Goal: Transaction & Acquisition: Purchase product/service

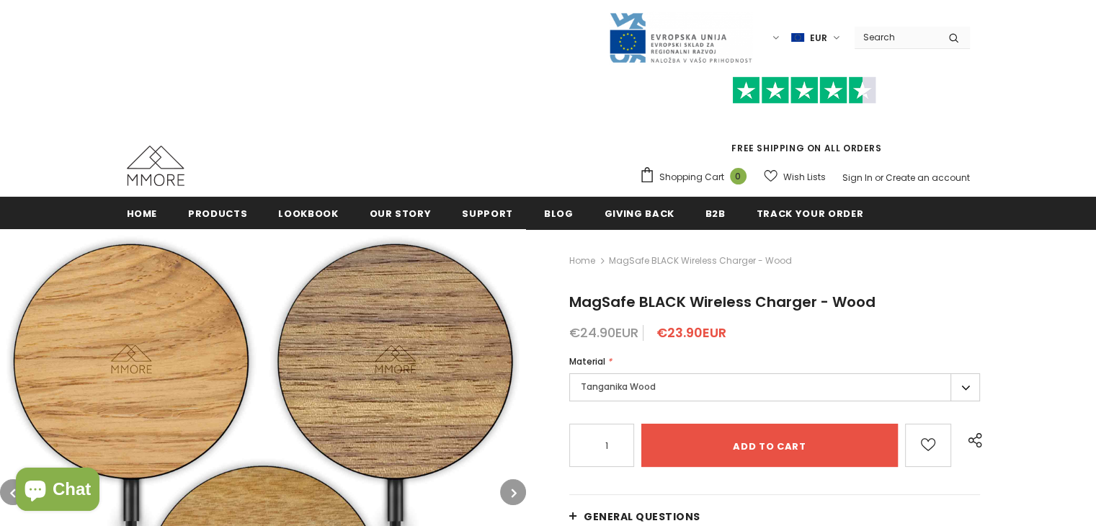
scroll to position [72, 0]
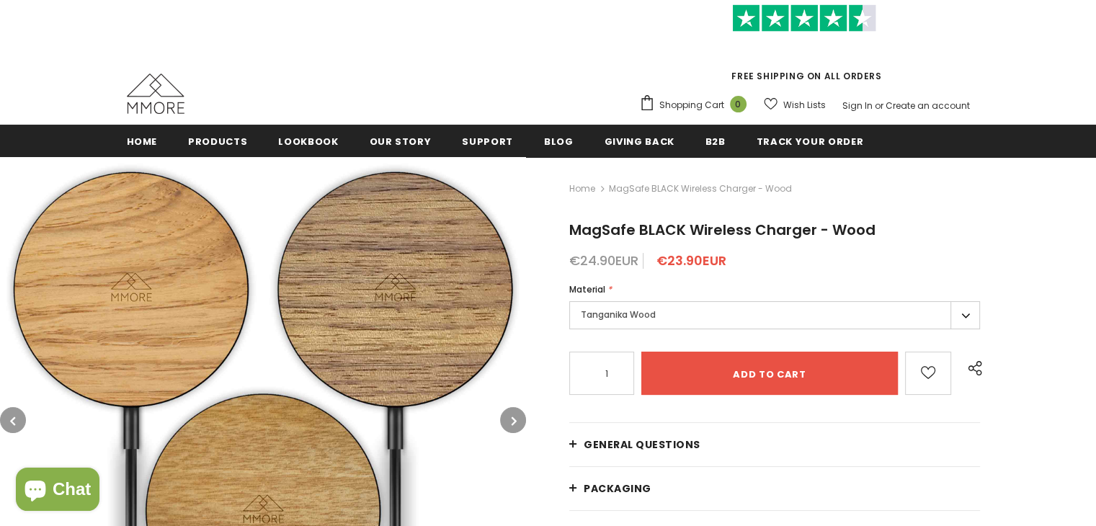
type input "0"
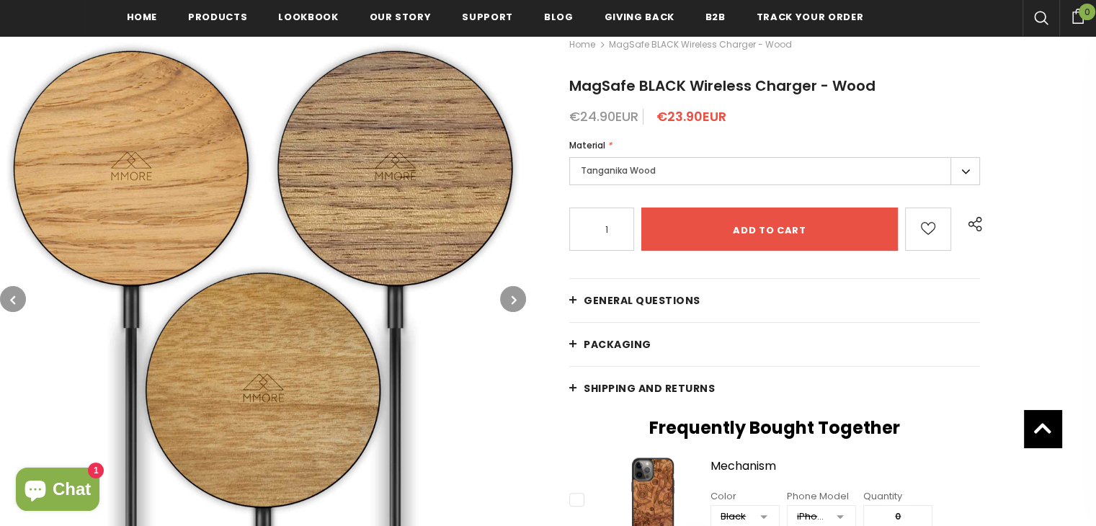
click at [515, 302] on icon "button" at bounding box center [514, 300] width 5 height 14
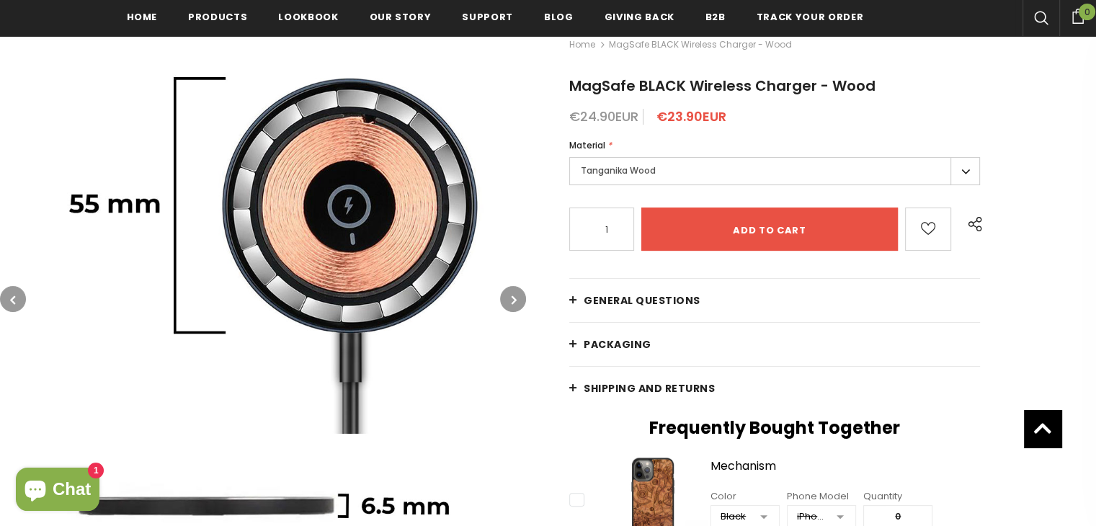
click at [515, 302] on icon "button" at bounding box center [514, 300] width 5 height 14
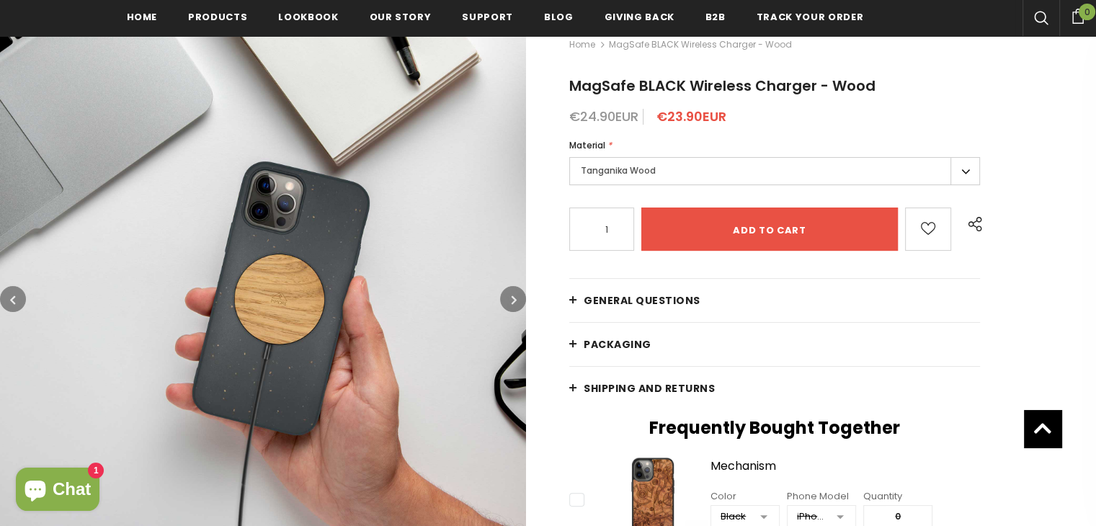
click at [515, 302] on icon "button" at bounding box center [514, 300] width 5 height 14
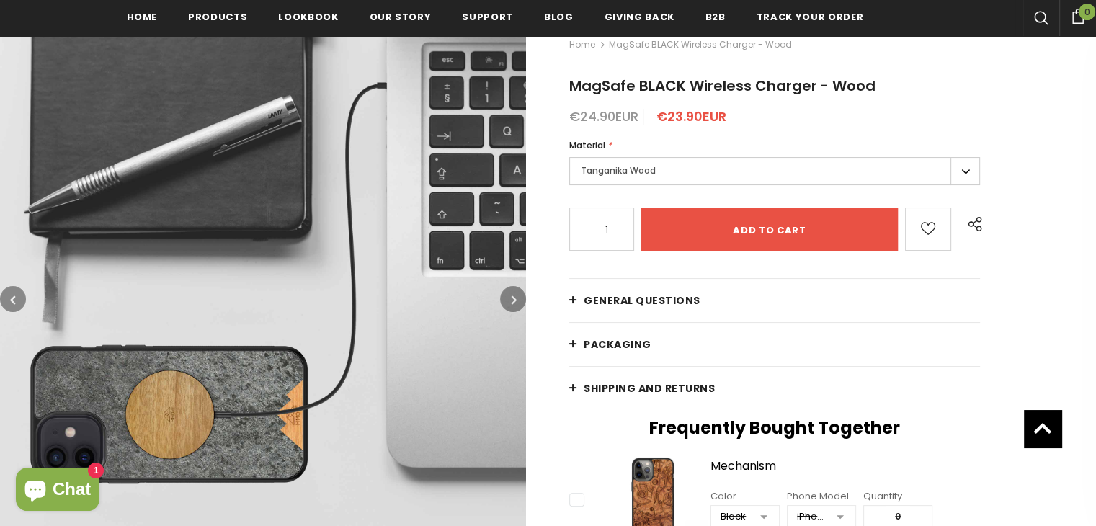
click at [516, 302] on icon "button" at bounding box center [514, 300] width 5 height 14
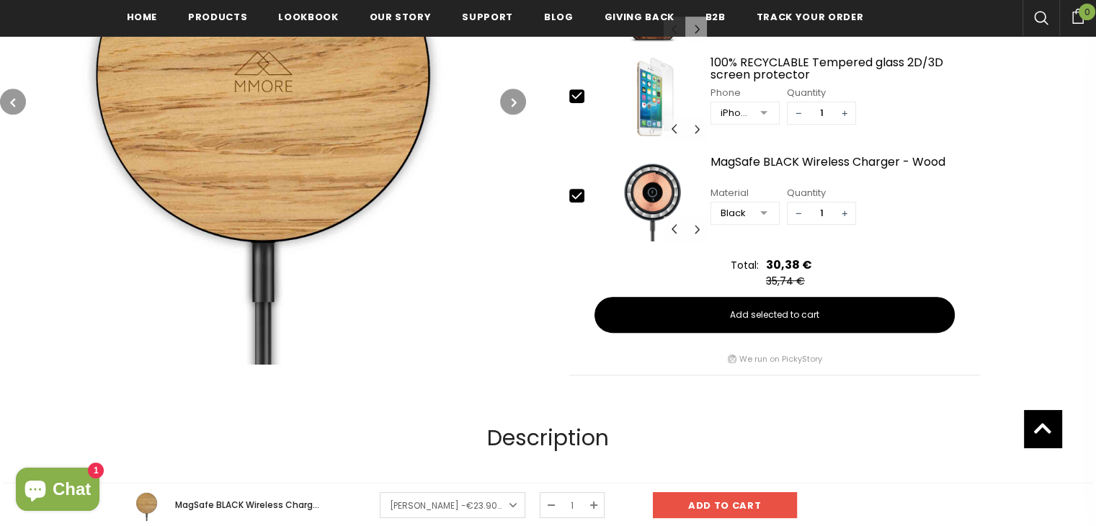
scroll to position [652, 0]
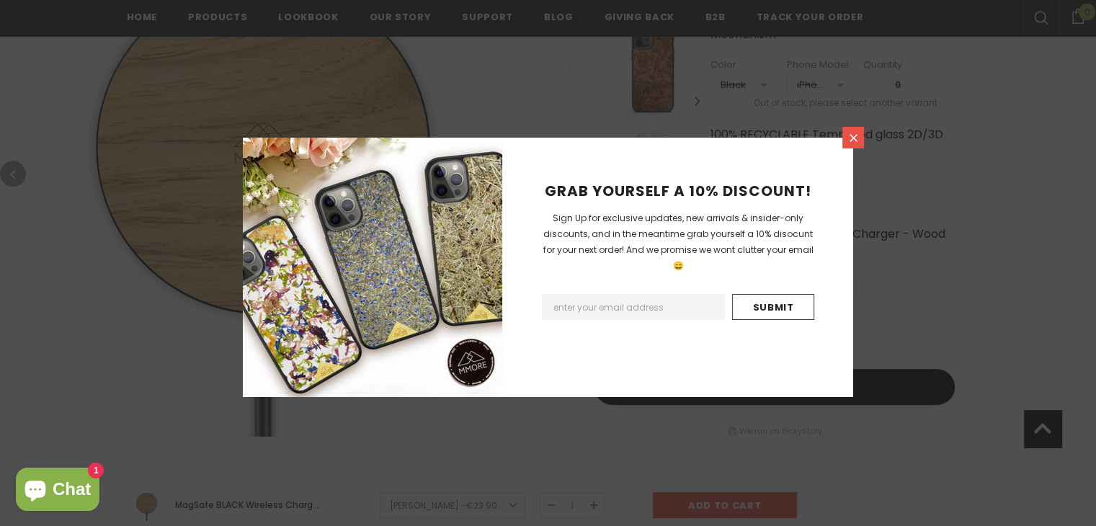
click at [843, 137] on link at bounding box center [854, 138] width 22 height 22
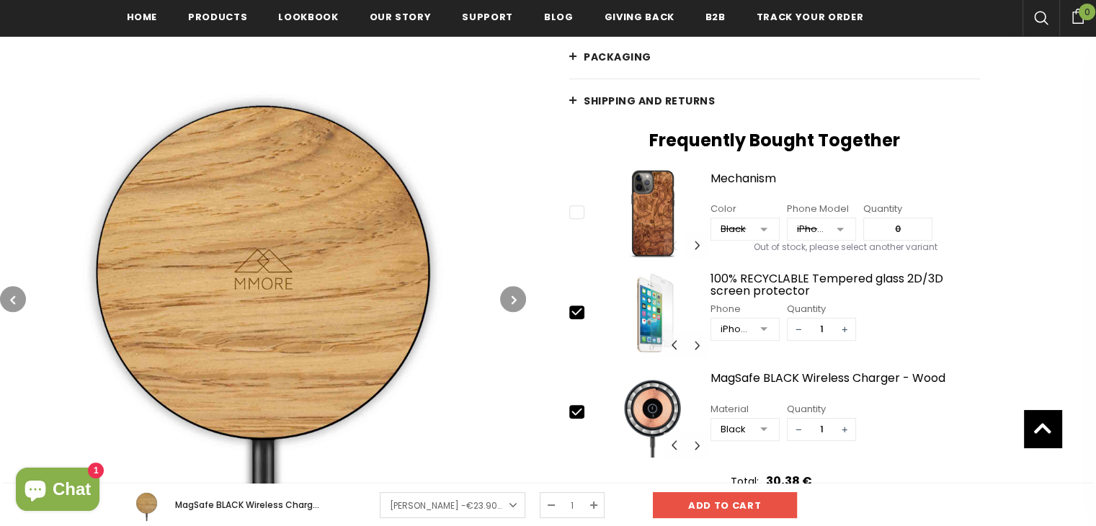
scroll to position [580, 0]
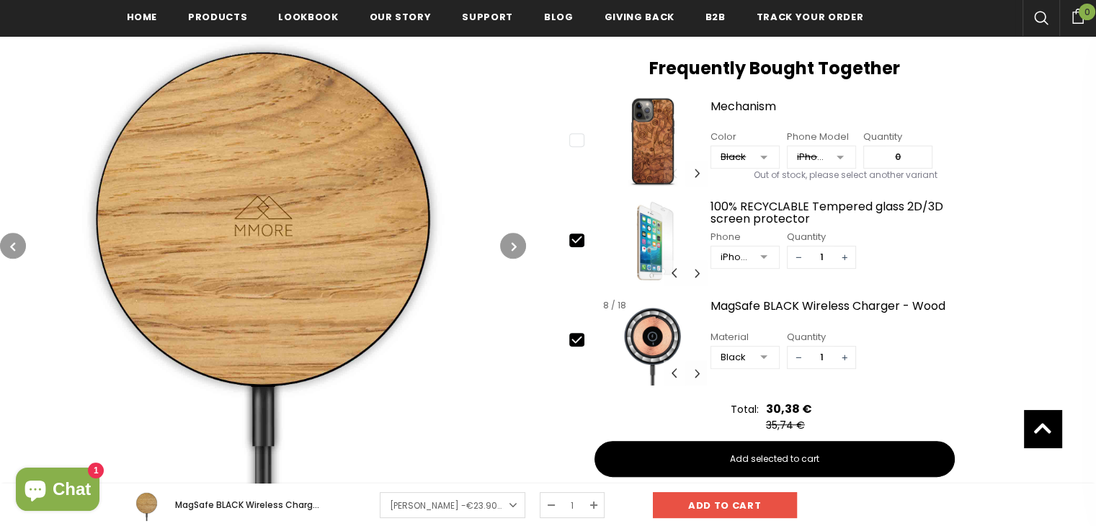
click at [695, 376] on button "Carousel Navigation" at bounding box center [697, 372] width 22 height 25
click at [675, 376] on button "Carousel Navigation" at bounding box center [675, 372] width 22 height 25
click at [765, 154] on div at bounding box center [764, 158] width 29 height 22
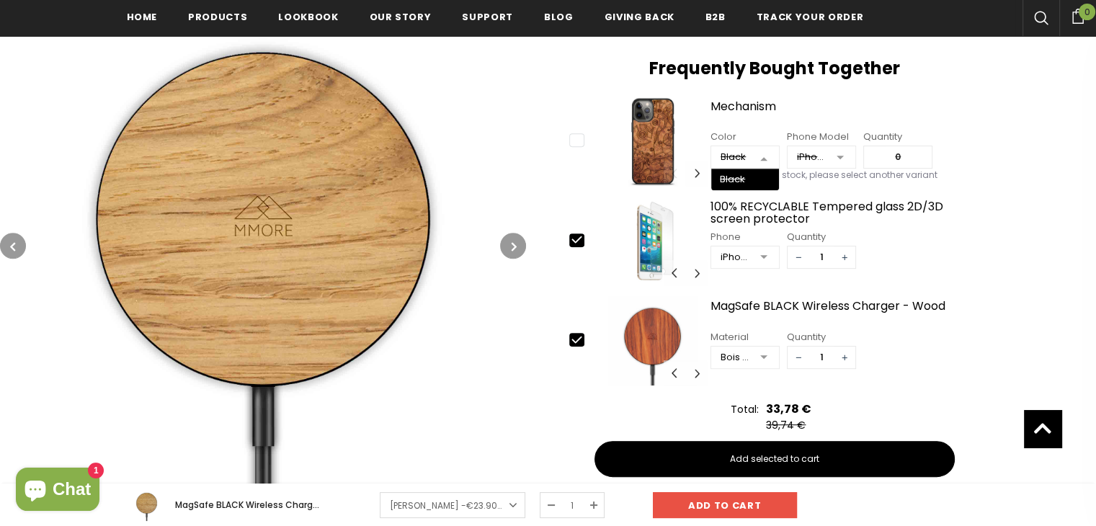
click at [765, 155] on div at bounding box center [764, 158] width 29 height 22
click at [838, 159] on div at bounding box center [840, 158] width 29 height 22
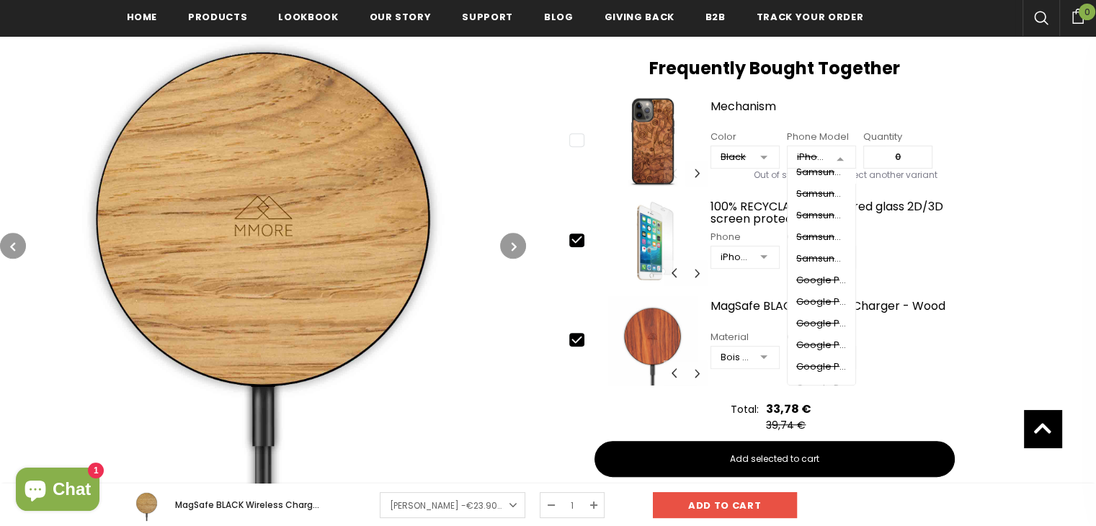
scroll to position [973, 0]
click at [1070, 157] on div "Home MagSafe BLACK Wireless Charger - Wood MagSafe BLACK Wireless Charger - Woo…" at bounding box center [811, 90] width 570 height 874
click at [573, 237] on icon at bounding box center [576, 239] width 15 height 15
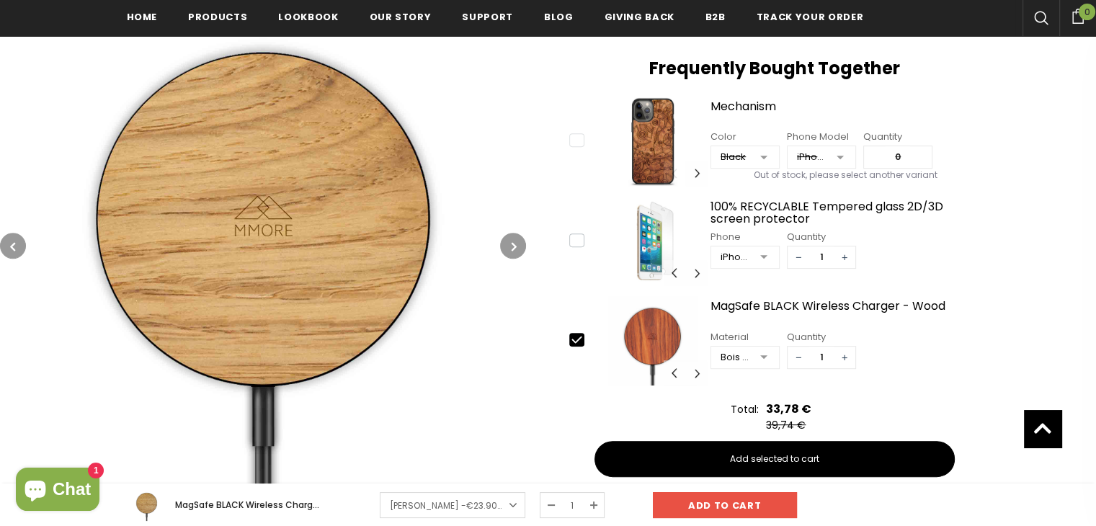
type input "0"
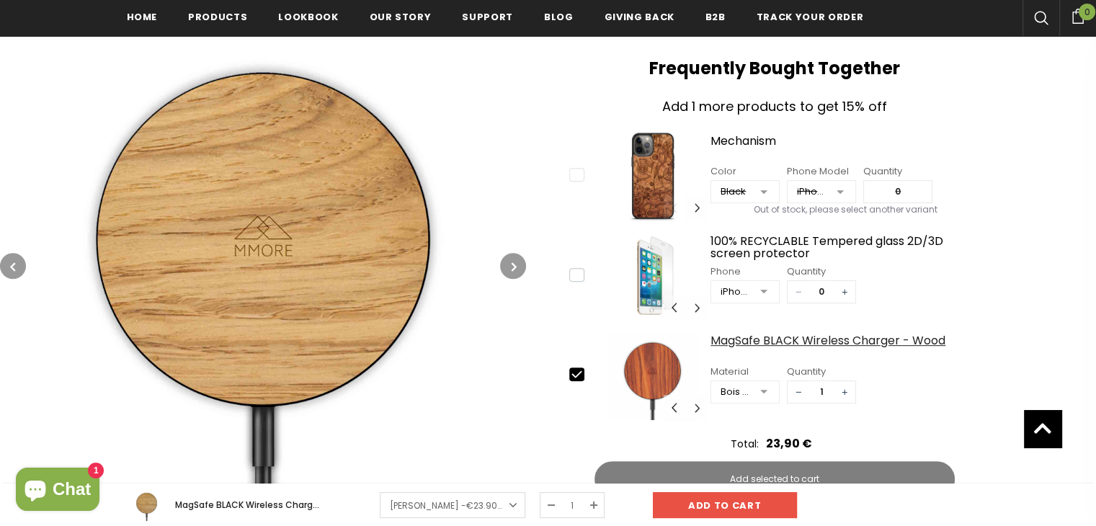
scroll to position [724, 0]
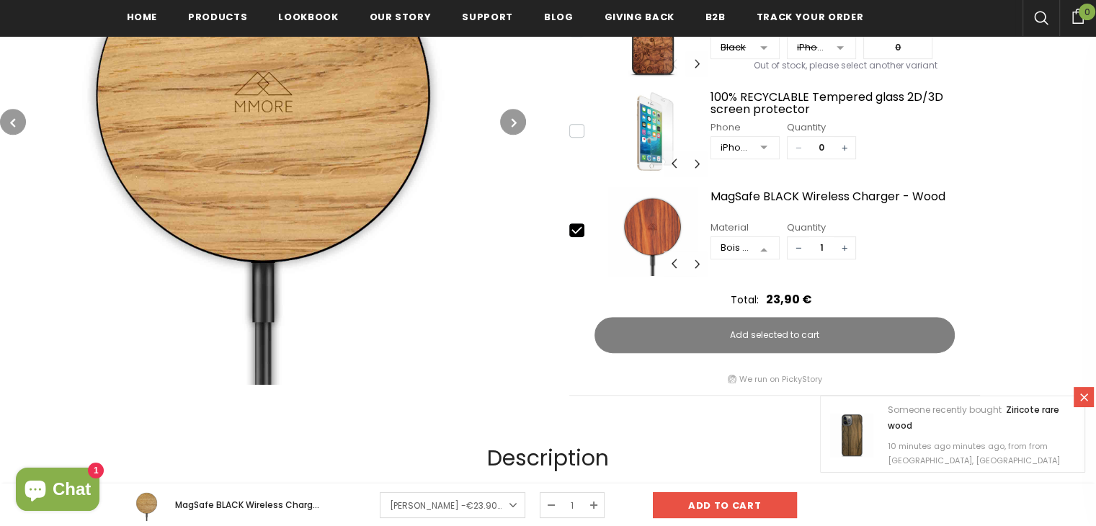
click at [749, 244] on div "Bois De Rose Wood Tanganika Wood American Walnut Wood Birds Eye Maple Wood Blac…" at bounding box center [745, 248] width 68 height 22
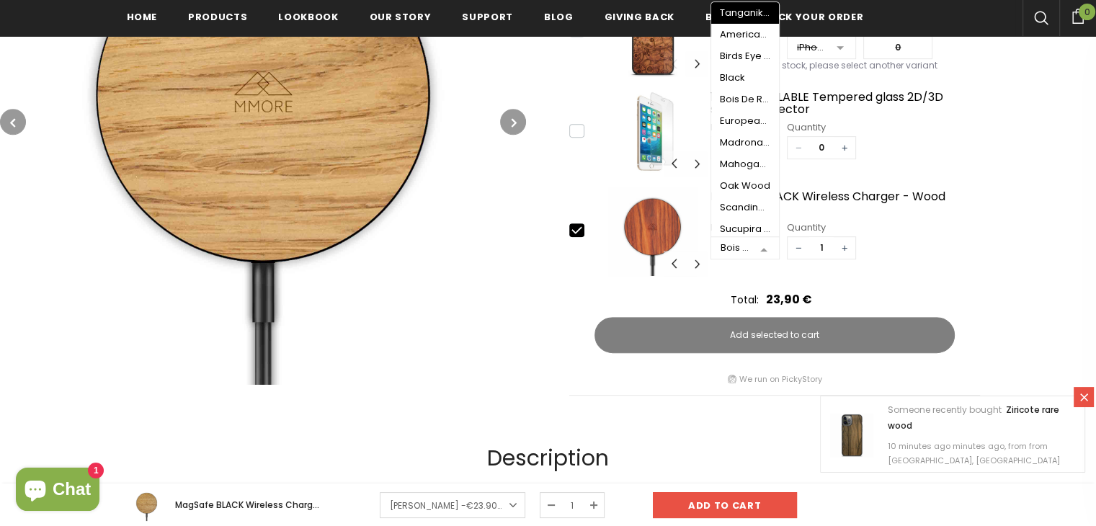
scroll to position [580, 0]
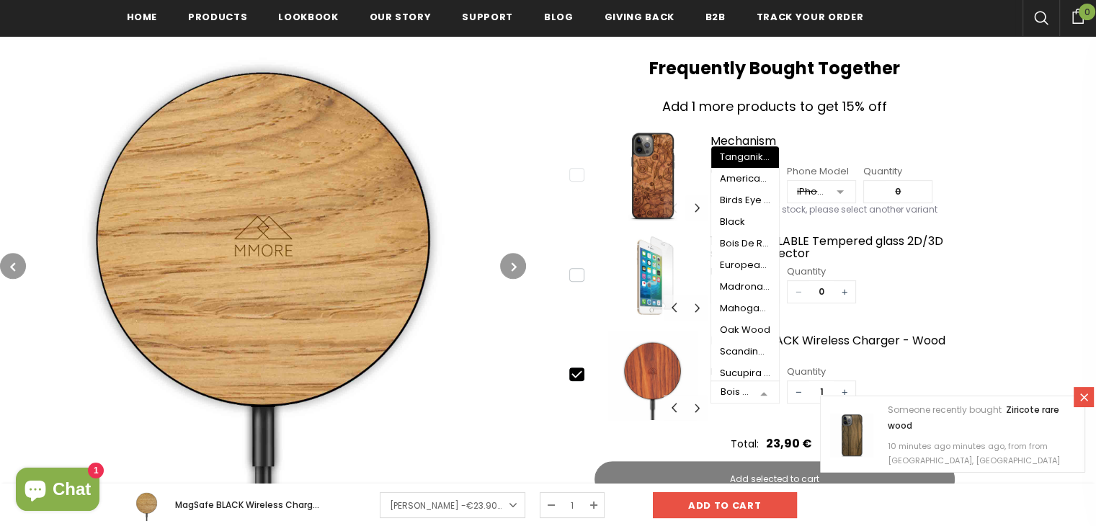
click at [745, 159] on div "Tanganika Wood" at bounding box center [745, 157] width 50 height 12
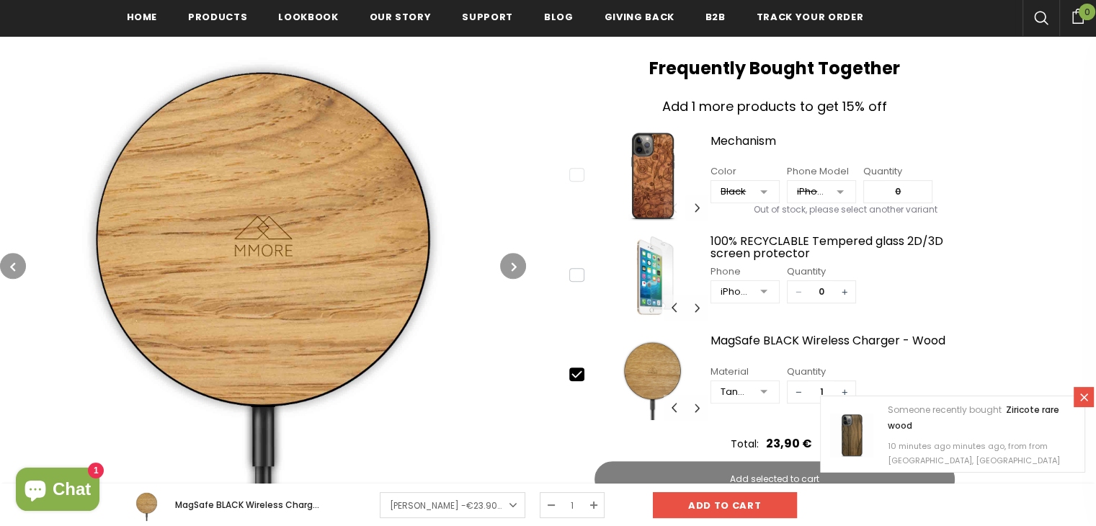
click at [755, 388] on div at bounding box center [764, 393] width 29 height 22
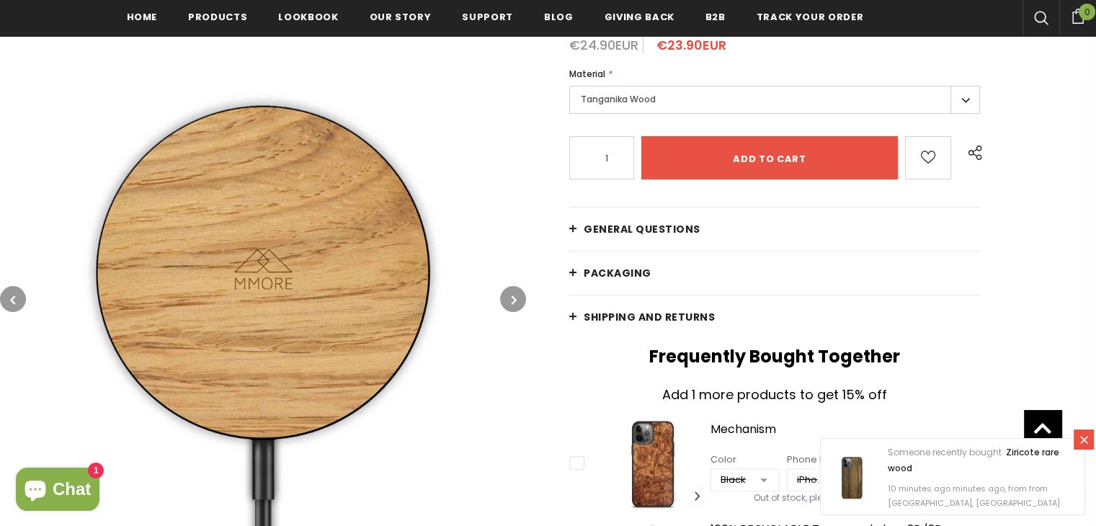
scroll to position [507, 0]
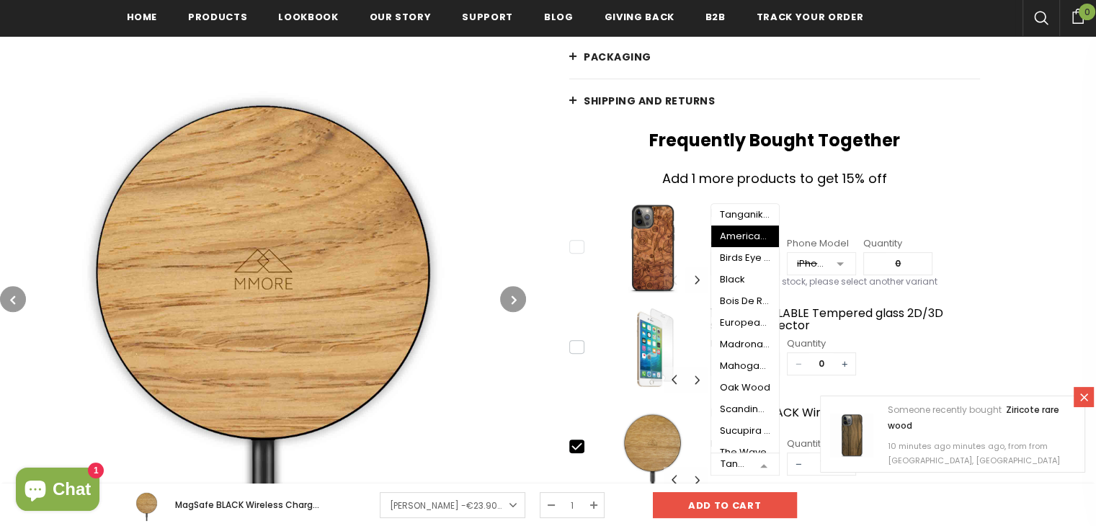
click at [738, 242] on span "American Walnut Wood" at bounding box center [745, 237] width 68 height 22
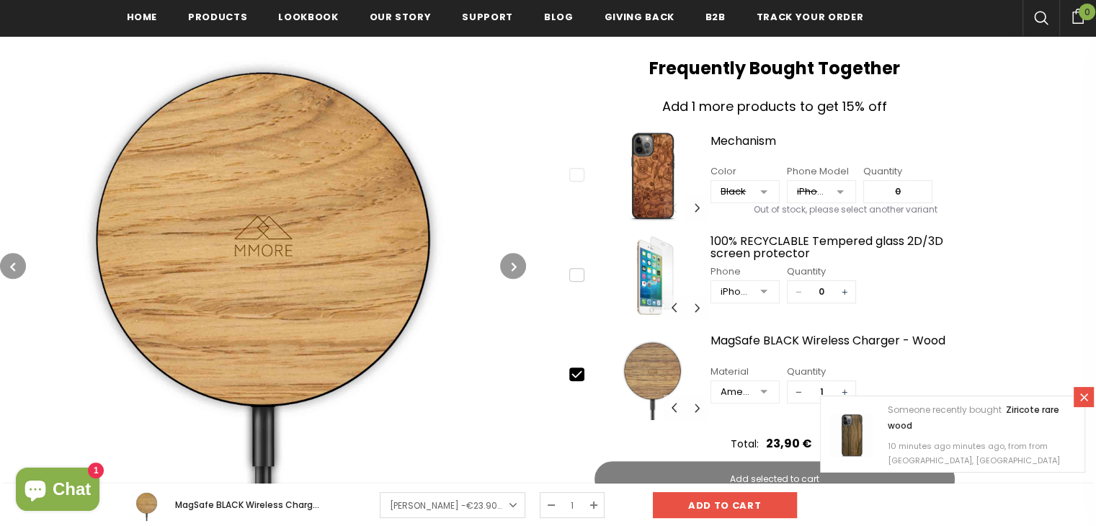
scroll to position [652, 0]
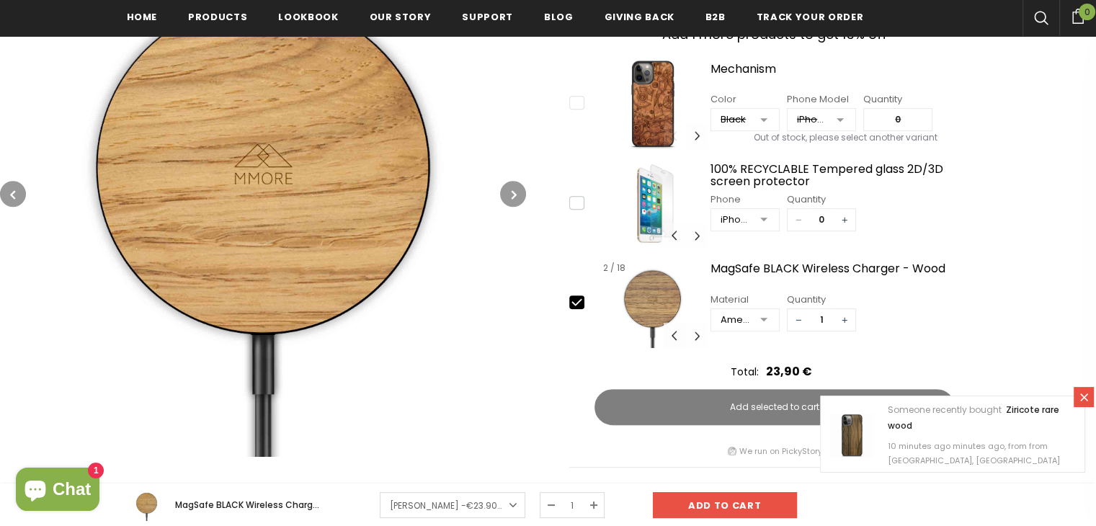
click at [670, 332] on button "Carousel Navigation" at bounding box center [675, 335] width 22 height 25
click at [695, 334] on button "Carousel Navigation" at bounding box center [697, 335] width 22 height 25
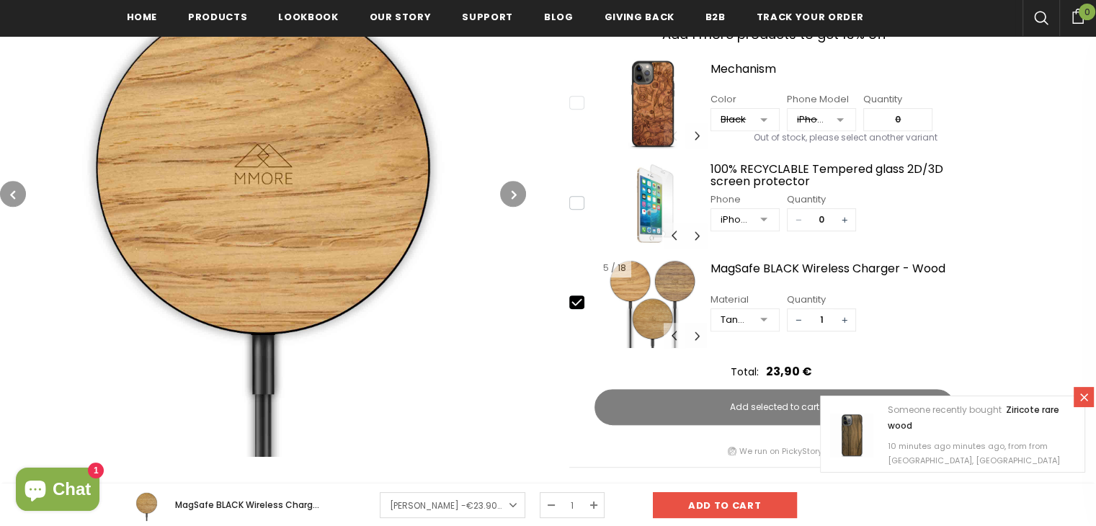
click at [695, 334] on button "Carousel Navigation" at bounding box center [697, 335] width 22 height 25
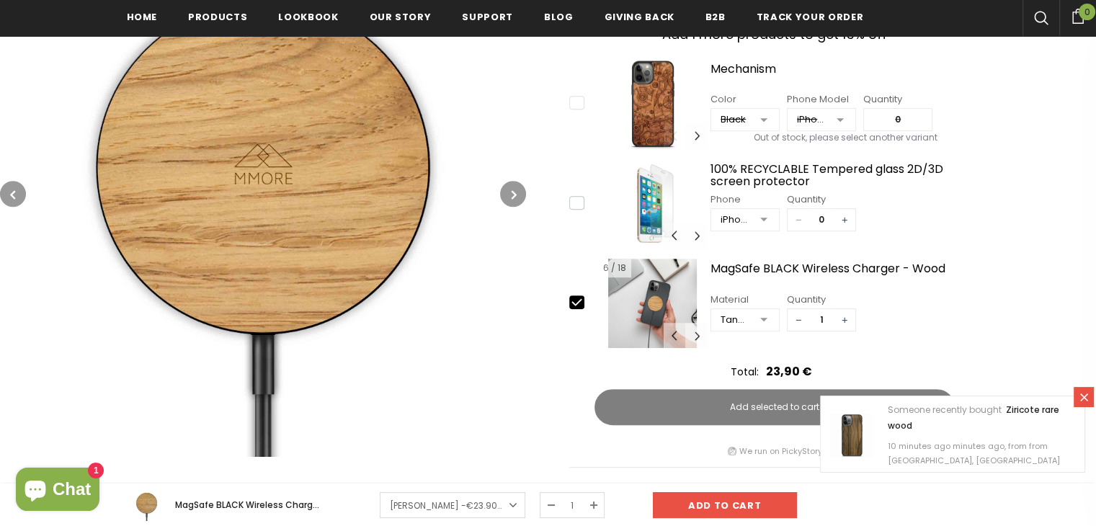
click at [695, 334] on button "Carousel Navigation" at bounding box center [697, 335] width 22 height 25
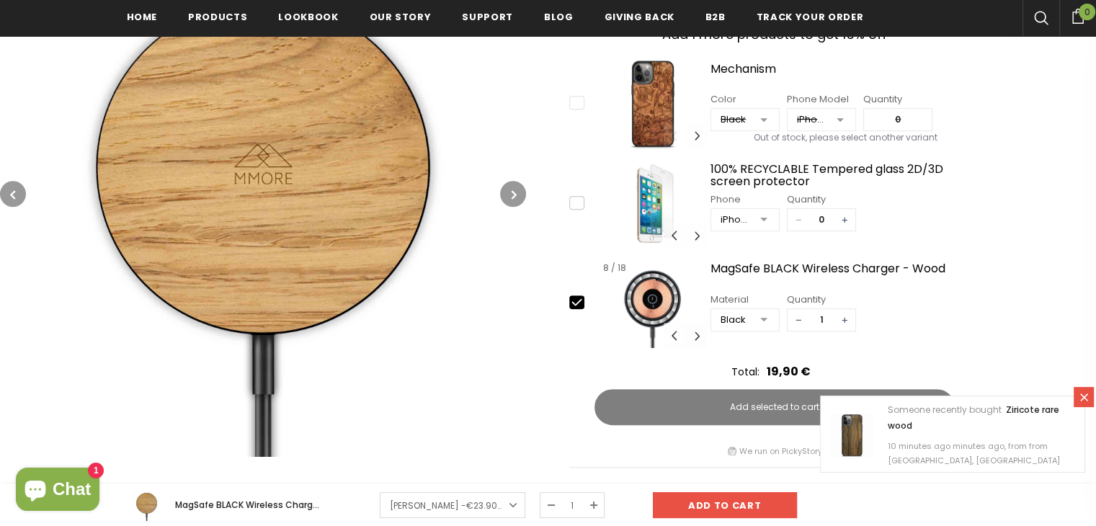
click at [695, 334] on button "Carousel Navigation" at bounding box center [697, 335] width 22 height 25
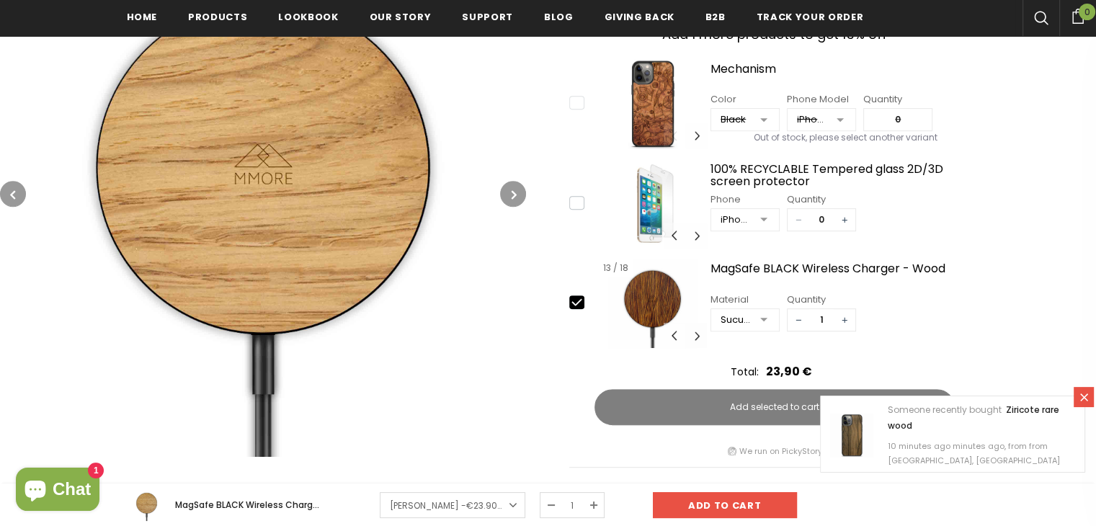
click at [695, 334] on button "Carousel Navigation" at bounding box center [697, 335] width 22 height 25
click at [673, 334] on button "Carousel Navigation" at bounding box center [675, 335] width 22 height 25
click at [761, 312] on div at bounding box center [764, 321] width 29 height 22
click at [698, 333] on button "Carousel Navigation" at bounding box center [697, 335] width 22 height 25
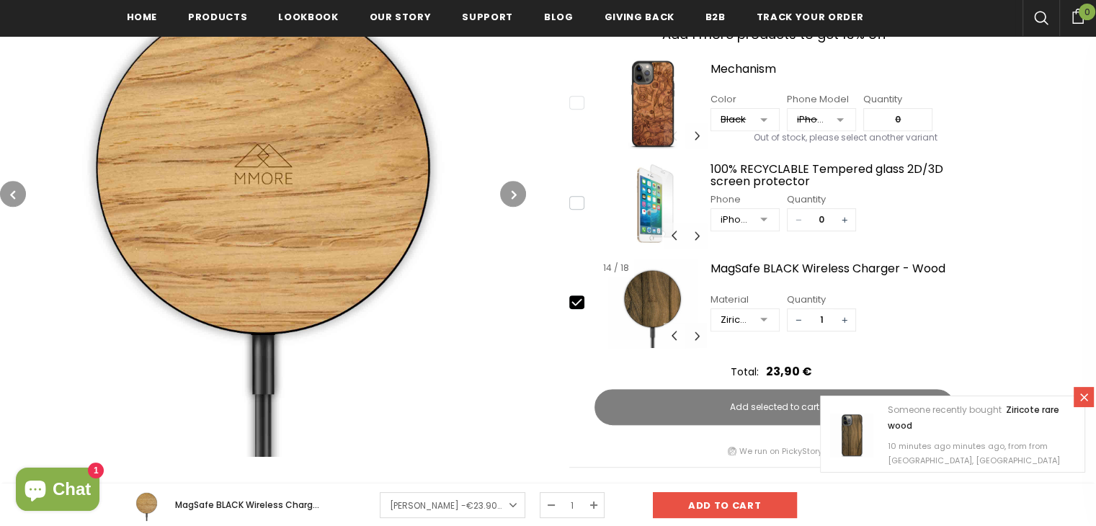
click at [698, 333] on button "Carousel Navigation" at bounding box center [697, 335] width 22 height 25
click at [674, 335] on button "Carousel Navigation" at bounding box center [675, 335] width 22 height 25
click at [737, 322] on div "Madrona Burl" at bounding box center [736, 320] width 30 height 14
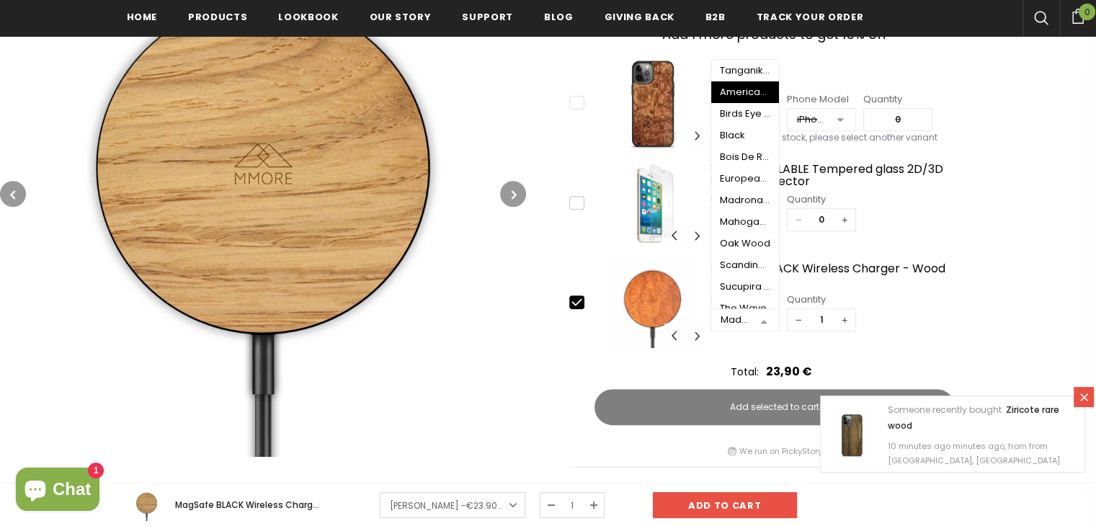
click at [737, 322] on div "Madrona Burl" at bounding box center [736, 320] width 30 height 14
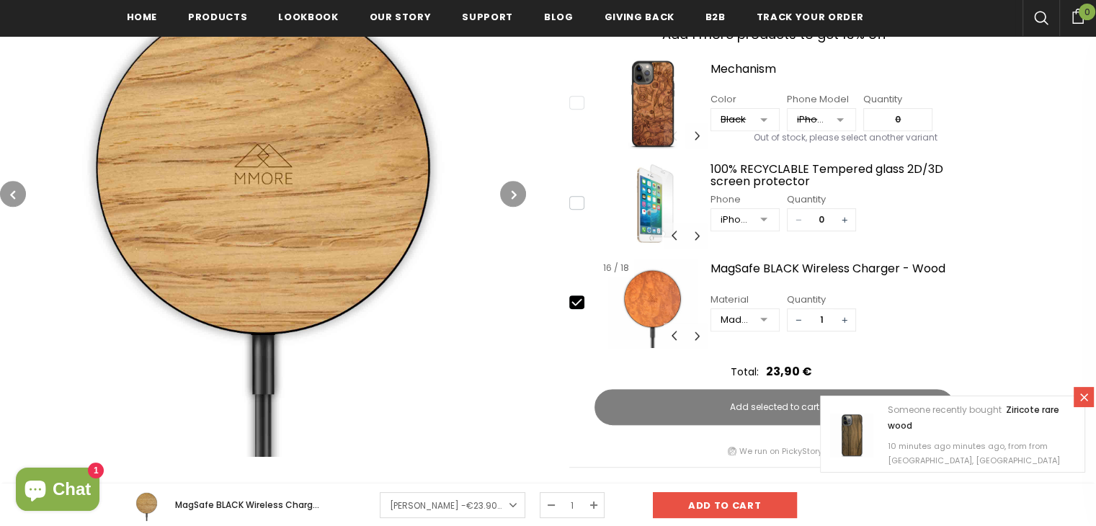
click at [637, 296] on img at bounding box center [652, 303] width 109 height 89
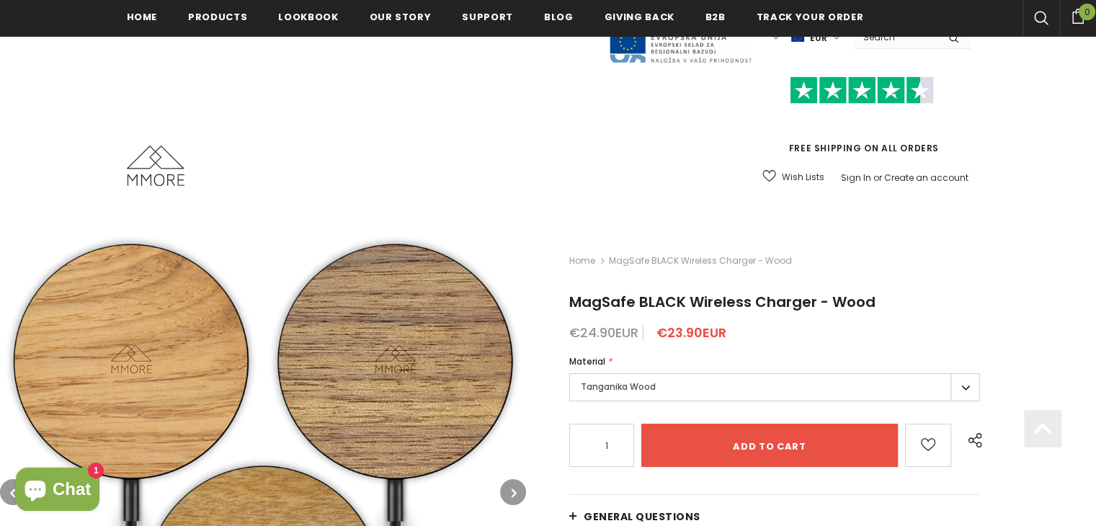
scroll to position [291, 0]
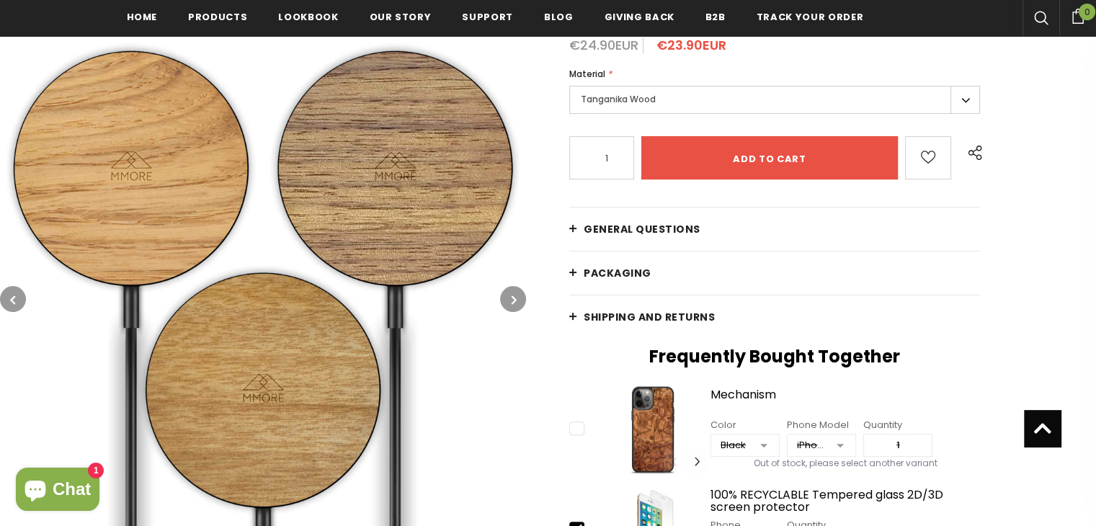
type input "0"
click at [507, 301] on button "button" at bounding box center [513, 299] width 26 height 26
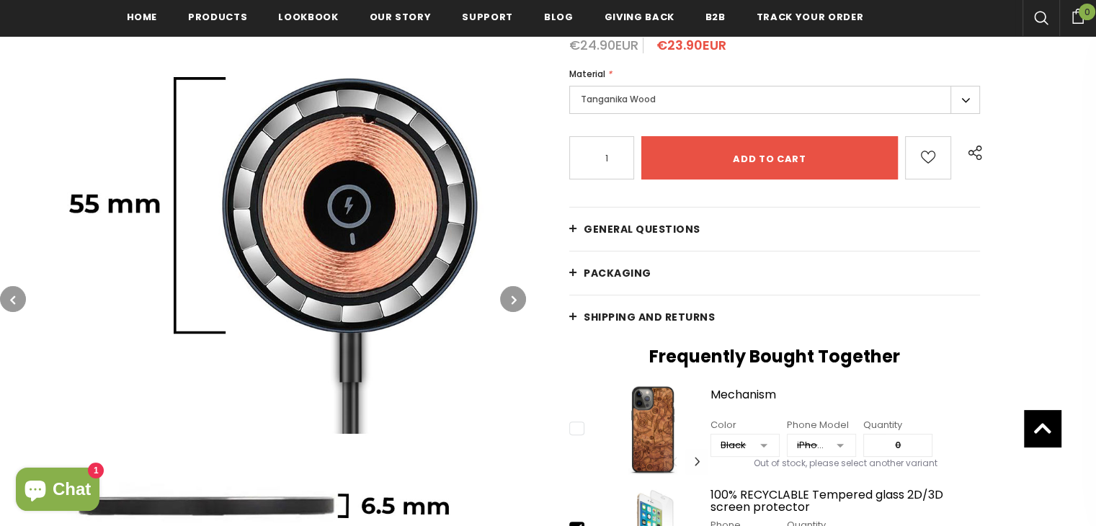
click at [507, 301] on button "button" at bounding box center [513, 299] width 26 height 26
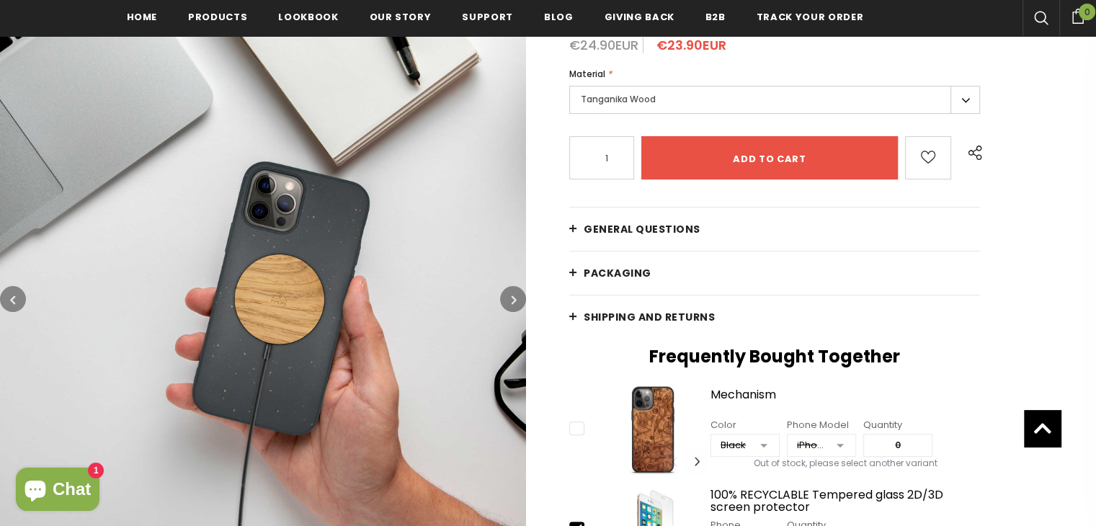
click at [507, 301] on button "button" at bounding box center [513, 299] width 26 height 26
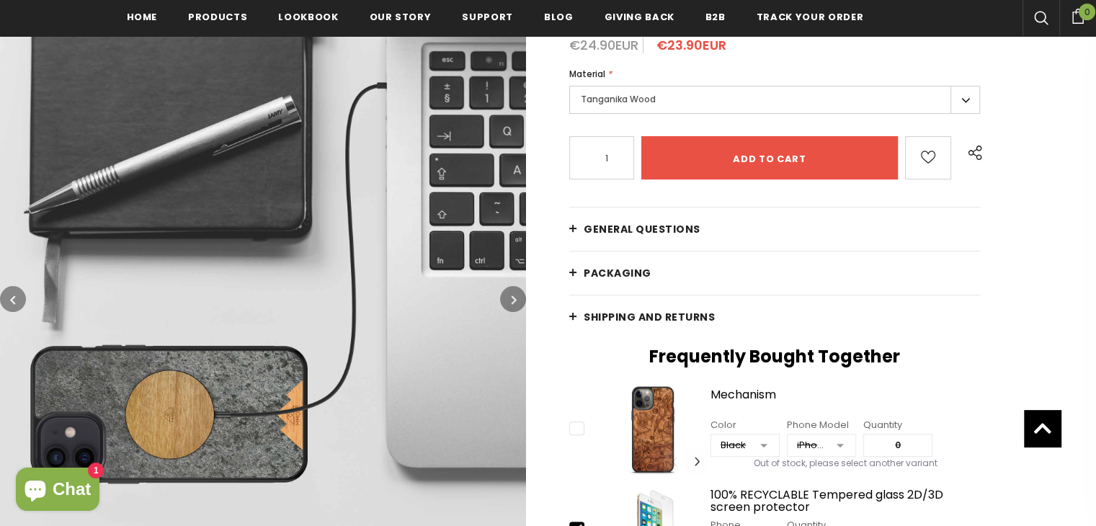
click at [507, 301] on button "button" at bounding box center [513, 299] width 26 height 26
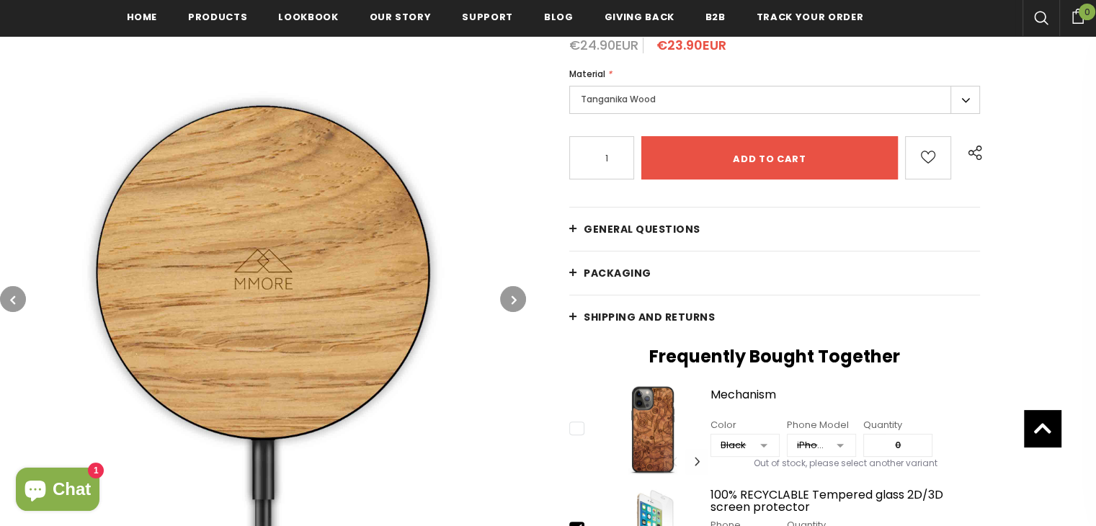
click at [507, 301] on button "button" at bounding box center [513, 299] width 26 height 26
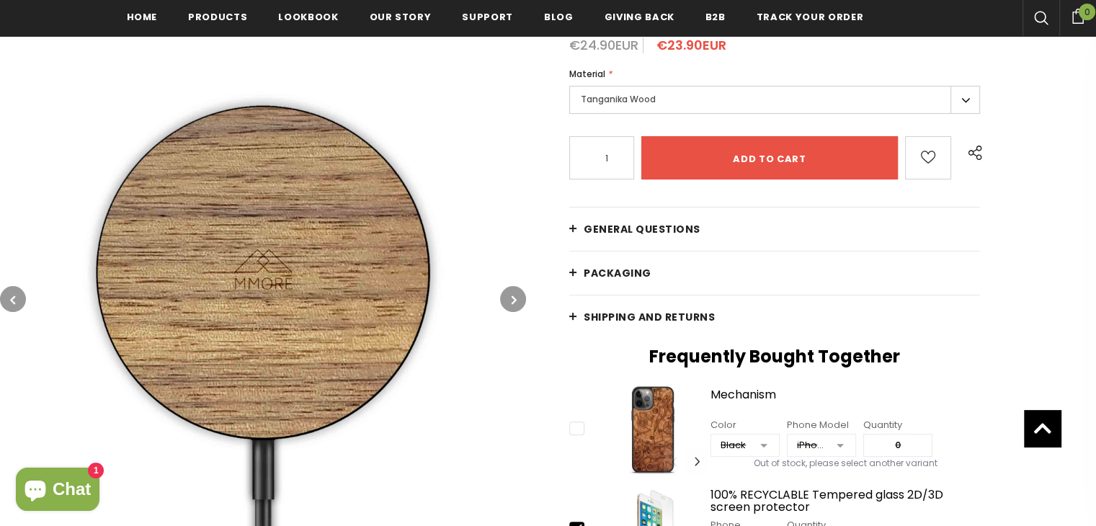
click at [507, 301] on button "button" at bounding box center [513, 299] width 26 height 26
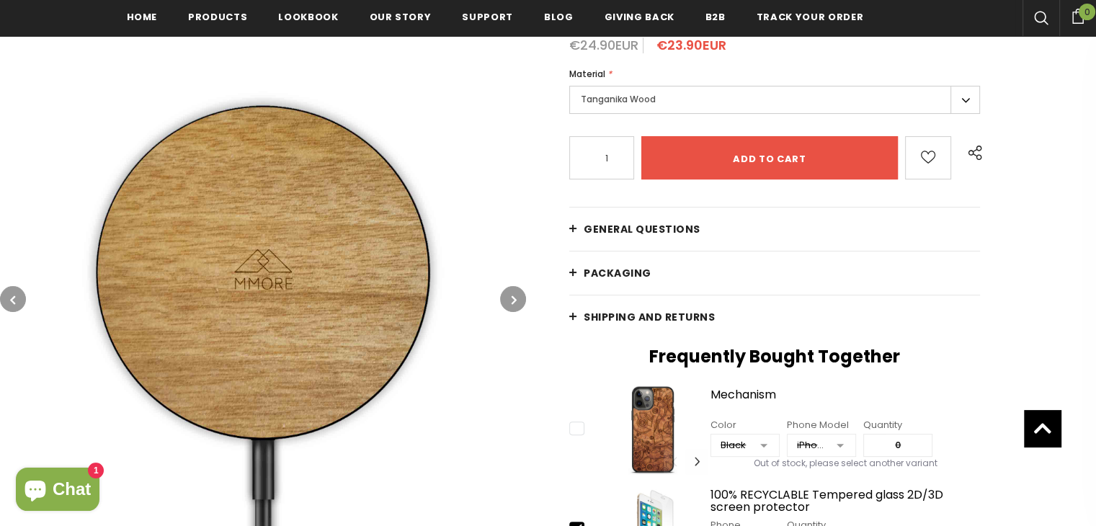
click at [507, 301] on button "button" at bounding box center [513, 299] width 26 height 26
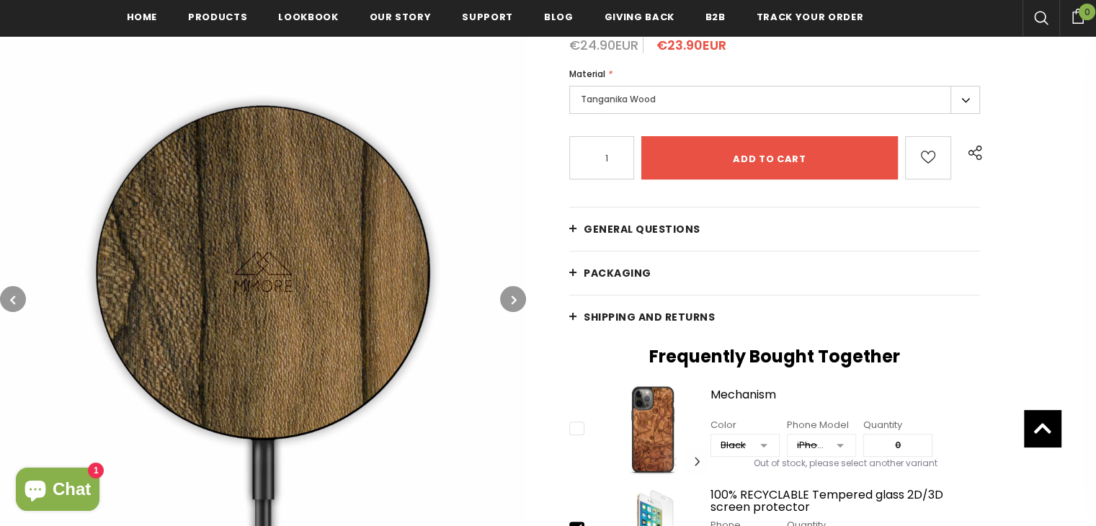
click at [507, 301] on button "button" at bounding box center [513, 299] width 26 height 26
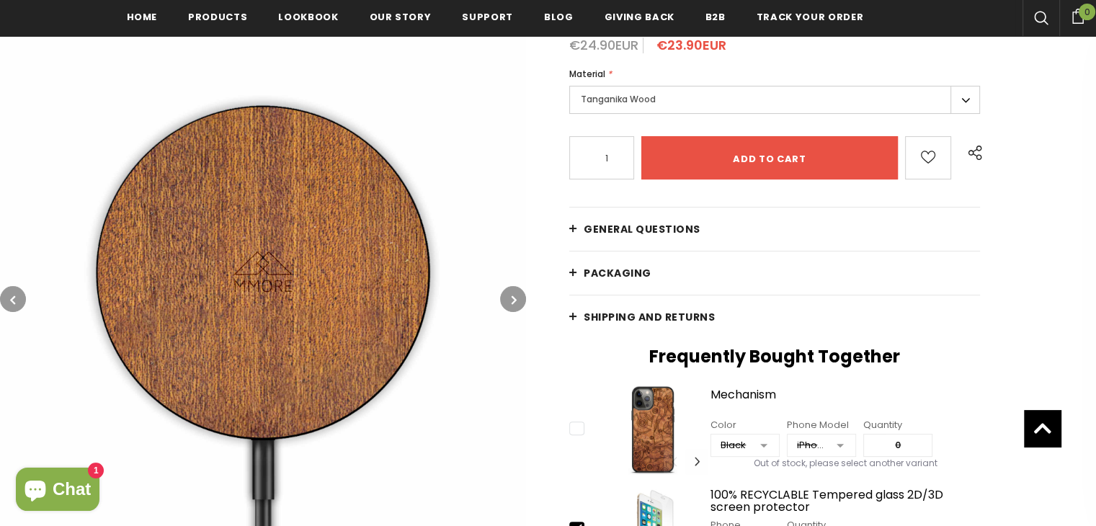
click at [507, 301] on button "button" at bounding box center [513, 299] width 26 height 26
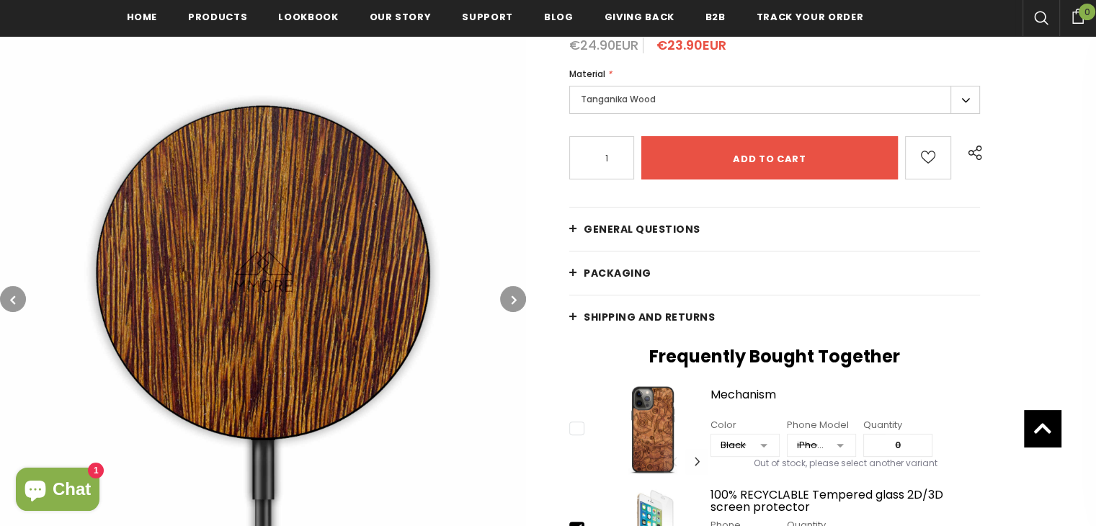
click at [507, 301] on button "button" at bounding box center [513, 299] width 26 height 26
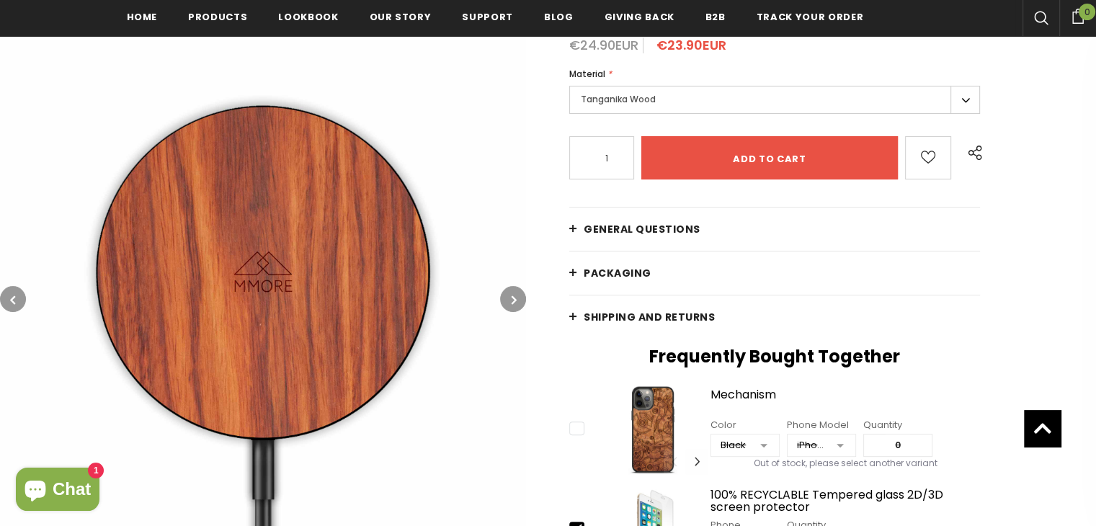
click at [507, 301] on button "button" at bounding box center [513, 299] width 26 height 26
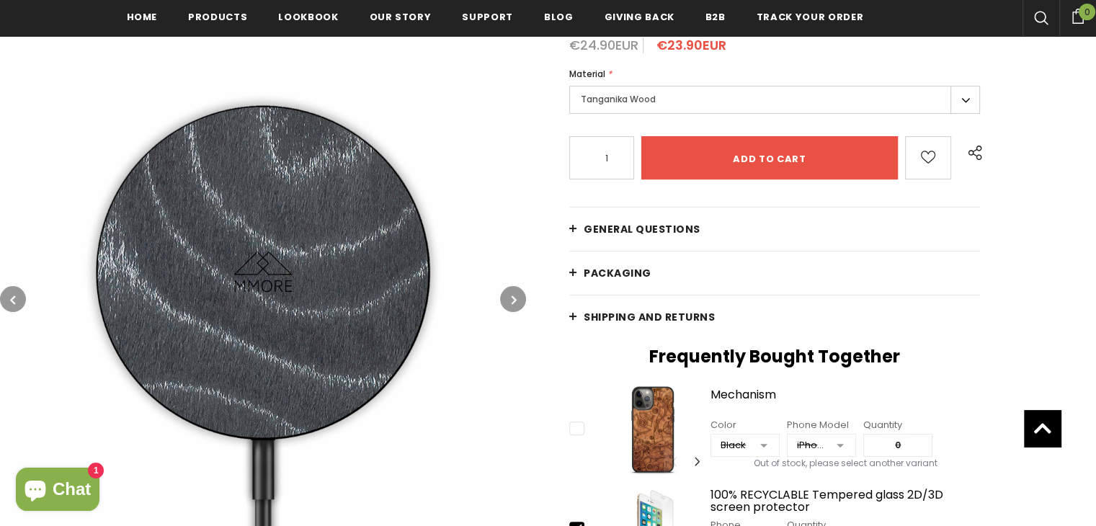
click at [507, 301] on button "button" at bounding box center [513, 299] width 26 height 26
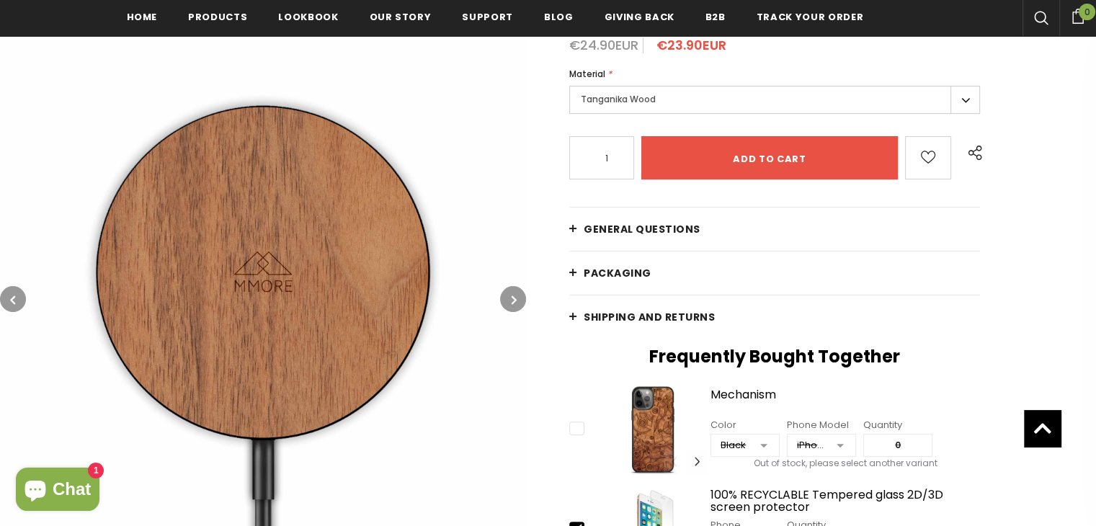
click at [507, 301] on button "button" at bounding box center [513, 299] width 26 height 26
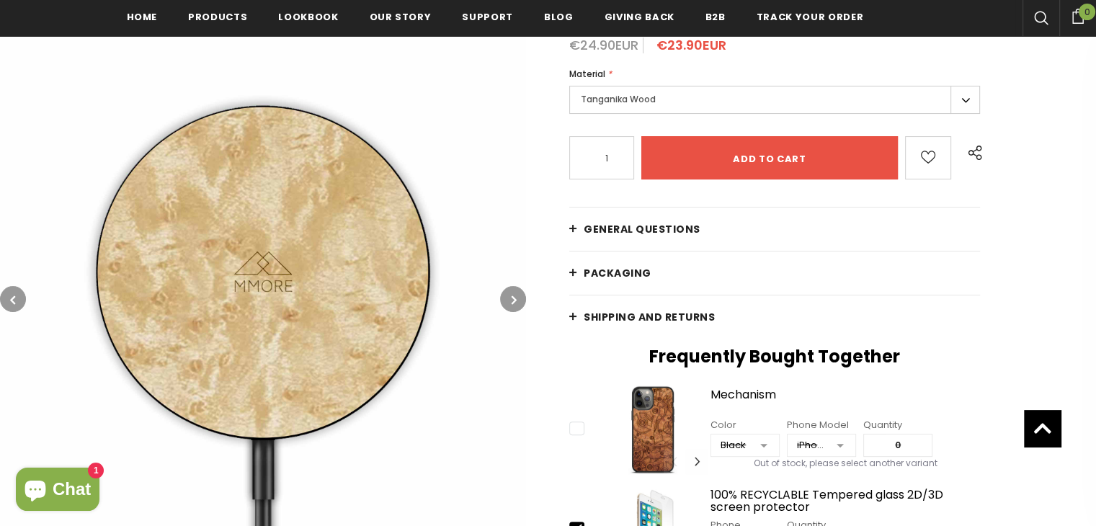
click at [507, 301] on button "button" at bounding box center [513, 299] width 26 height 26
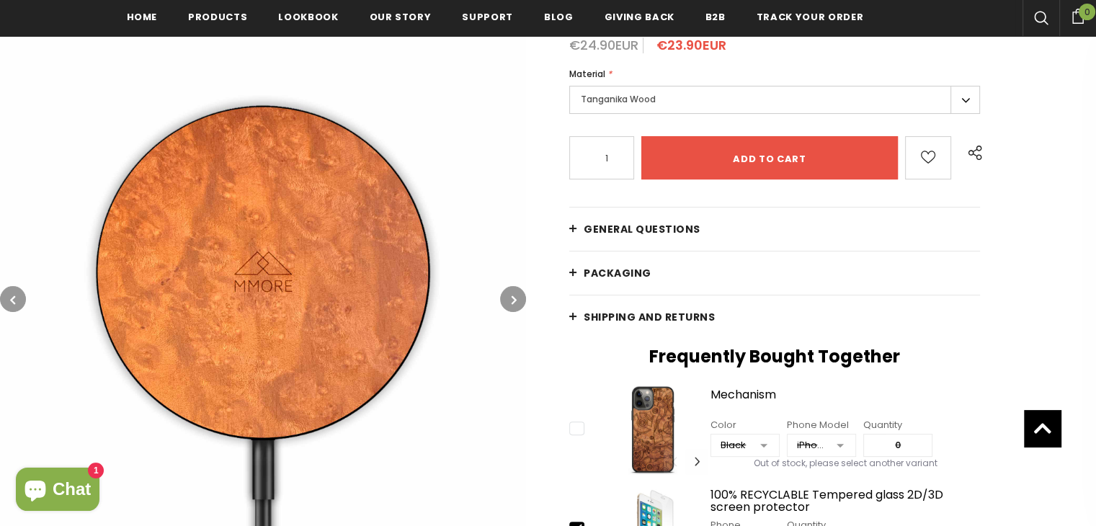
click at [507, 301] on button "button" at bounding box center [513, 299] width 26 height 26
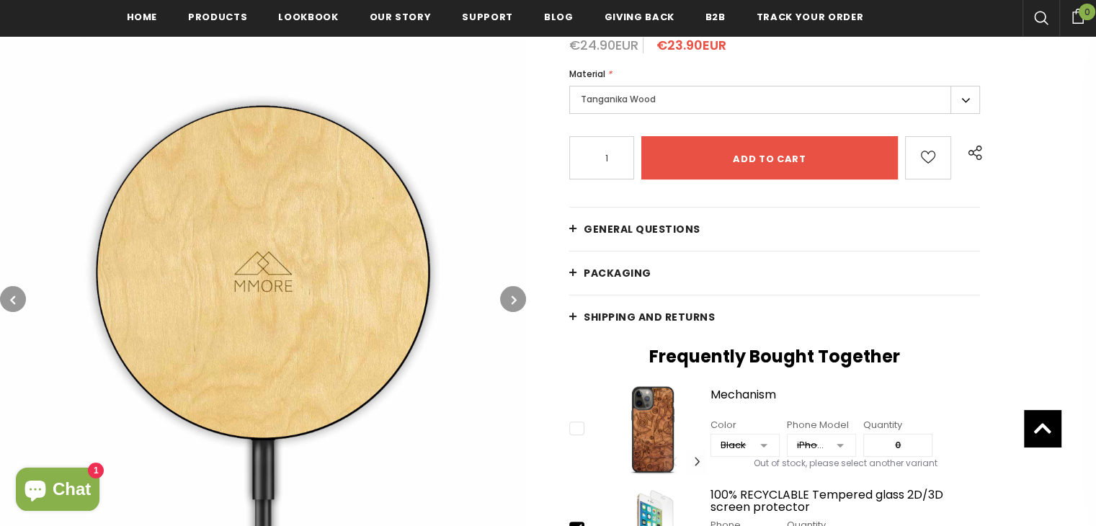
click at [507, 301] on button "button" at bounding box center [513, 299] width 26 height 26
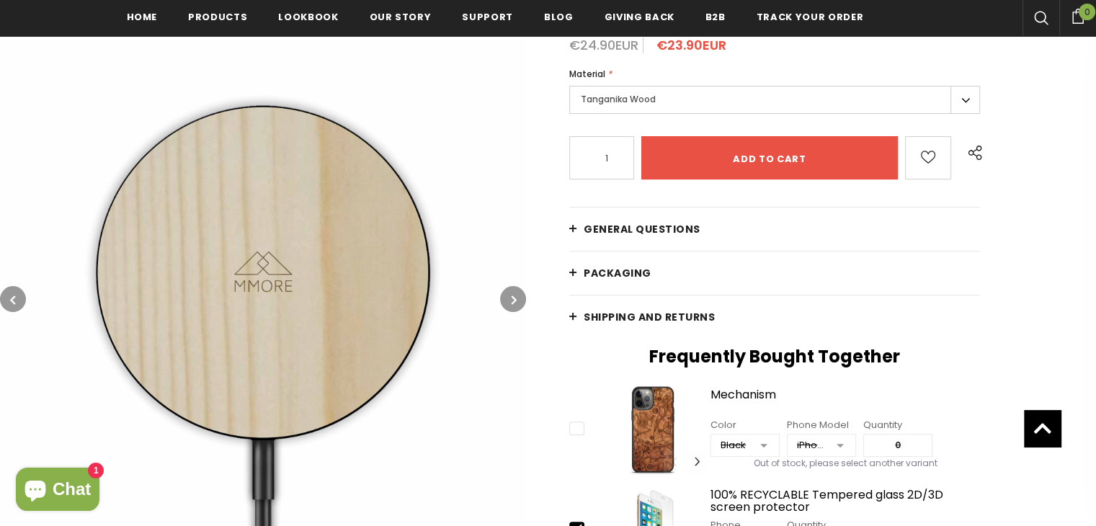
click at [507, 301] on button "button" at bounding box center [513, 299] width 26 height 26
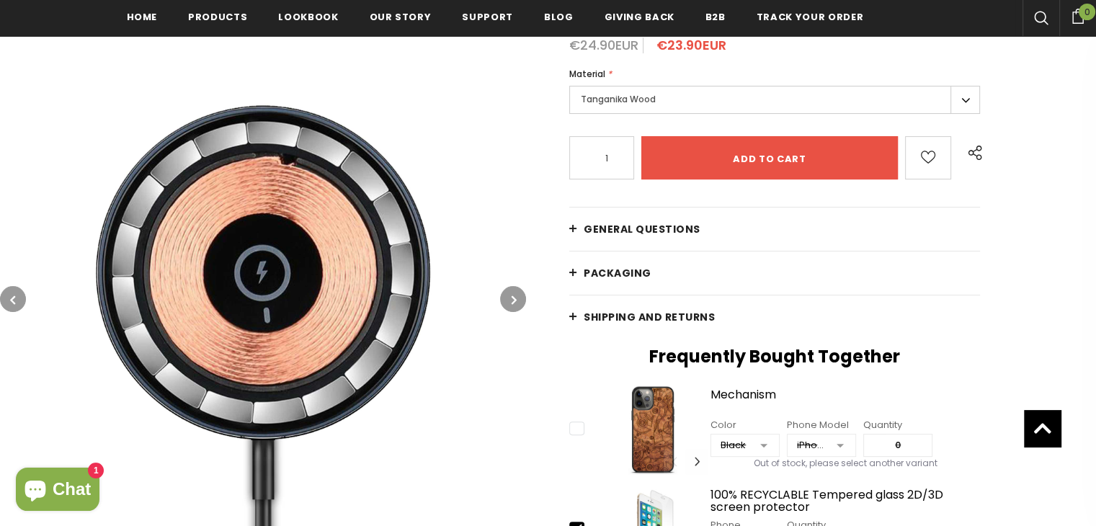
click at [507, 301] on button "button" at bounding box center [513, 299] width 26 height 26
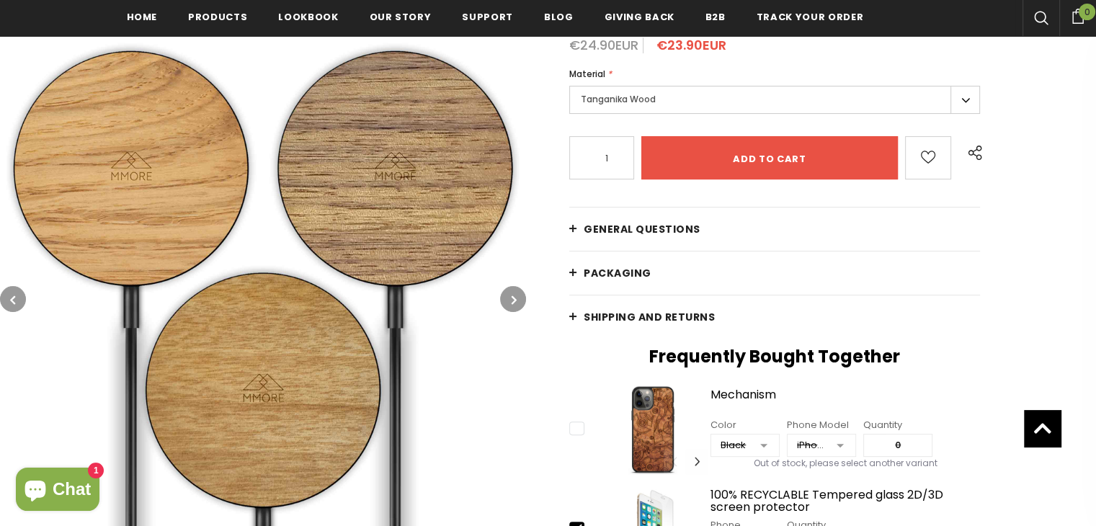
click at [507, 301] on button "button" at bounding box center [513, 299] width 26 height 26
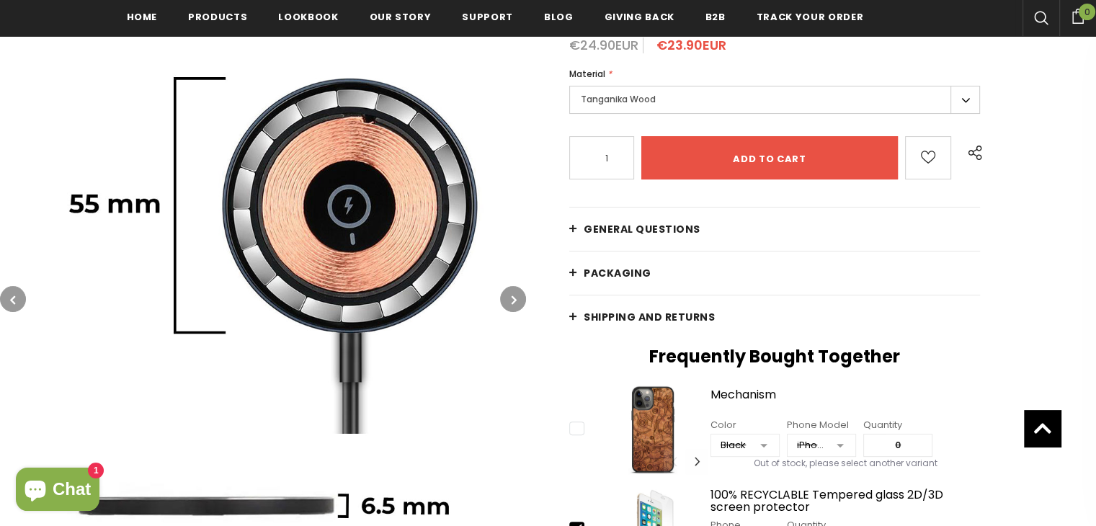
click at [507, 301] on button "button" at bounding box center [513, 299] width 26 height 26
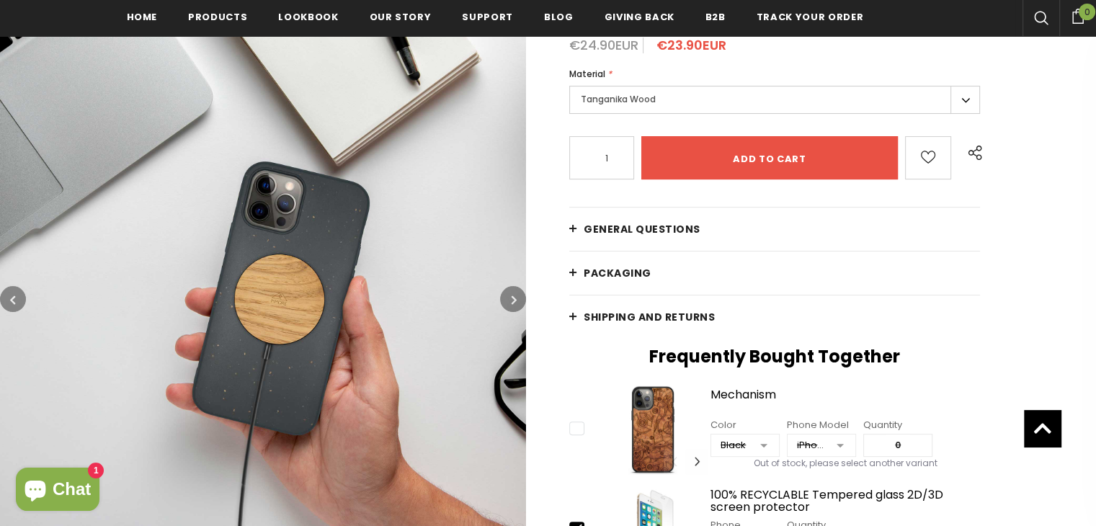
click at [507, 301] on button "button" at bounding box center [513, 299] width 26 height 26
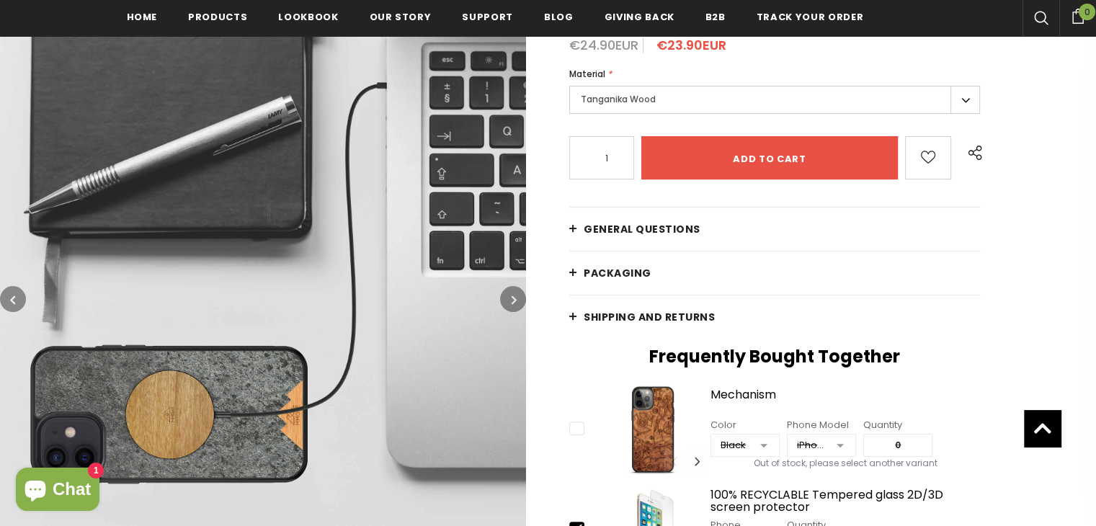
click at [507, 301] on button "button" at bounding box center [513, 299] width 26 height 26
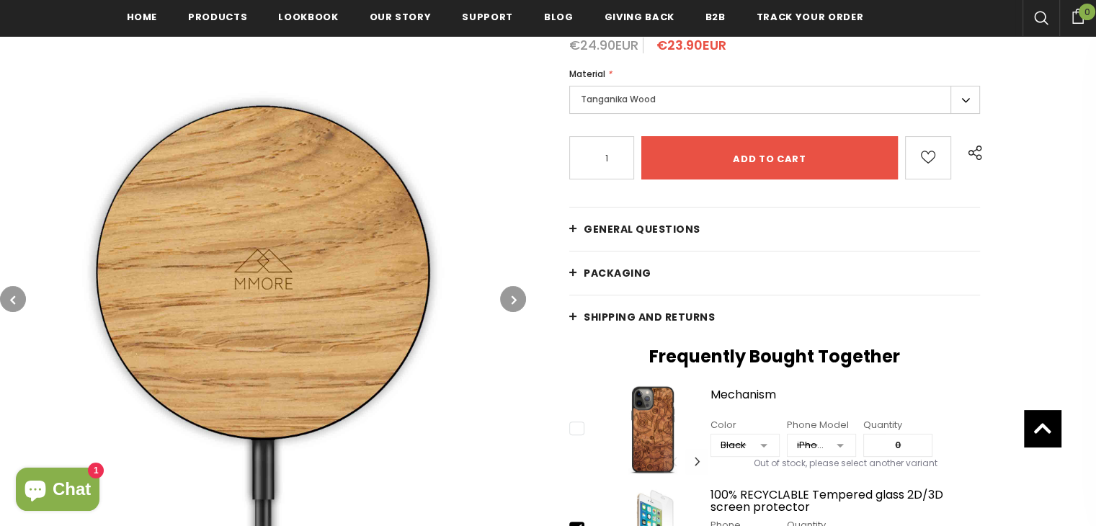
click at [507, 301] on button "button" at bounding box center [513, 299] width 26 height 26
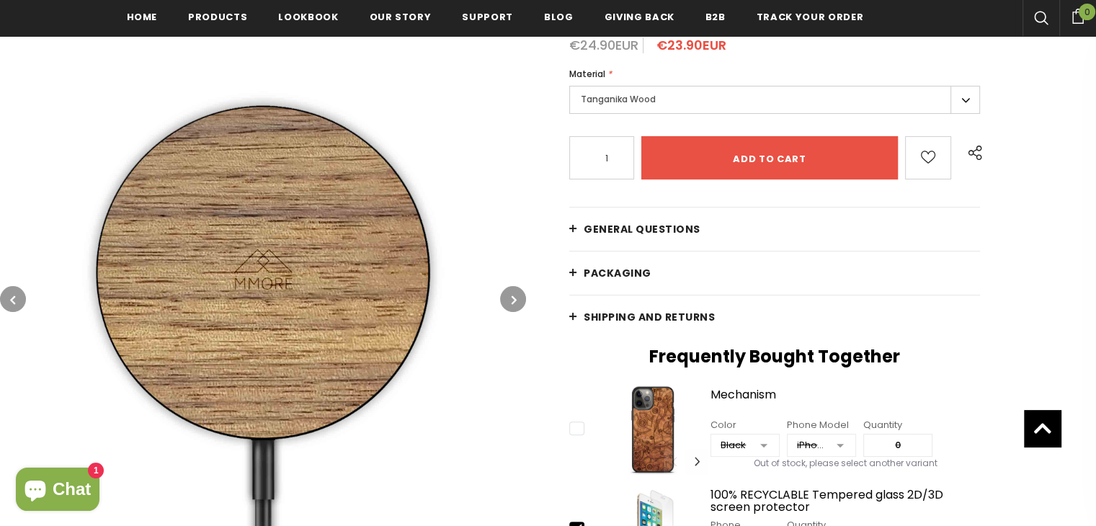
click at [506, 301] on button "button" at bounding box center [513, 299] width 26 height 26
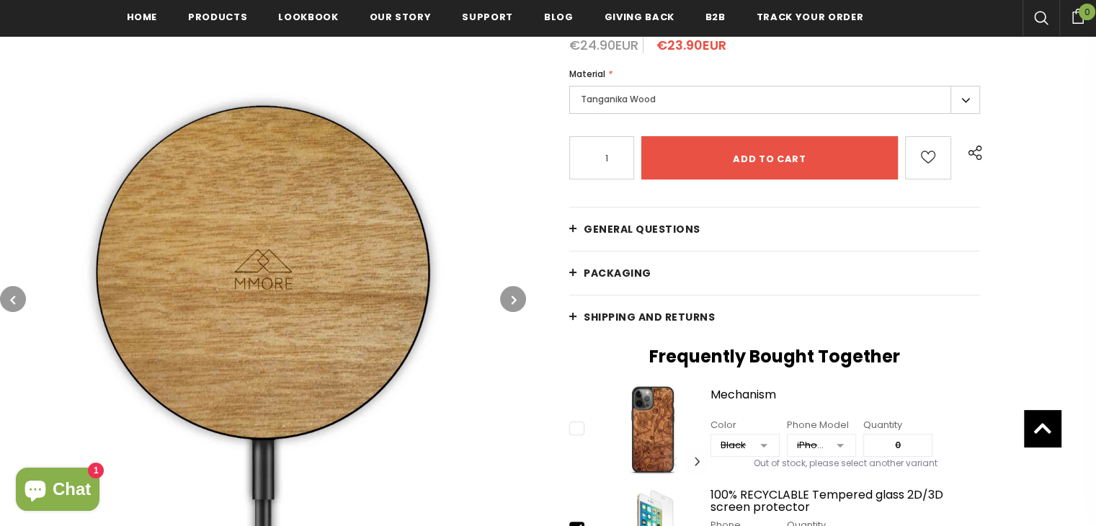
click at [506, 301] on button "button" at bounding box center [513, 299] width 26 height 26
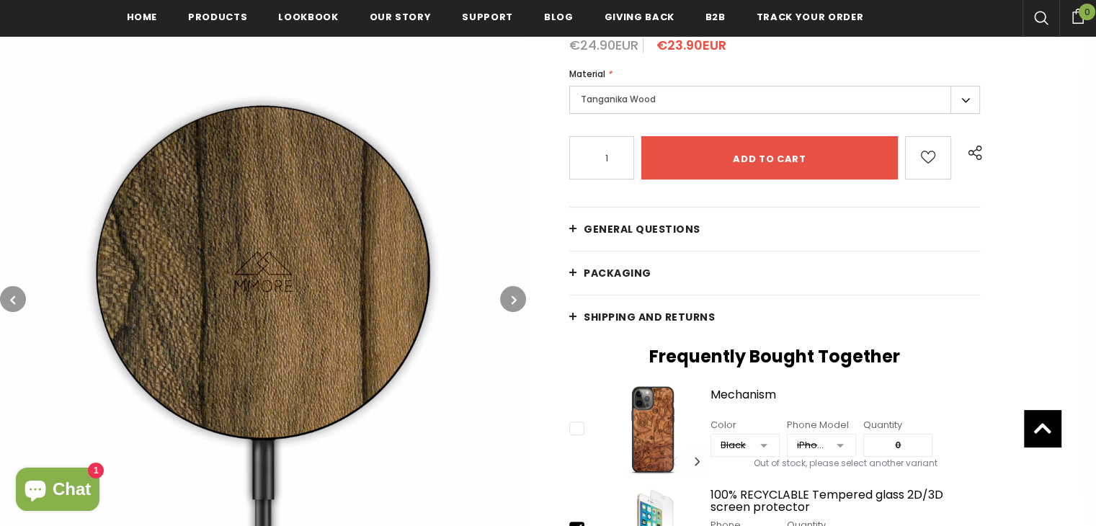
click at [506, 301] on button "button" at bounding box center [513, 299] width 26 height 26
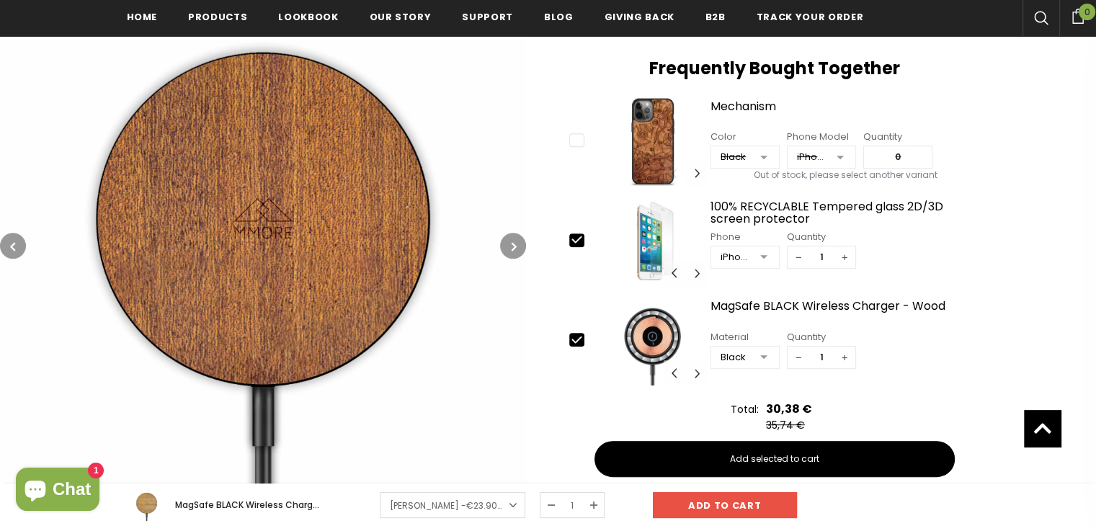
scroll to position [507, 0]
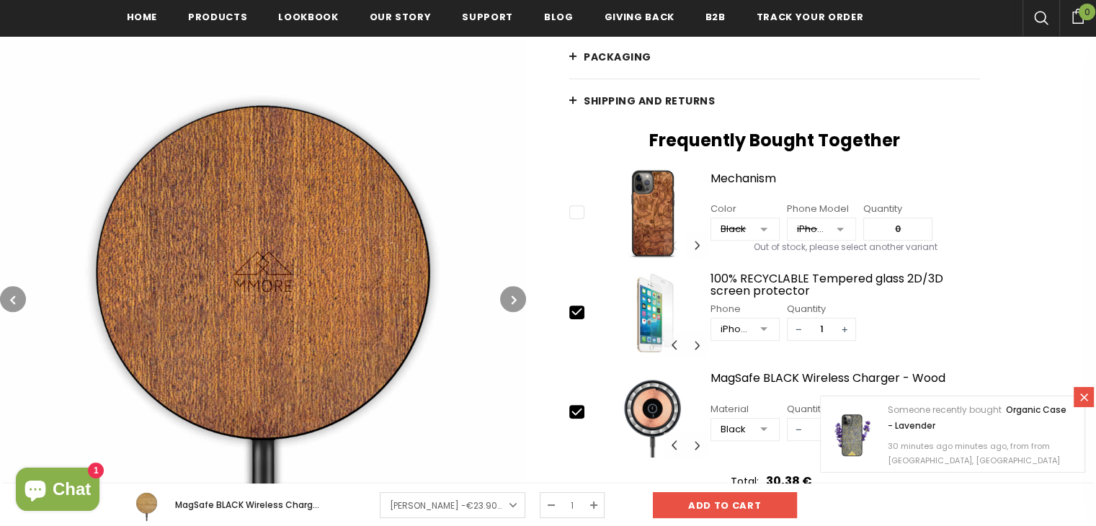
click at [507, 295] on button "button" at bounding box center [513, 299] width 26 height 26
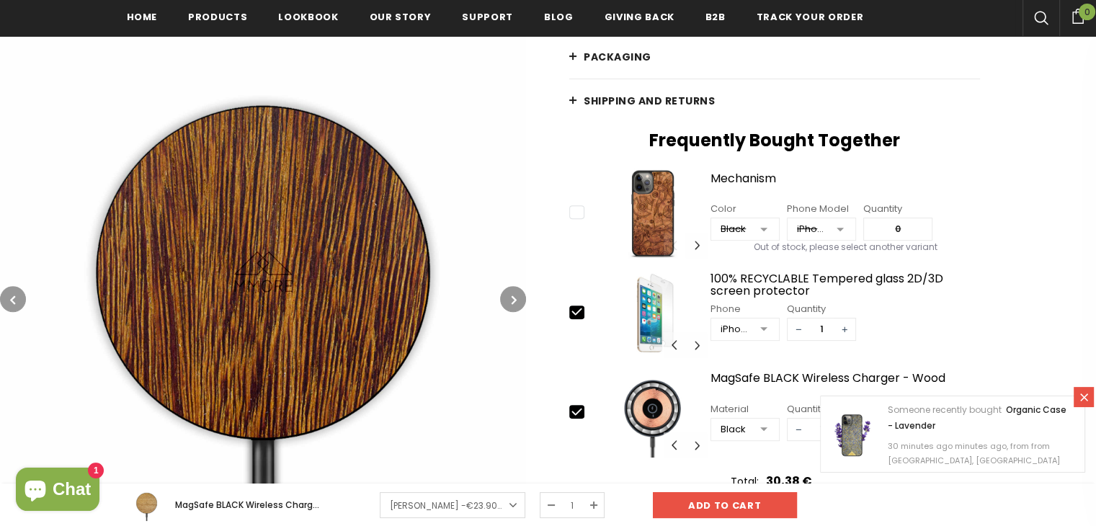
click at [507, 295] on button "button" at bounding box center [513, 299] width 26 height 26
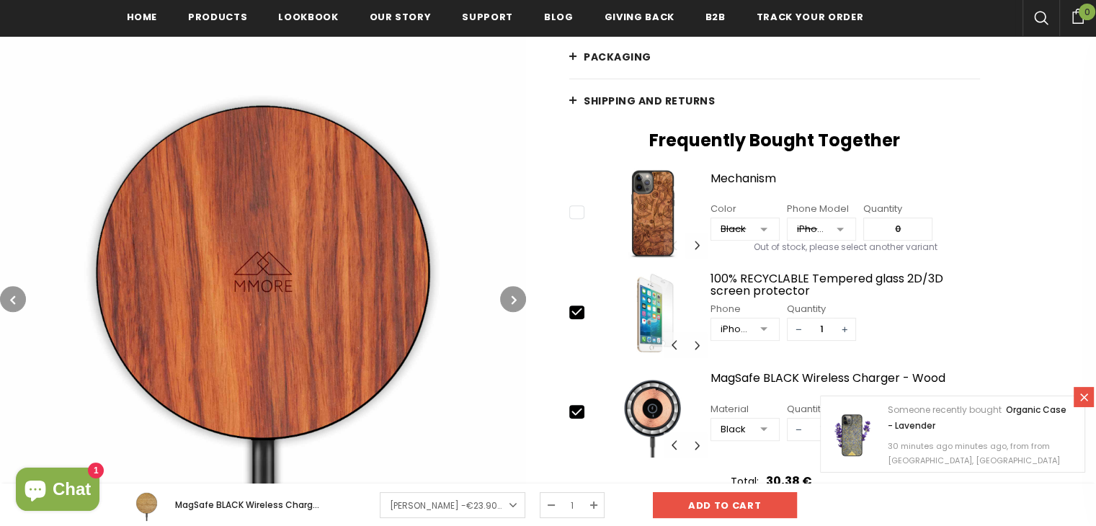
click at [17, 301] on button "button" at bounding box center [13, 299] width 26 height 26
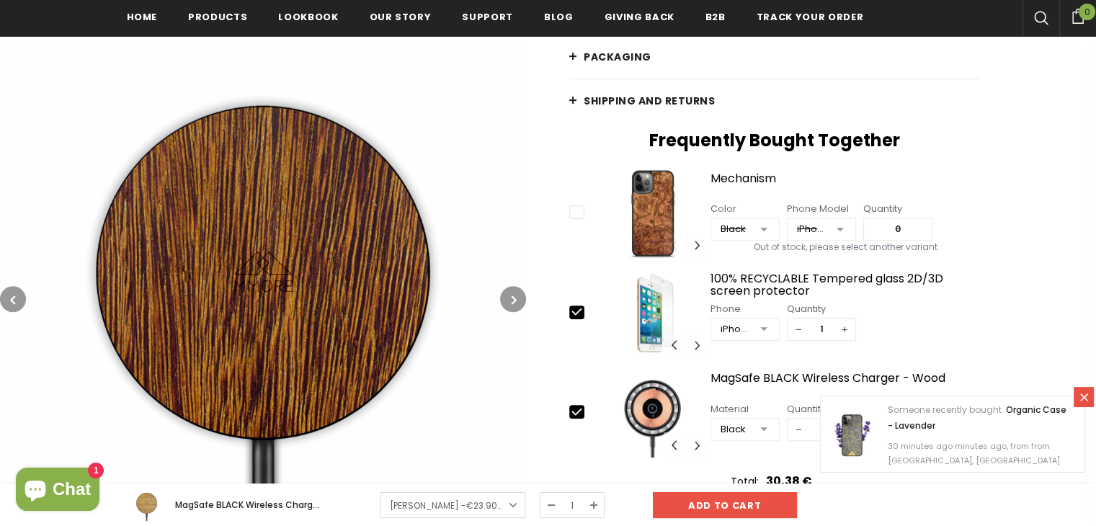
click at [17, 301] on button "button" at bounding box center [13, 299] width 26 height 26
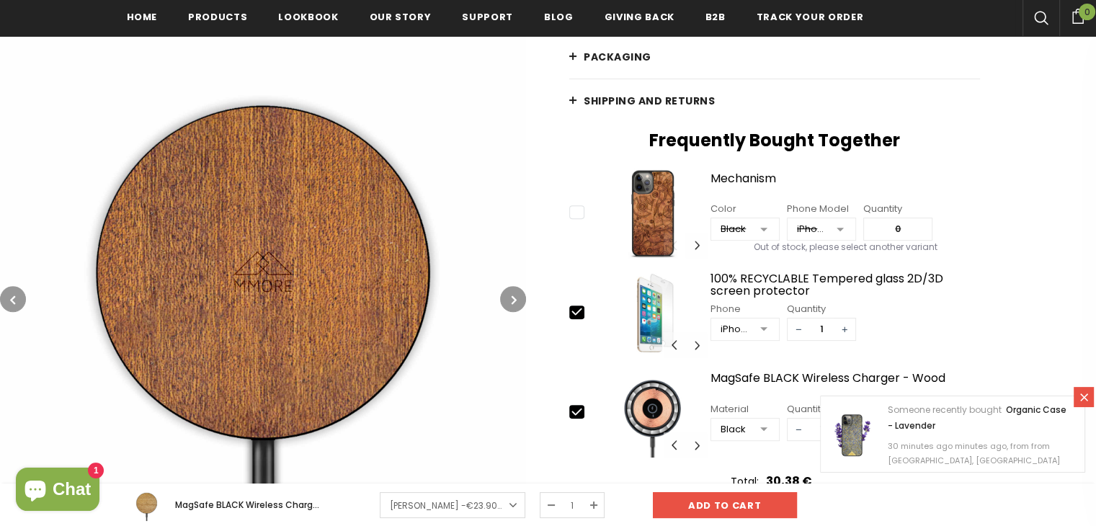
click at [504, 298] on button "button" at bounding box center [513, 299] width 26 height 26
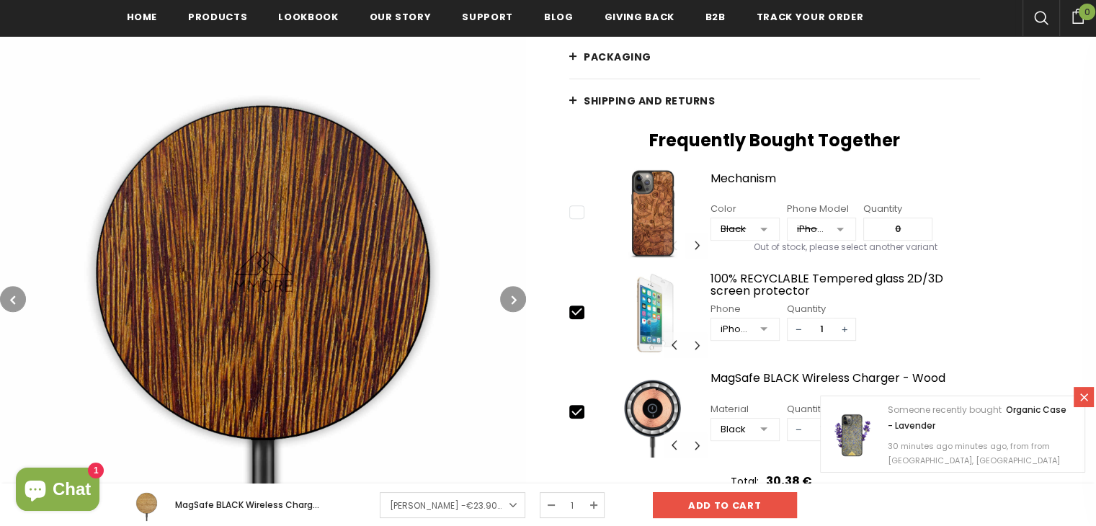
click at [504, 298] on button "button" at bounding box center [513, 299] width 26 height 26
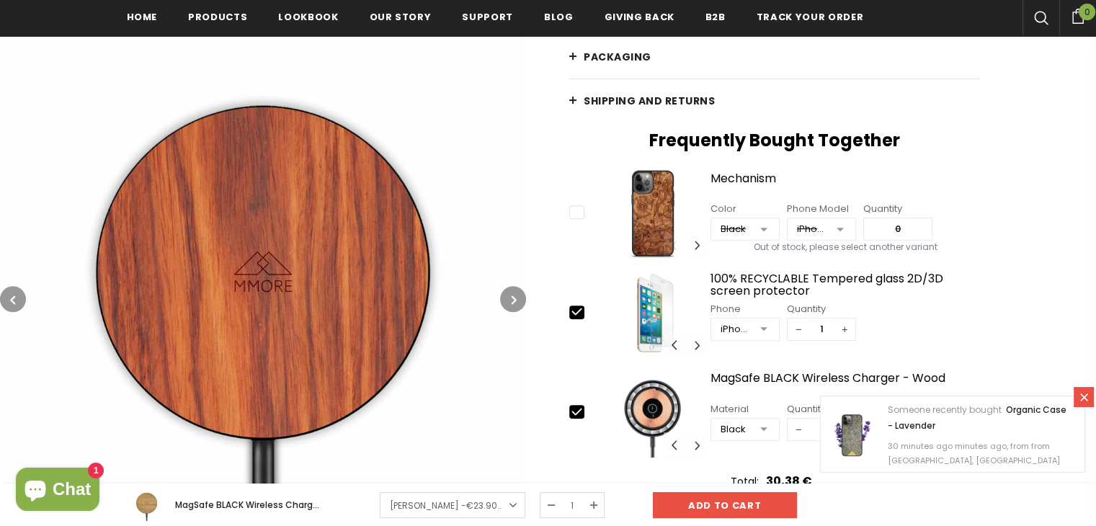
click at [504, 298] on button "button" at bounding box center [513, 299] width 26 height 26
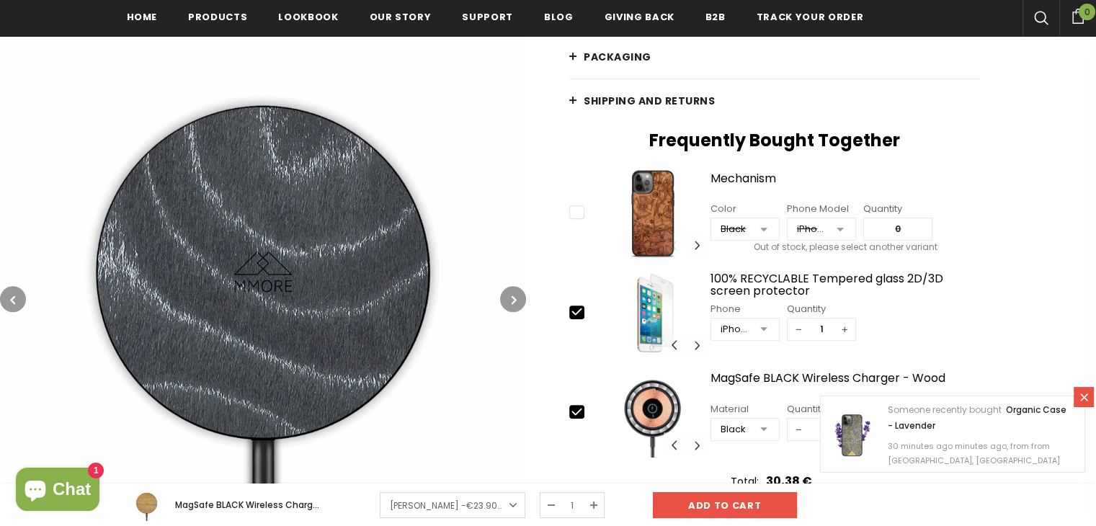
click at [504, 298] on button "button" at bounding box center [513, 299] width 26 height 26
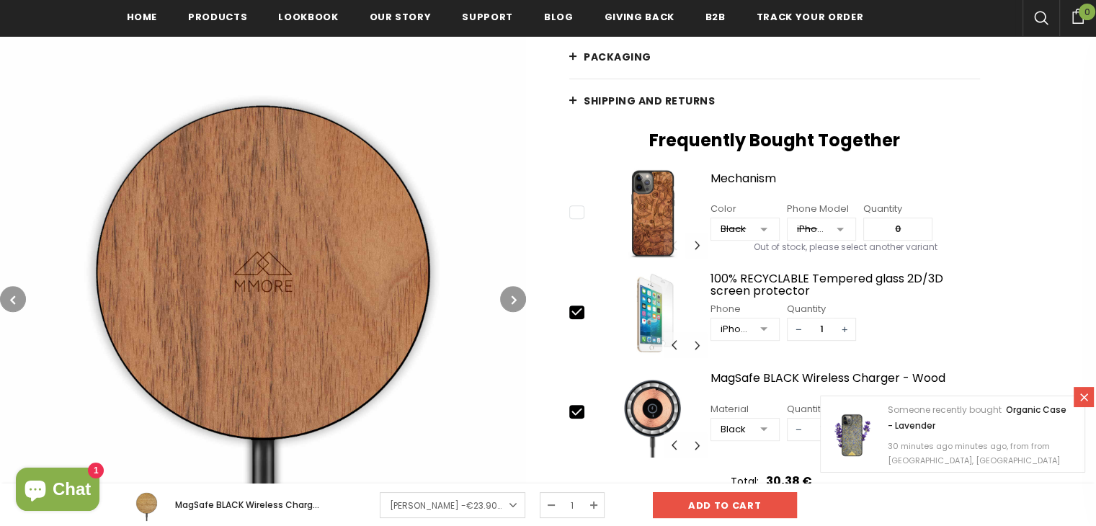
click at [504, 298] on button "button" at bounding box center [513, 299] width 26 height 26
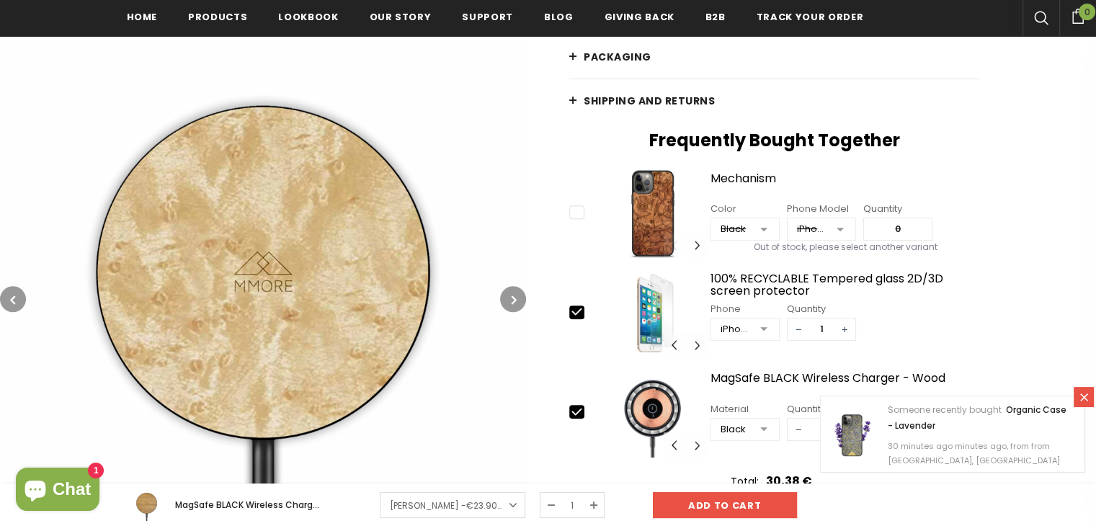
click at [504, 298] on button "button" at bounding box center [513, 299] width 26 height 26
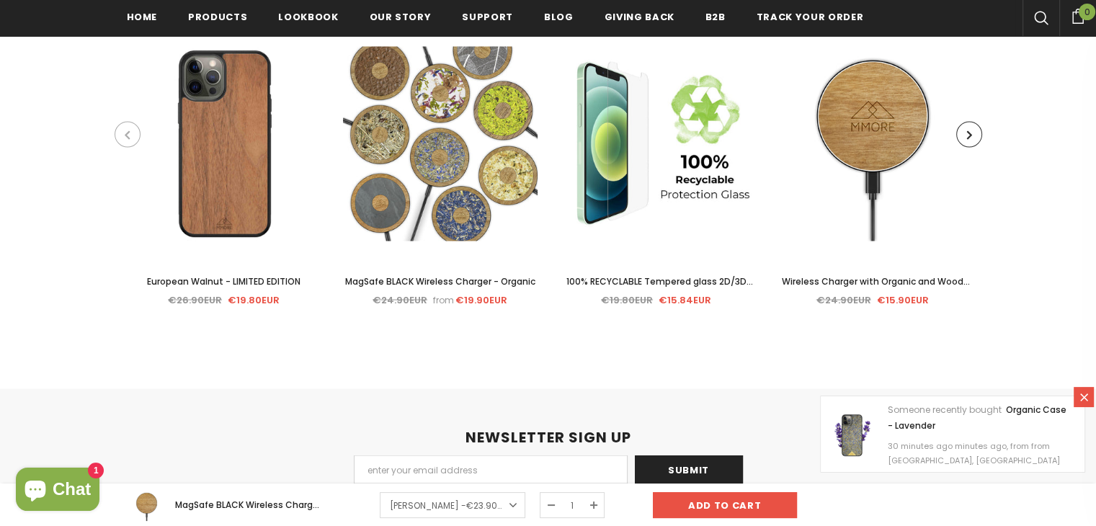
scroll to position [2598, 0]
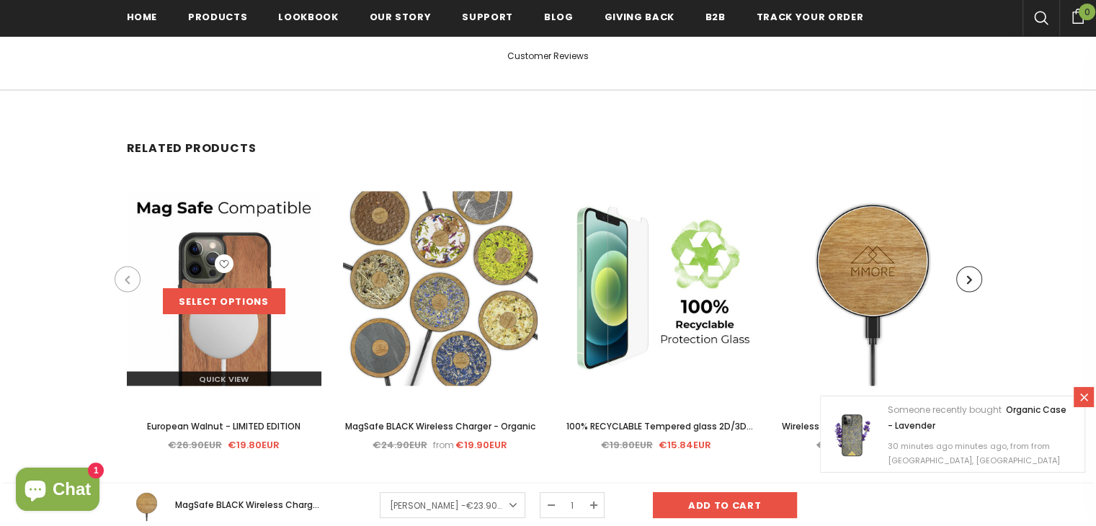
click at [233, 302] on link "Select options" at bounding box center [224, 301] width 123 height 26
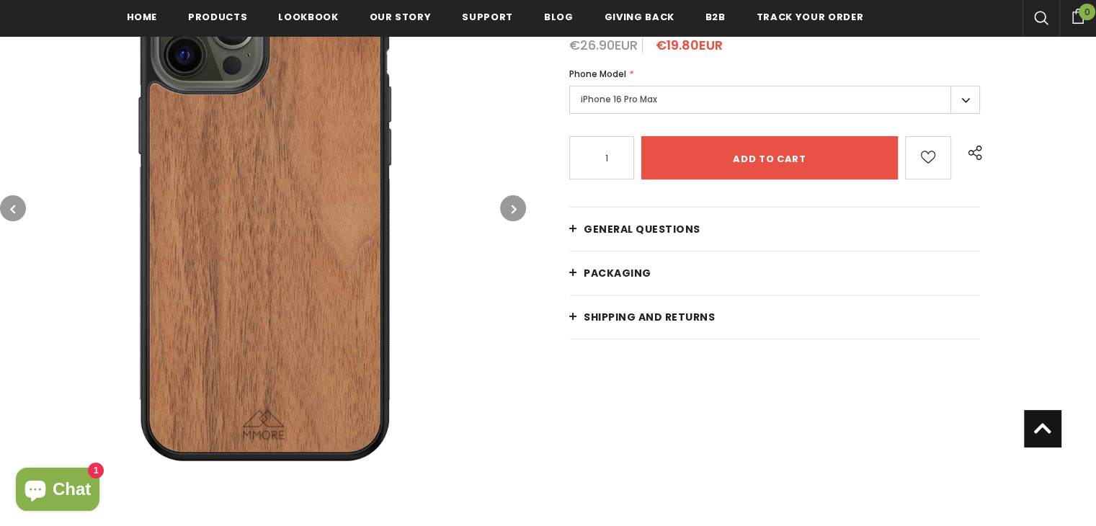
scroll to position [291, 0]
click at [507, 206] on img at bounding box center [263, 208] width 526 height 526
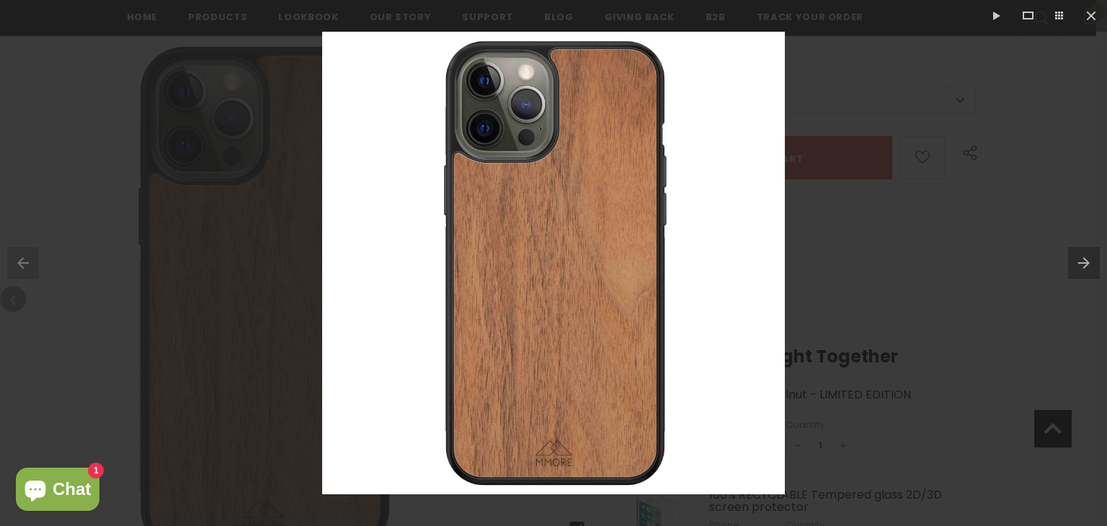
click at [1096, 262] on button at bounding box center [1087, 263] width 39 height 72
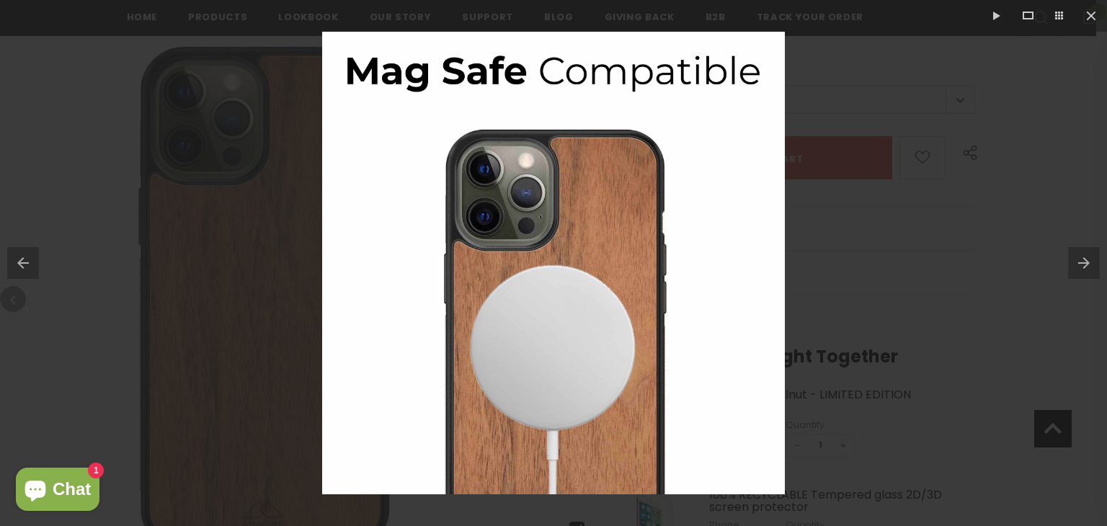
click at [1085, 264] on button at bounding box center [1087, 263] width 39 height 72
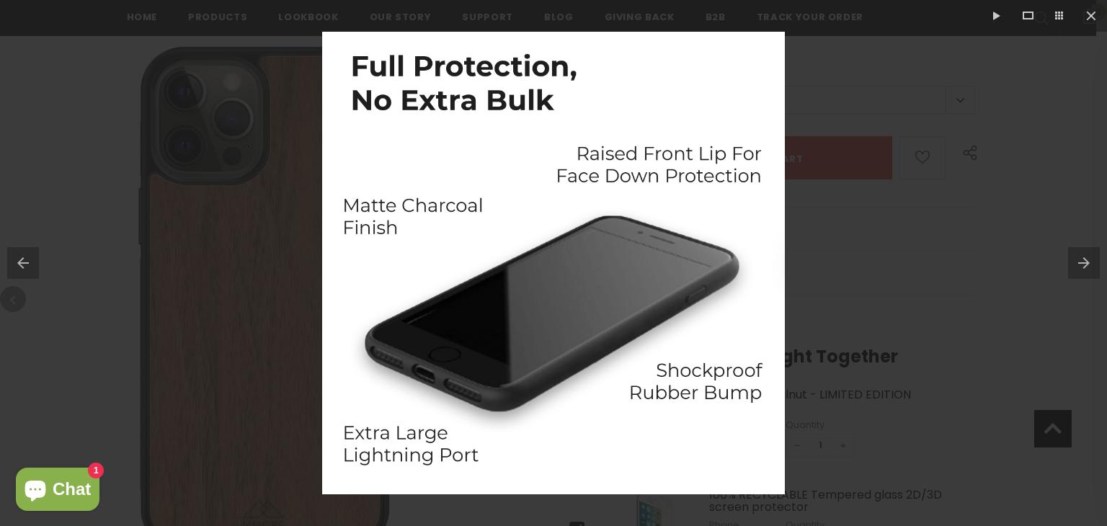
click at [1085, 264] on button at bounding box center [1087, 263] width 39 height 72
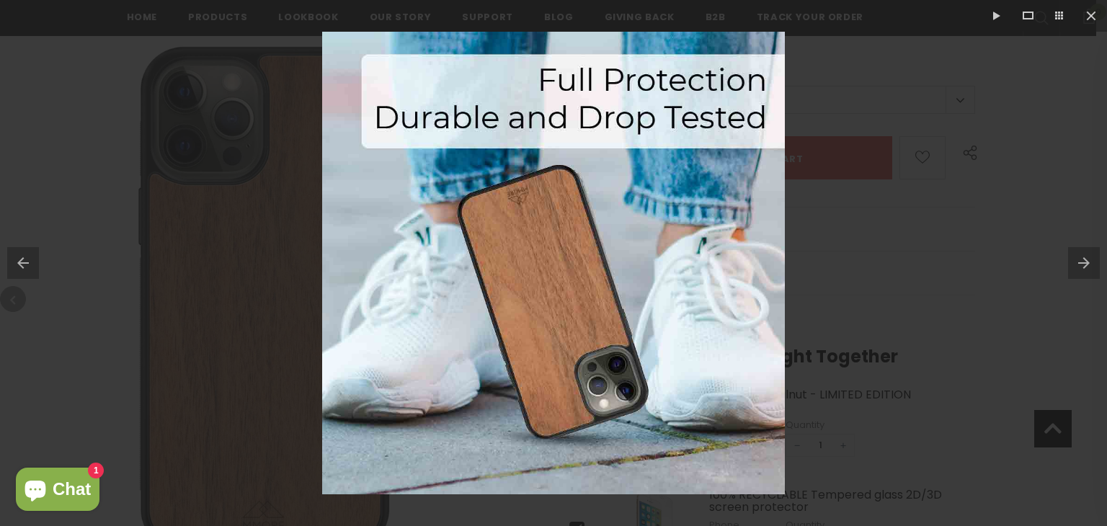
click at [1085, 264] on button at bounding box center [1087, 263] width 39 height 72
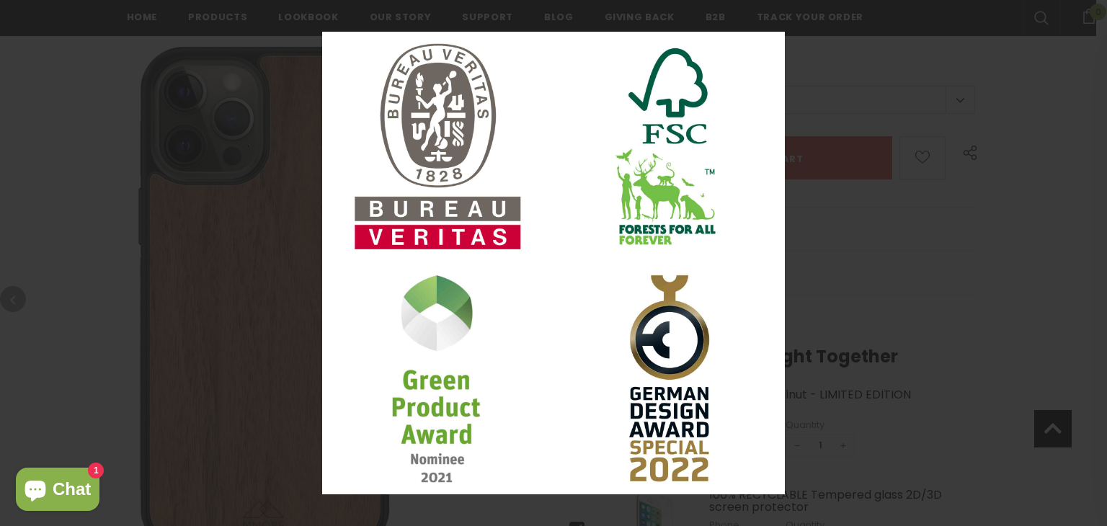
click at [1085, 264] on button at bounding box center [1087, 263] width 39 height 72
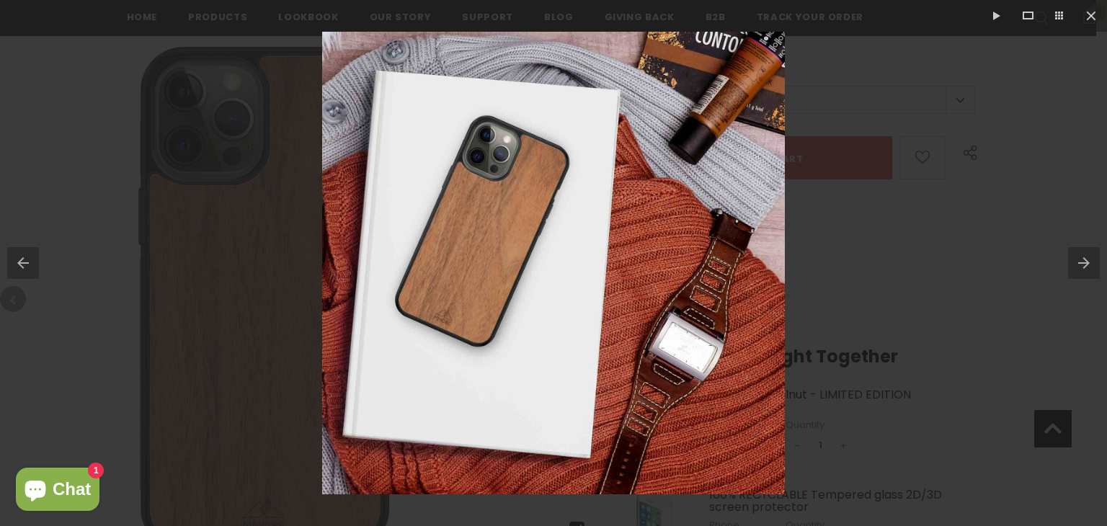
click at [1085, 264] on button at bounding box center [1087, 263] width 39 height 72
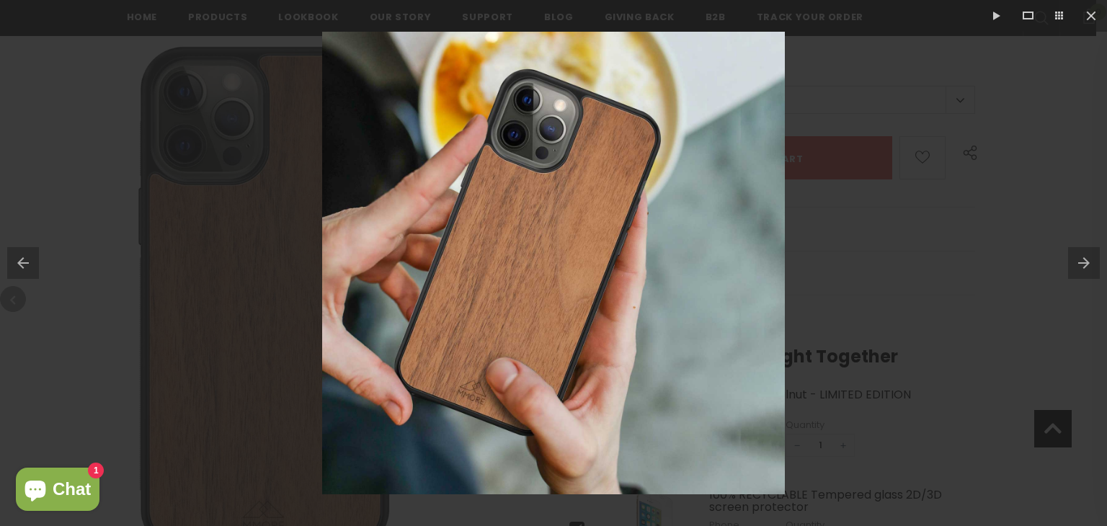
click at [1085, 264] on button at bounding box center [1087, 263] width 39 height 72
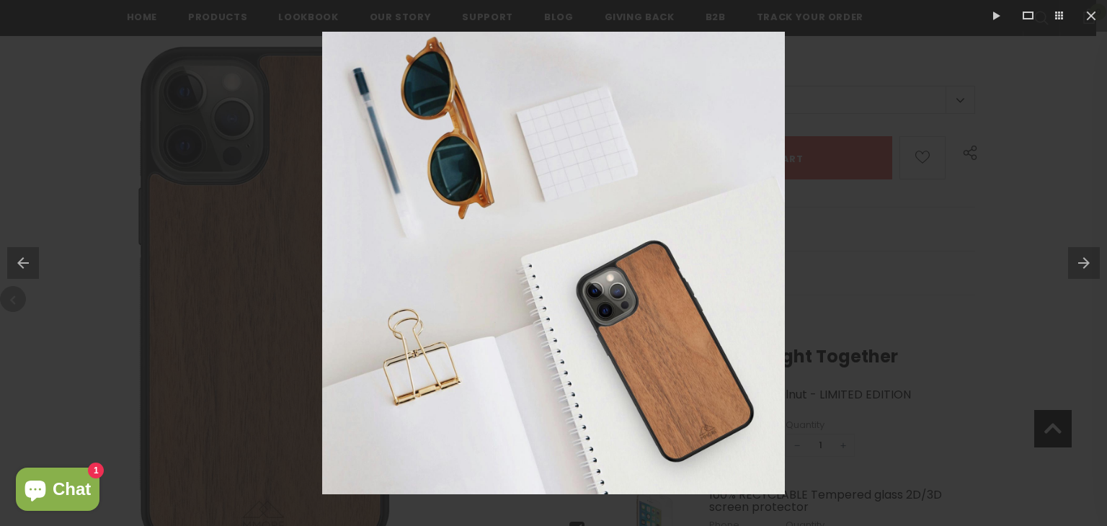
click at [1085, 264] on button at bounding box center [1087, 263] width 39 height 72
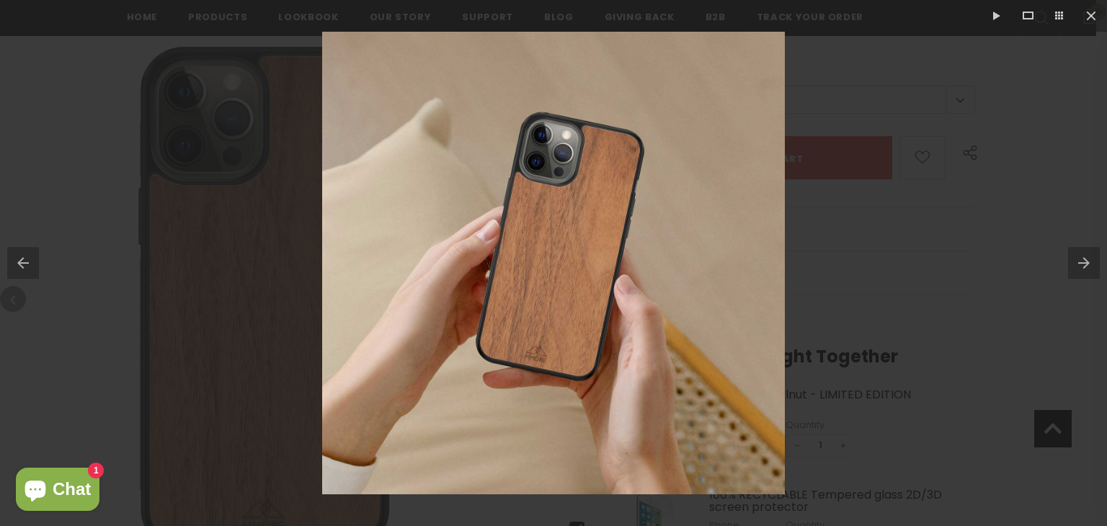
click at [71, 110] on div at bounding box center [553, 263] width 1107 height 526
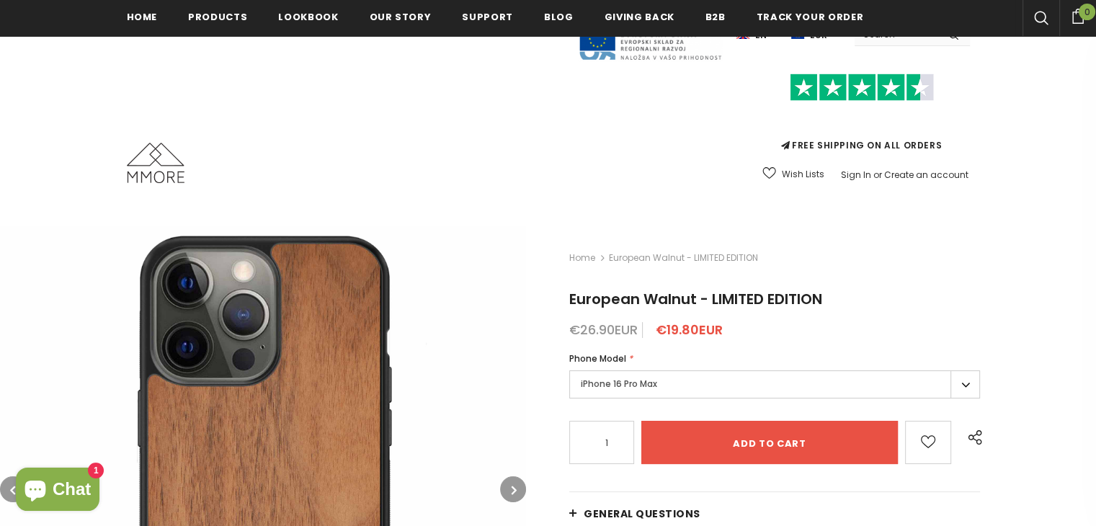
scroll to position [291, 0]
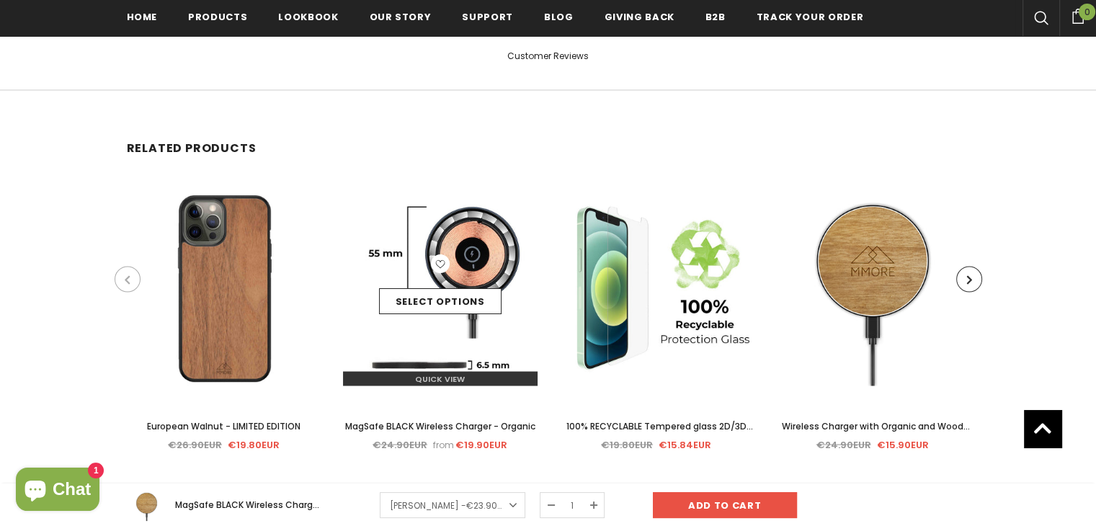
type input "0"
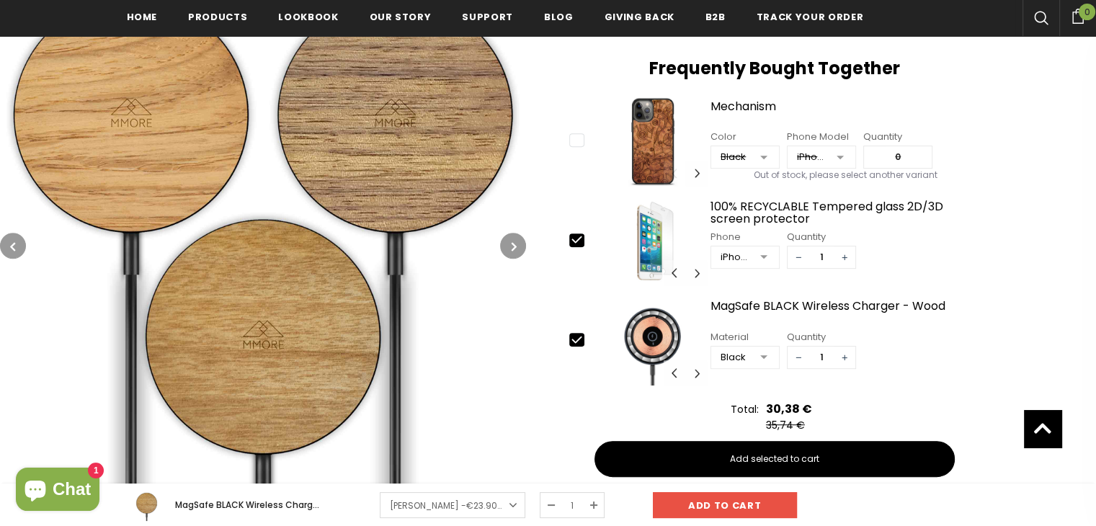
scroll to position [652, 0]
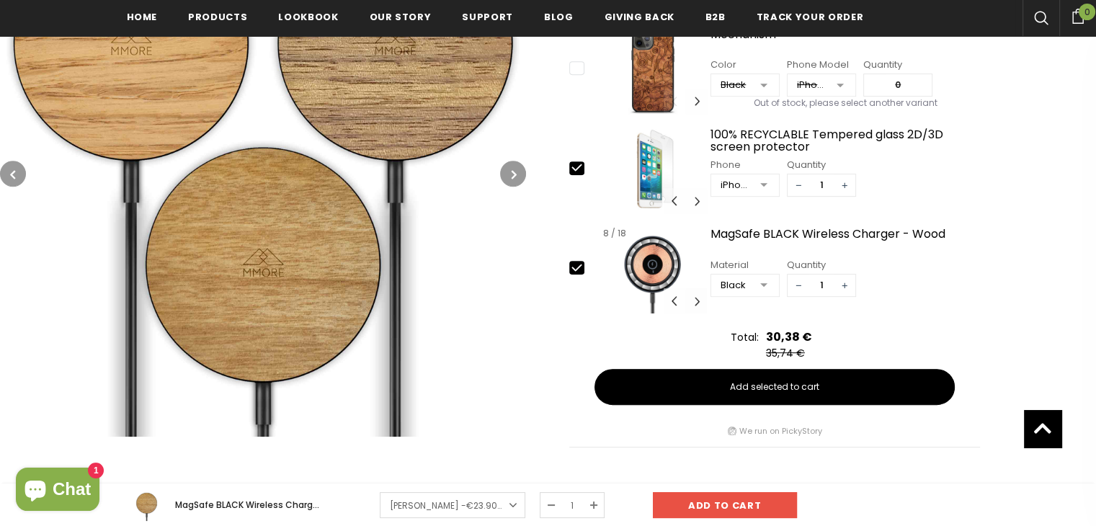
click at [691, 303] on button "Carousel Navigation" at bounding box center [697, 300] width 22 height 25
click at [692, 303] on button "Carousel Navigation" at bounding box center [697, 300] width 22 height 25
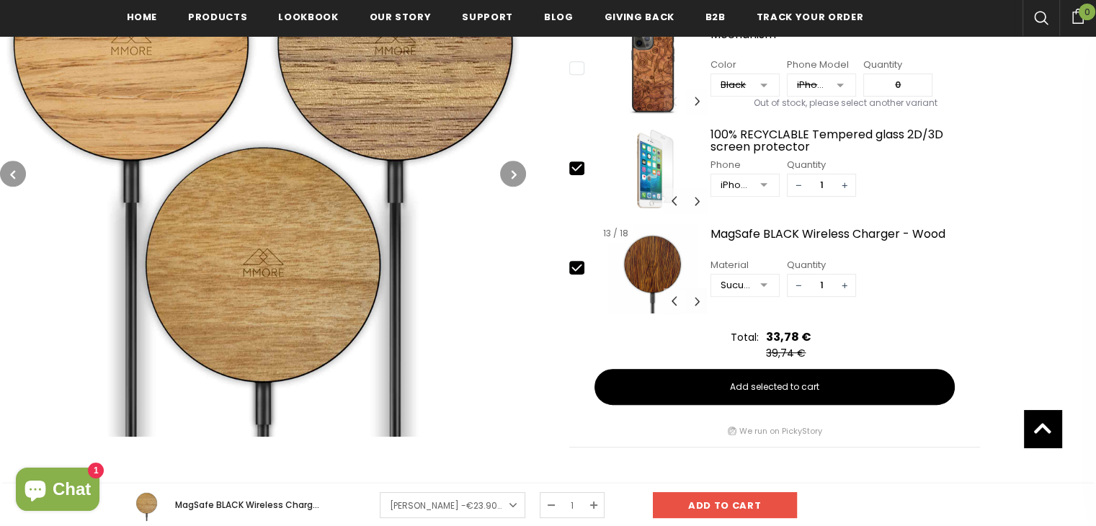
click at [692, 303] on button "Carousel Navigation" at bounding box center [697, 300] width 22 height 25
click at [580, 171] on icon at bounding box center [576, 167] width 15 height 15
type input "0"
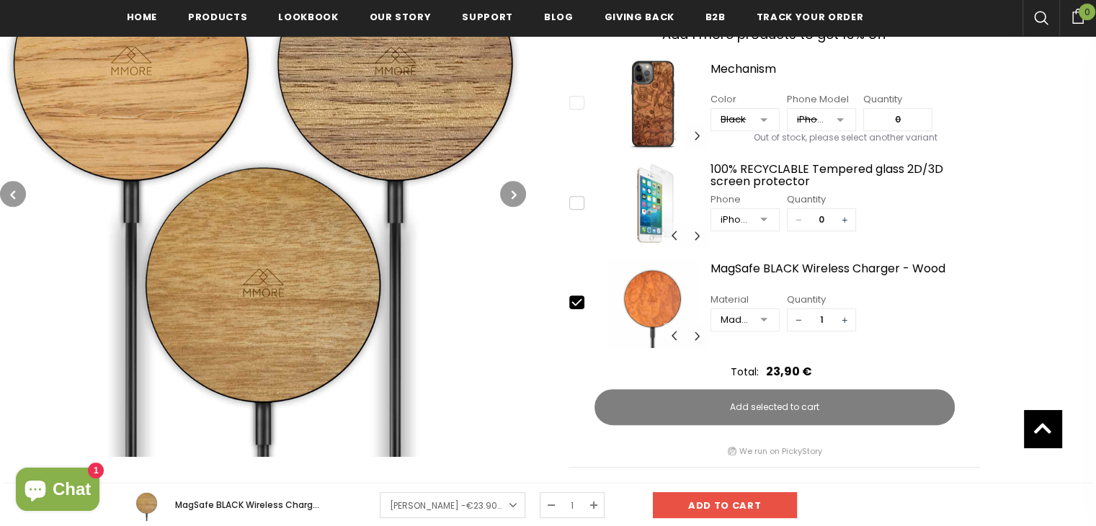
click at [515, 195] on icon "button" at bounding box center [514, 194] width 5 height 14
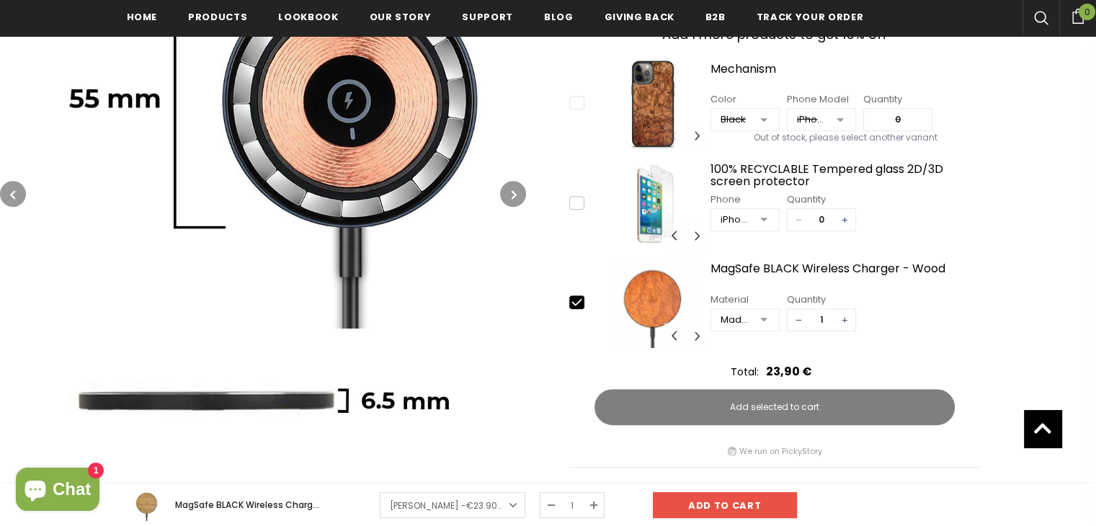
click at [515, 195] on icon "button" at bounding box center [514, 194] width 5 height 14
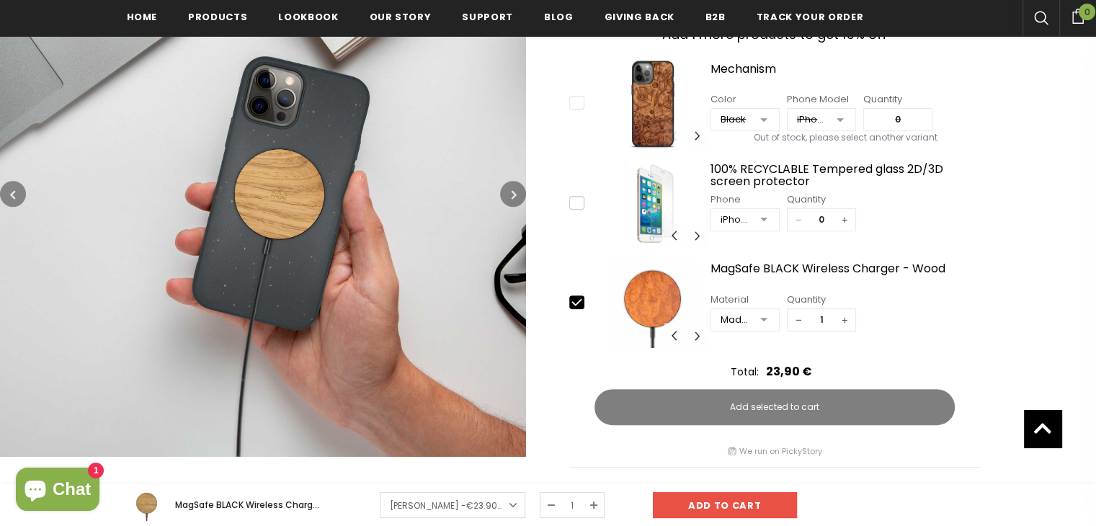
click at [515, 195] on icon "button" at bounding box center [514, 194] width 5 height 14
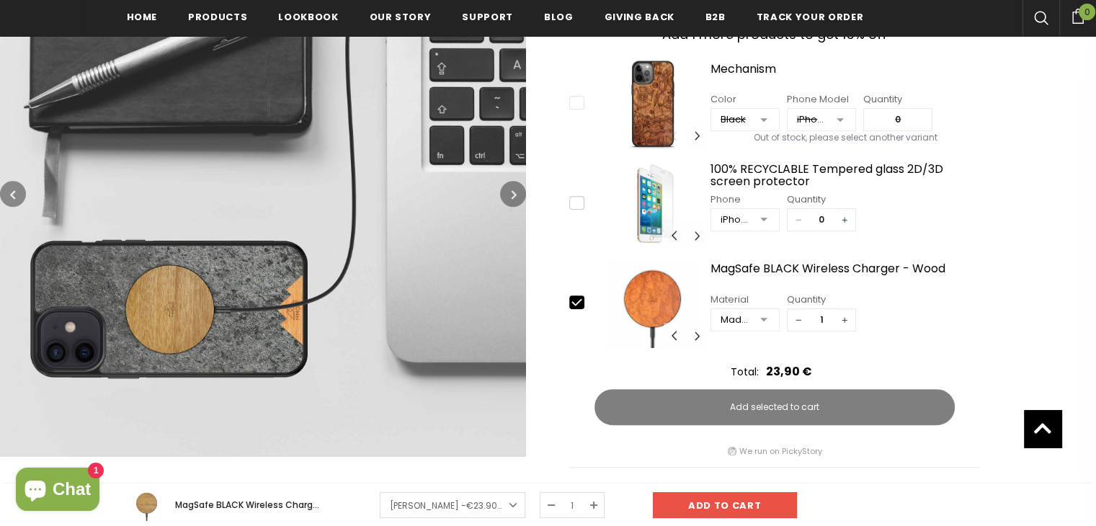
click at [515, 195] on icon "button" at bounding box center [514, 194] width 5 height 14
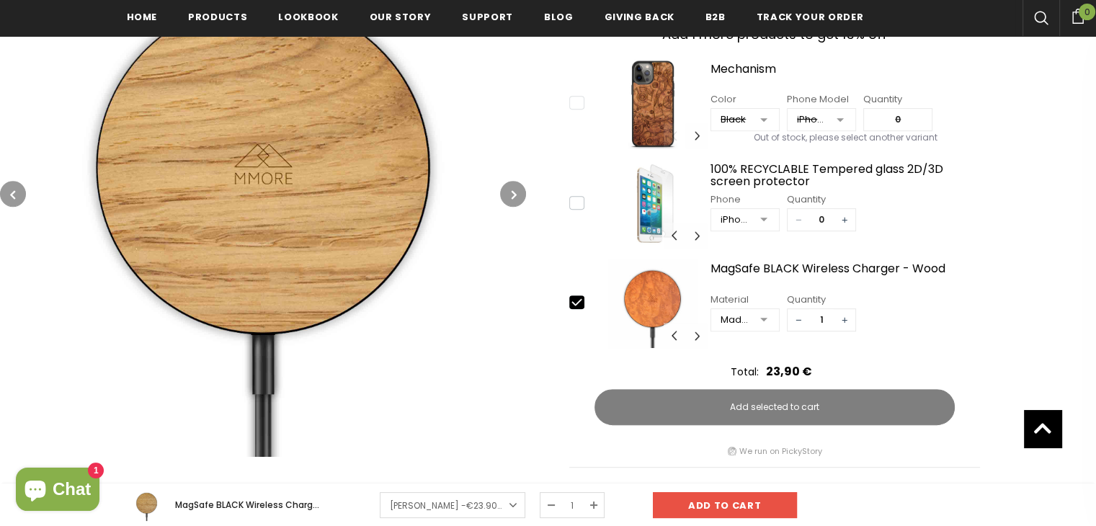
click at [515, 195] on icon "button" at bounding box center [514, 194] width 5 height 14
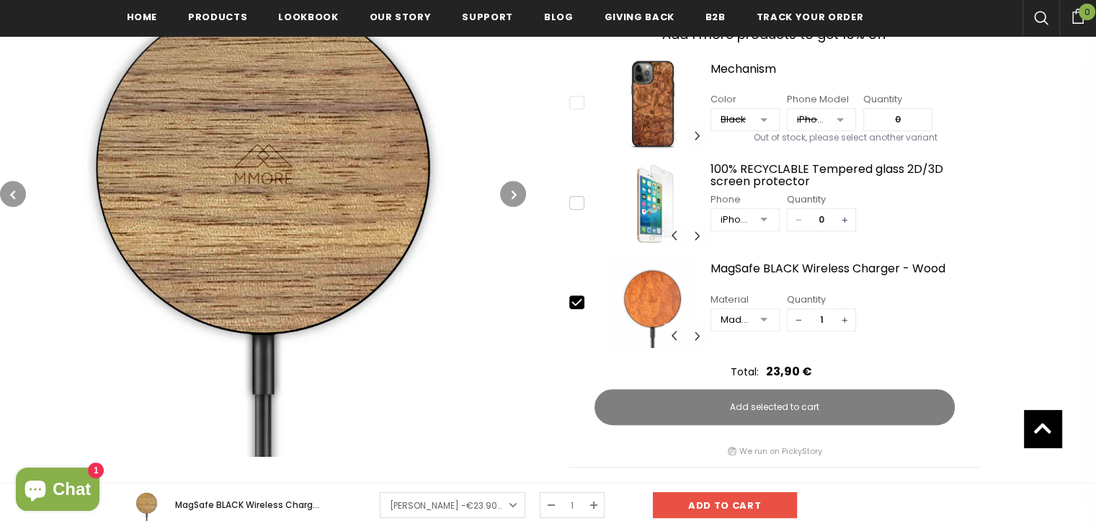
click at [515, 195] on icon "button" at bounding box center [514, 194] width 5 height 14
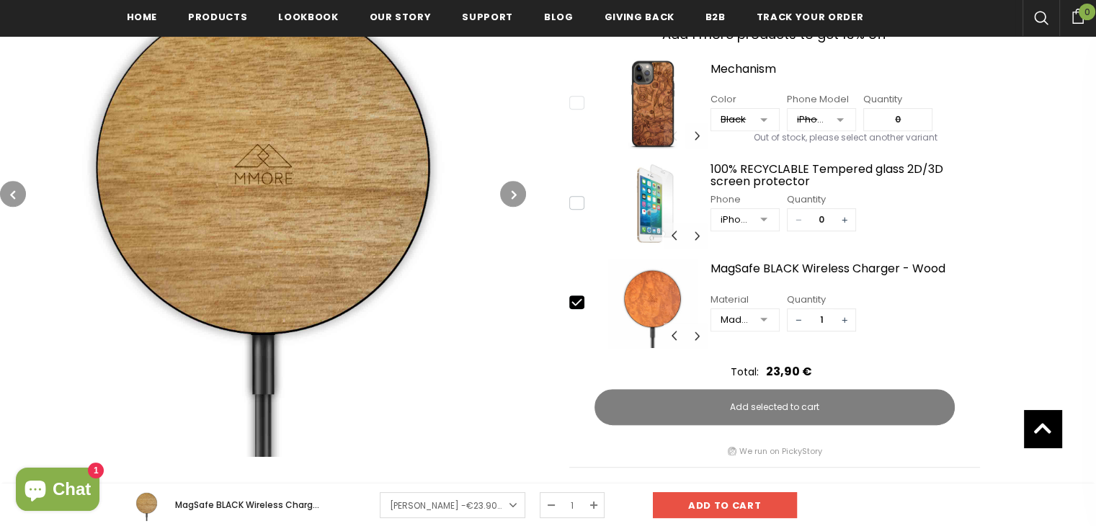
click at [515, 195] on icon "button" at bounding box center [514, 194] width 5 height 14
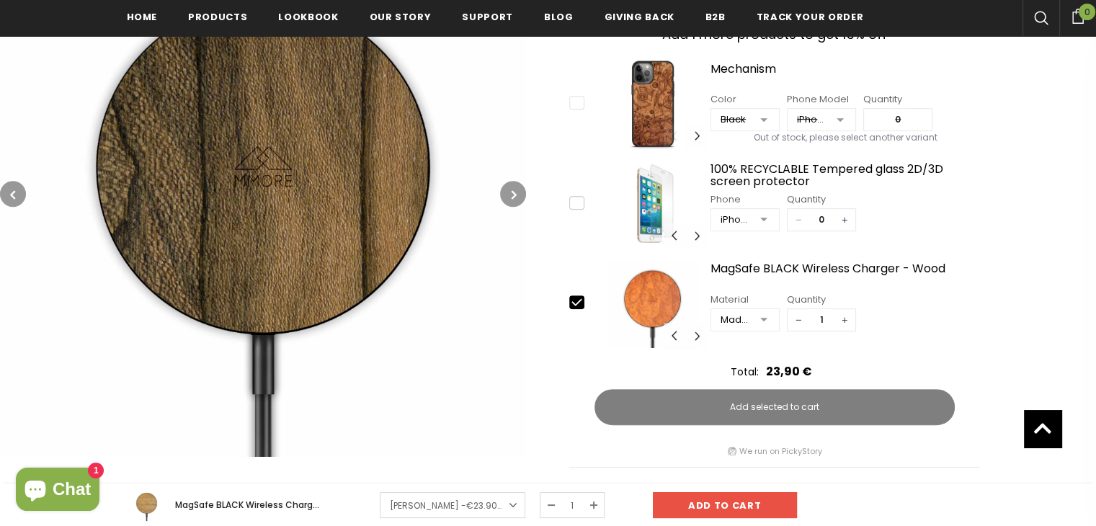
click at [515, 195] on icon "button" at bounding box center [514, 194] width 5 height 14
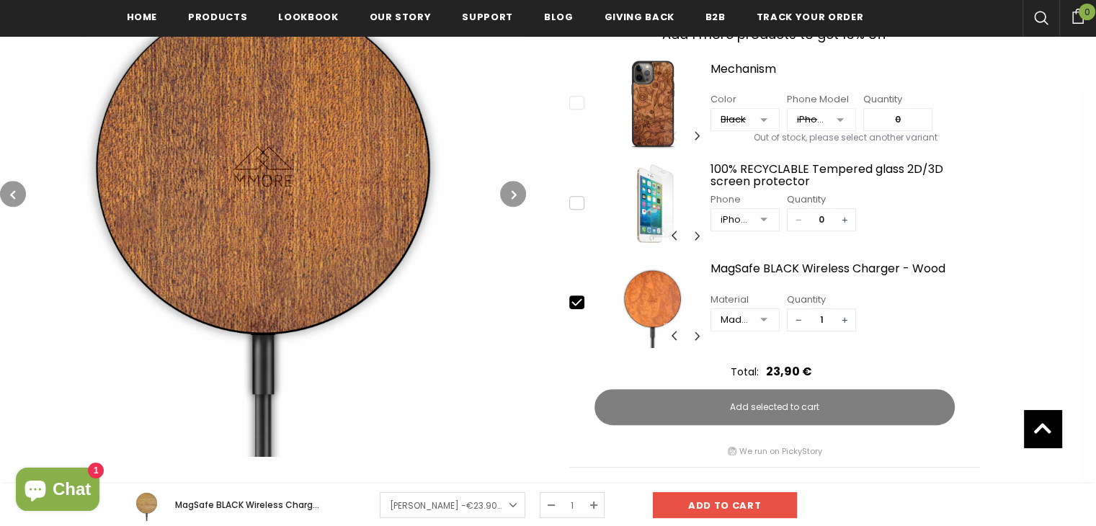
click at [515, 195] on icon "button" at bounding box center [514, 194] width 5 height 14
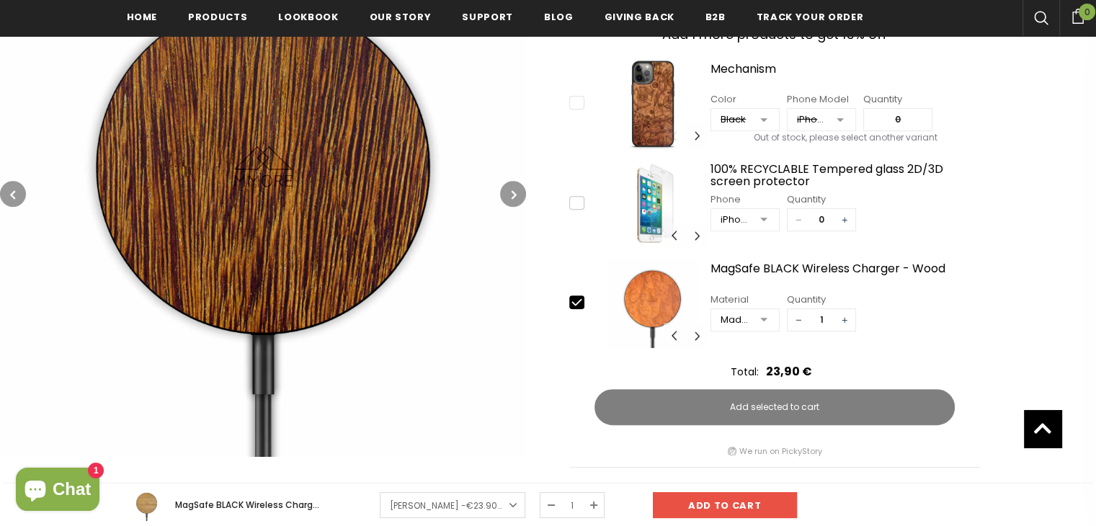
click at [515, 195] on icon "button" at bounding box center [514, 194] width 5 height 14
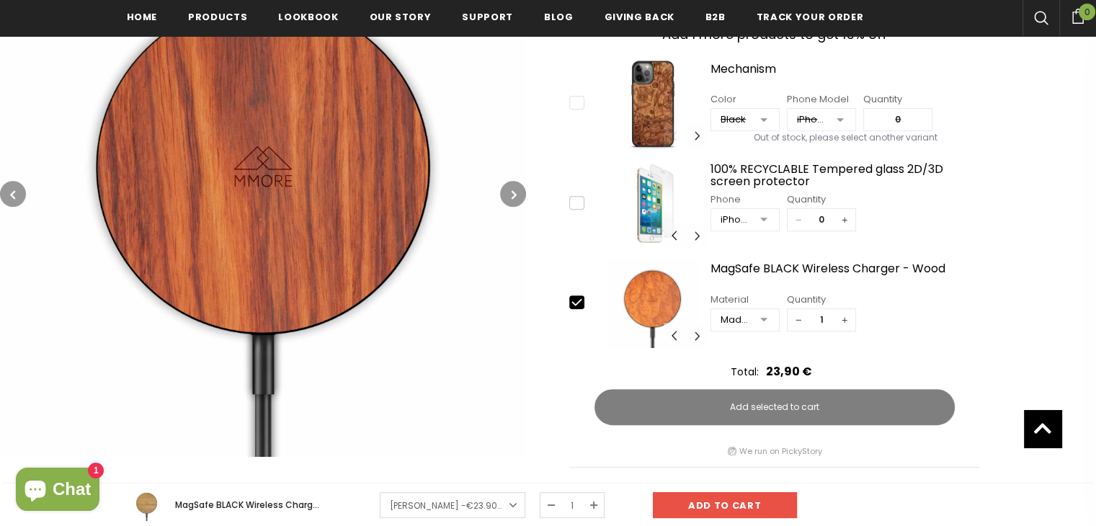
click at [515, 195] on icon "button" at bounding box center [514, 194] width 5 height 14
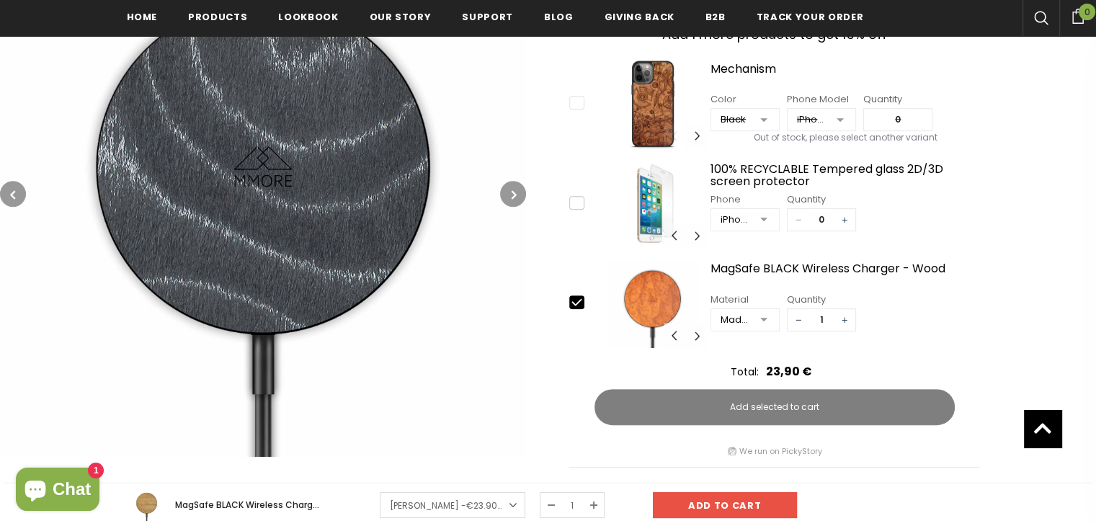
click at [515, 195] on icon "button" at bounding box center [514, 194] width 5 height 14
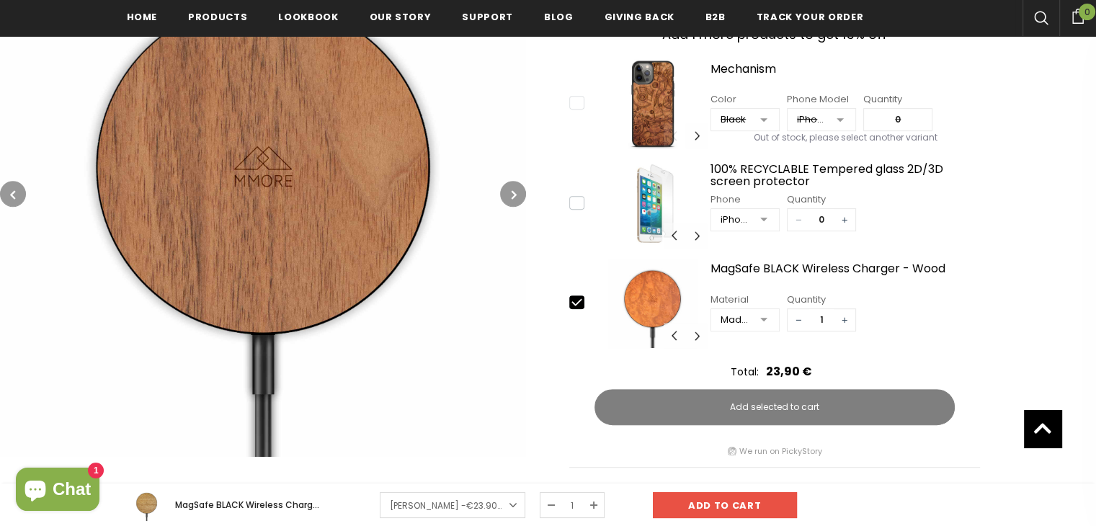
click at [515, 195] on icon "button" at bounding box center [514, 194] width 5 height 14
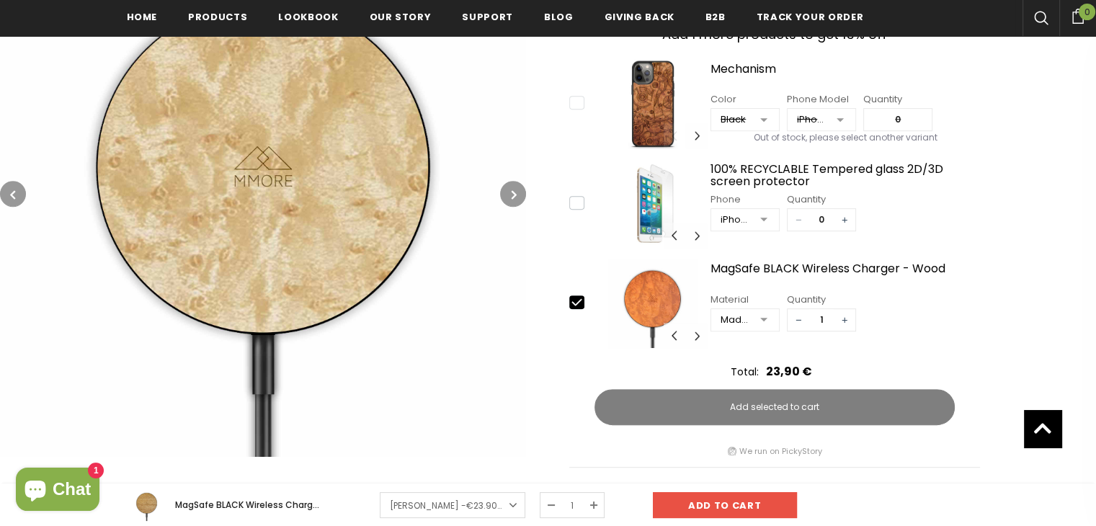
click at [515, 195] on icon "button" at bounding box center [514, 194] width 5 height 14
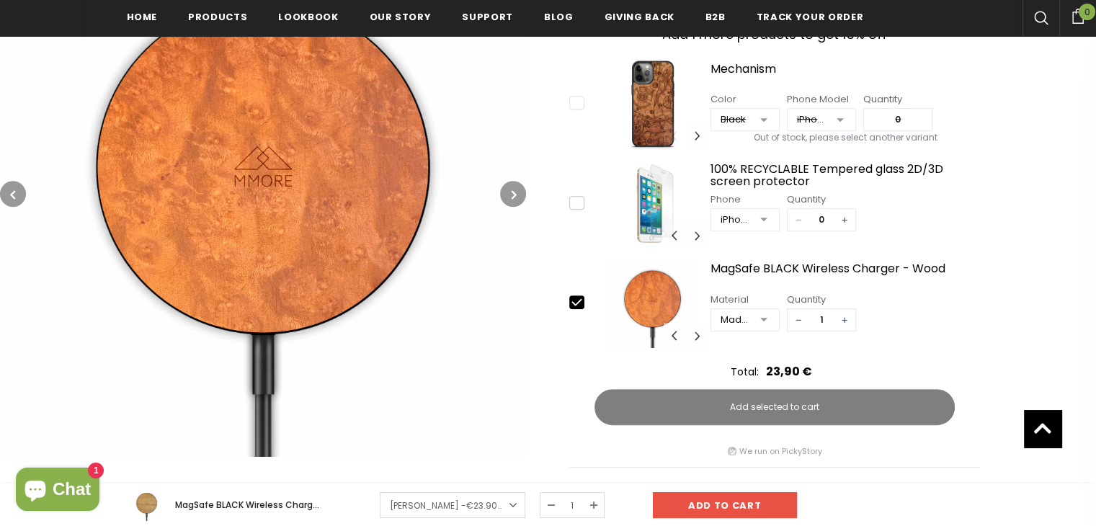
click at [510, 505] on link "Tanganika Wood - €23.90EUR" at bounding box center [453, 505] width 146 height 26
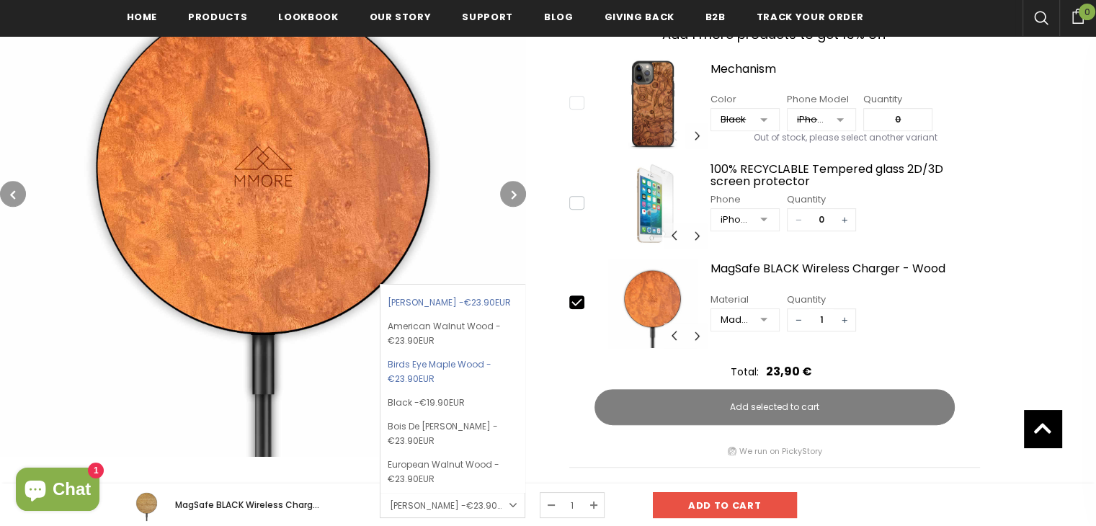
scroll to position [72, 0]
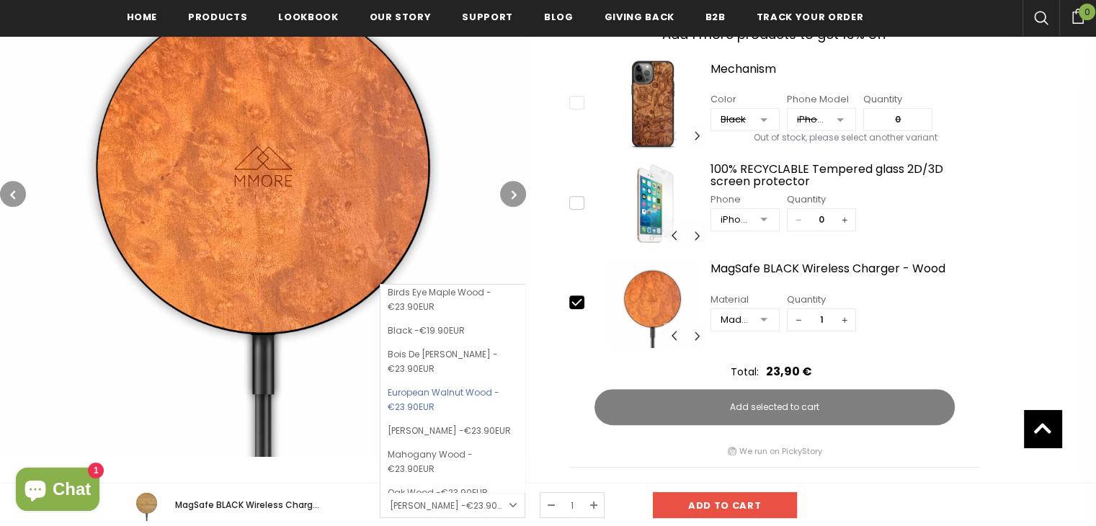
click at [464, 411] on link "European Walnut Wood - €23.90EUR" at bounding box center [453, 400] width 130 height 36
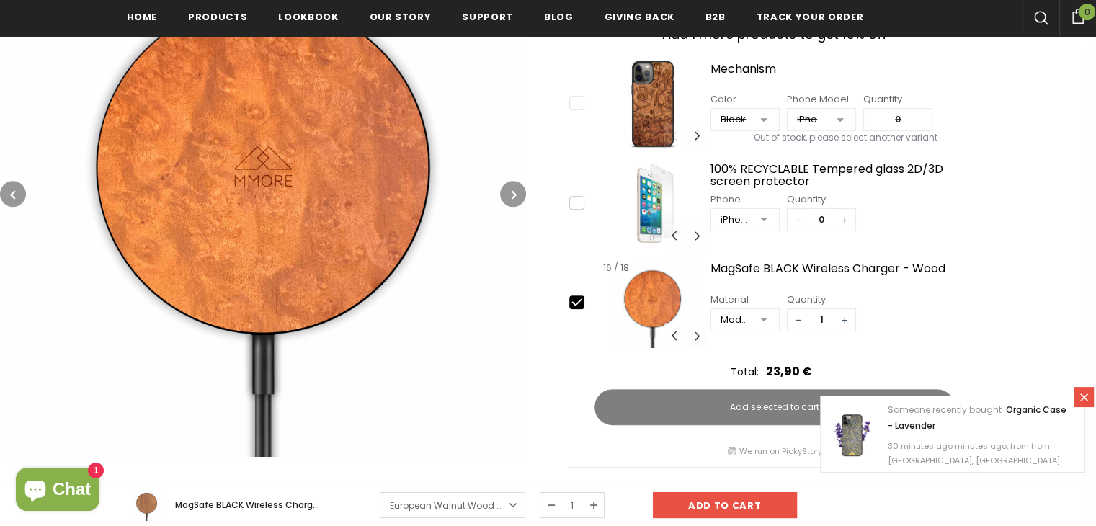
click at [698, 338] on button "Carousel Navigation" at bounding box center [697, 335] width 22 height 25
click at [698, 337] on button "Carousel Navigation" at bounding box center [697, 335] width 22 height 25
click at [698, 337] on img at bounding box center [652, 303] width 109 height 89
click at [672, 333] on button "Carousel Navigation" at bounding box center [675, 335] width 22 height 25
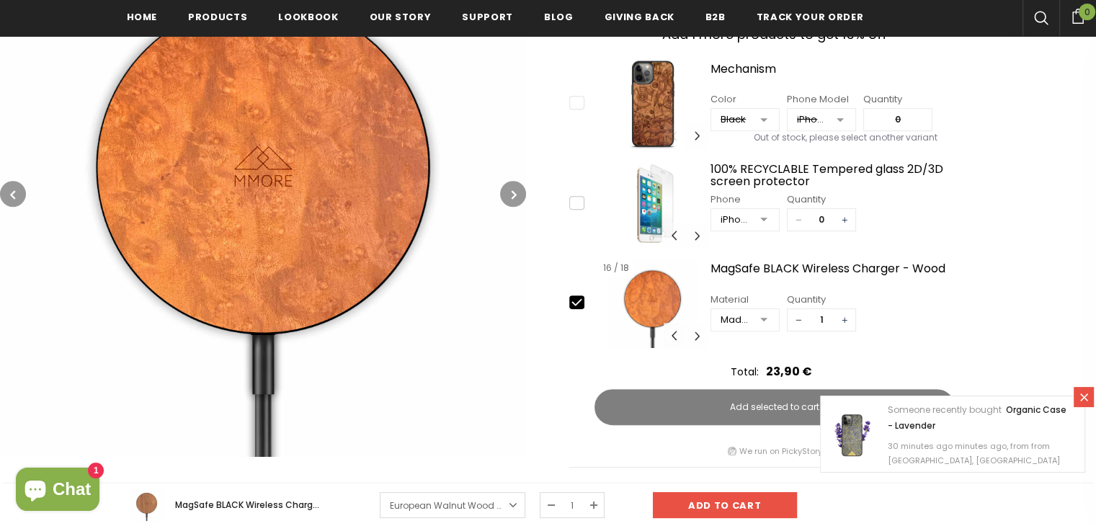
click at [672, 333] on button "Carousel Navigation" at bounding box center [675, 335] width 22 height 25
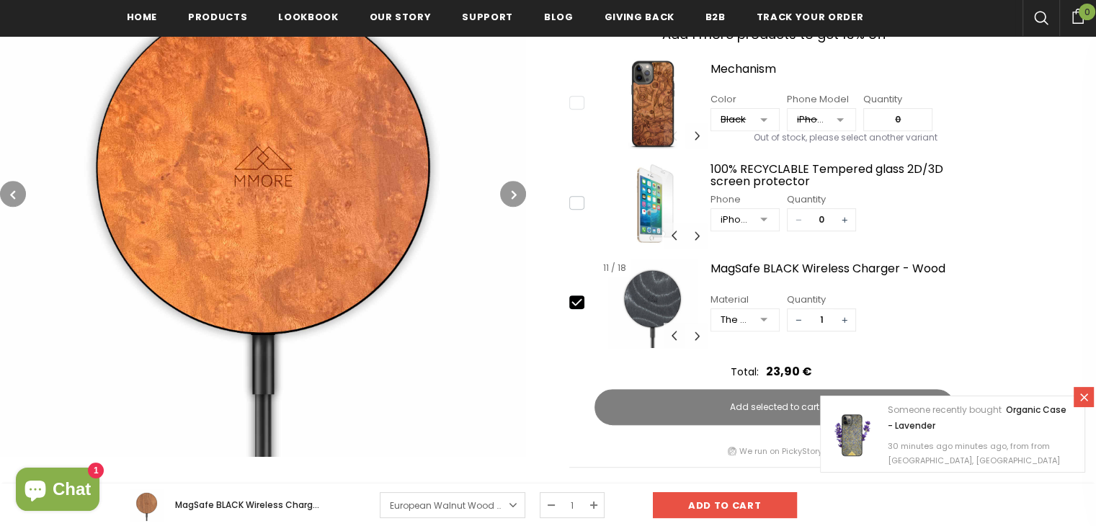
click at [672, 333] on button "Carousel Navigation" at bounding box center [675, 335] width 22 height 25
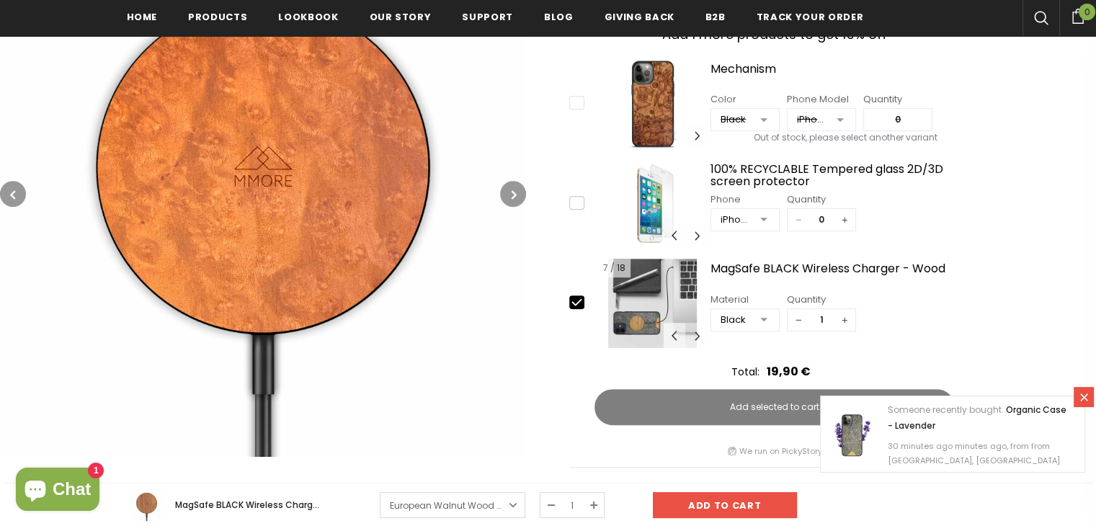
click at [672, 333] on button "Carousel Navigation" at bounding box center [675, 335] width 22 height 25
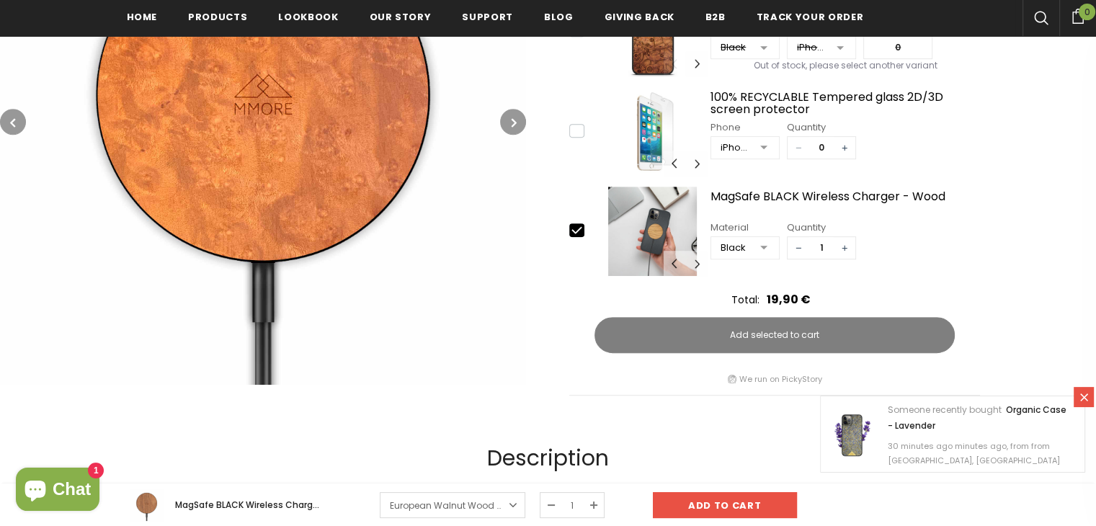
click at [505, 510] on span "€23.90EUR" at bounding box center [525, 506] width 47 height 12
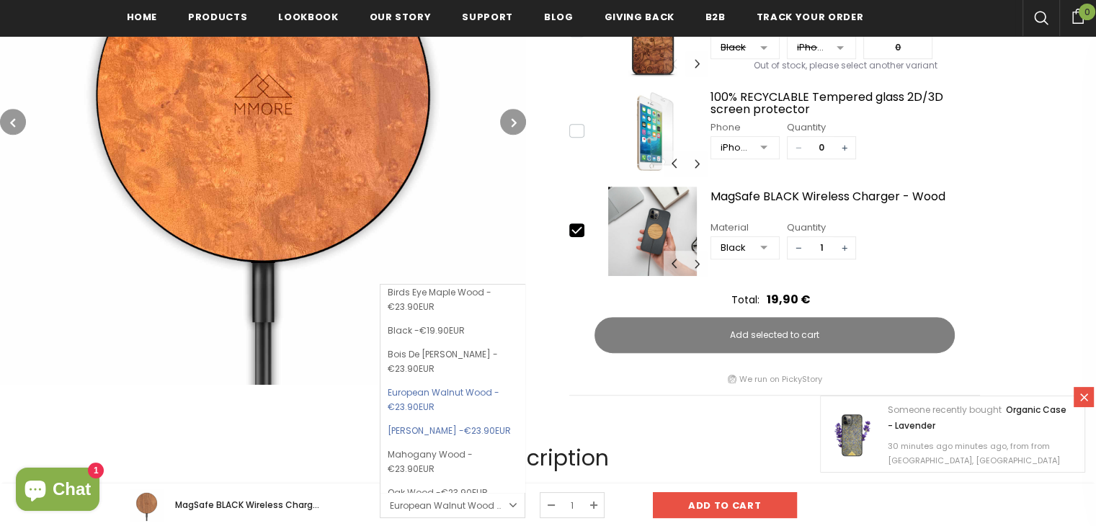
click at [438, 442] on link "Madrona Burl - €23.90EUR" at bounding box center [453, 431] width 130 height 22
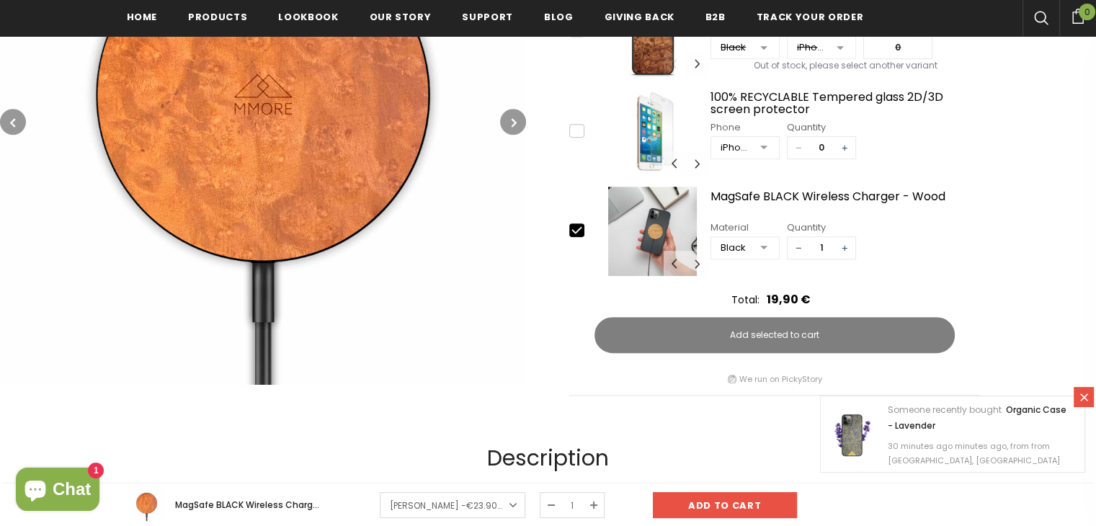
click at [503, 504] on link "Madrona Burl - €23.90EUR" at bounding box center [453, 505] width 146 height 26
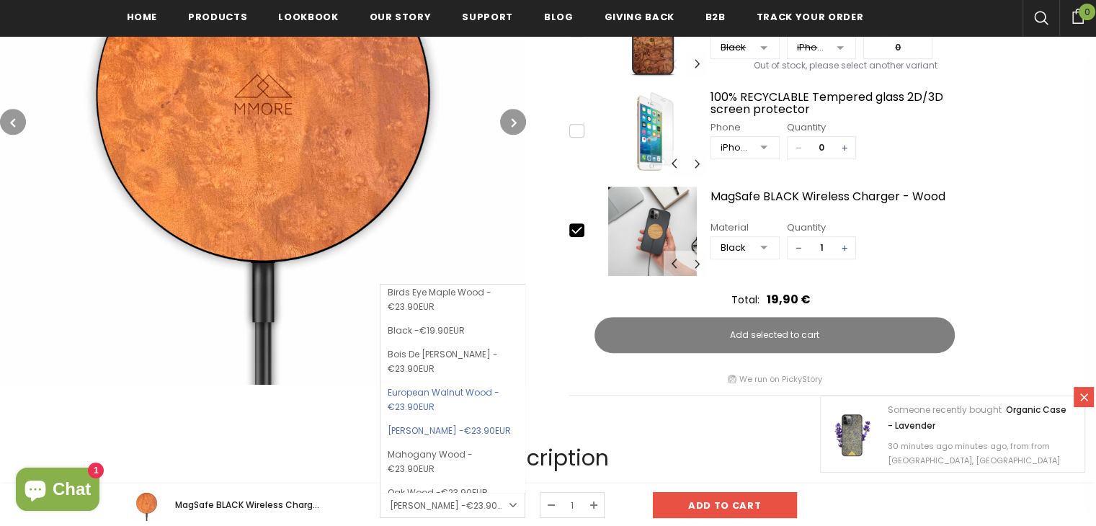
click at [460, 413] on link "European Walnut Wood - €23.90EUR" at bounding box center [453, 400] width 130 height 36
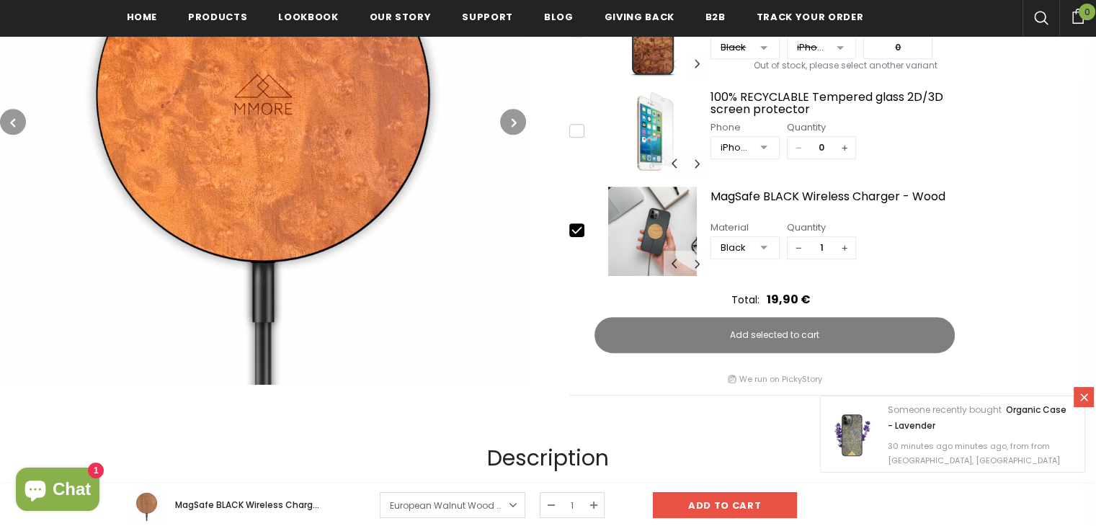
scroll to position [580, 0]
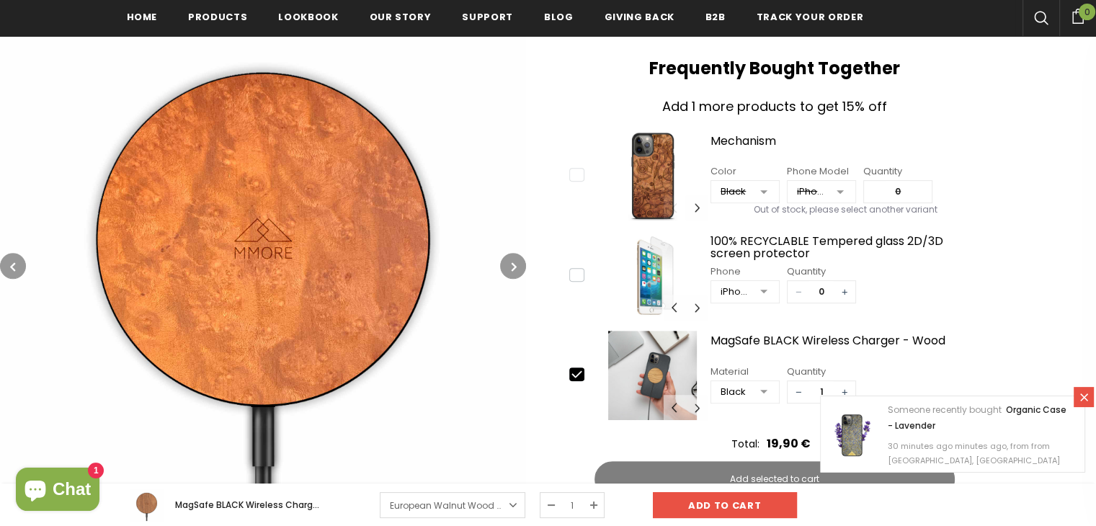
click at [0, 262] on button "button" at bounding box center [13, 266] width 26 height 26
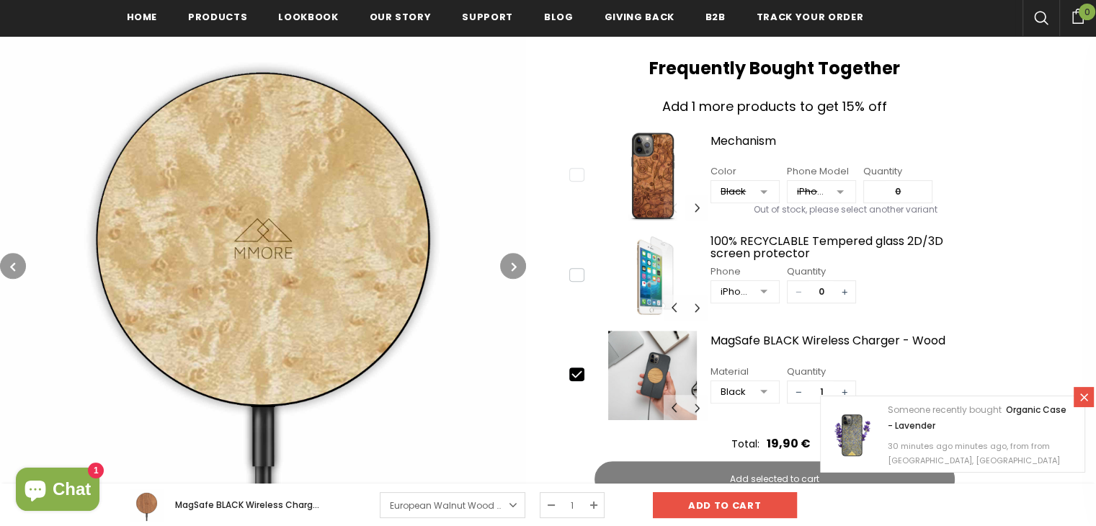
click at [494, 254] on img at bounding box center [263, 266] width 526 height 526
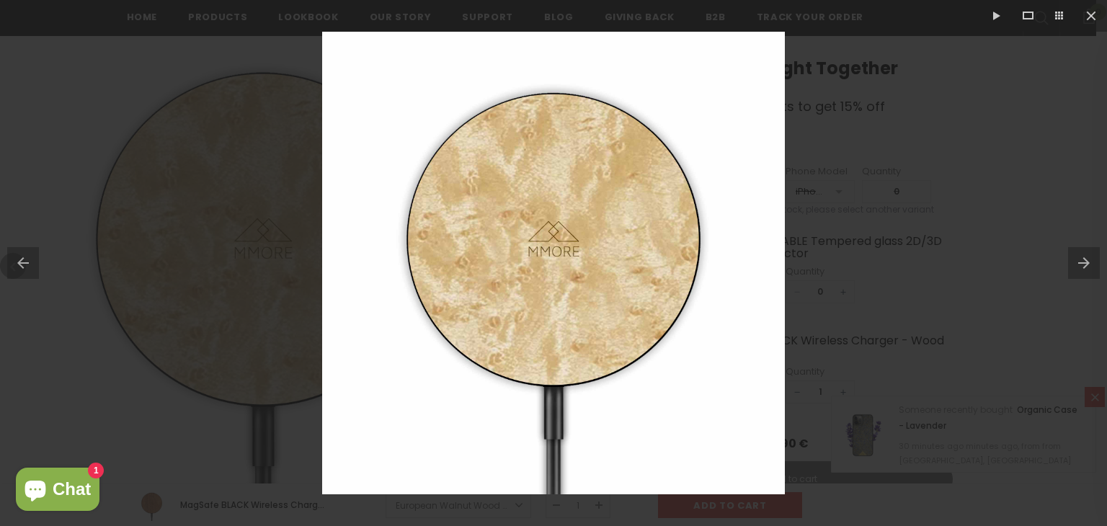
click at [12, 263] on button at bounding box center [19, 263] width 39 height 72
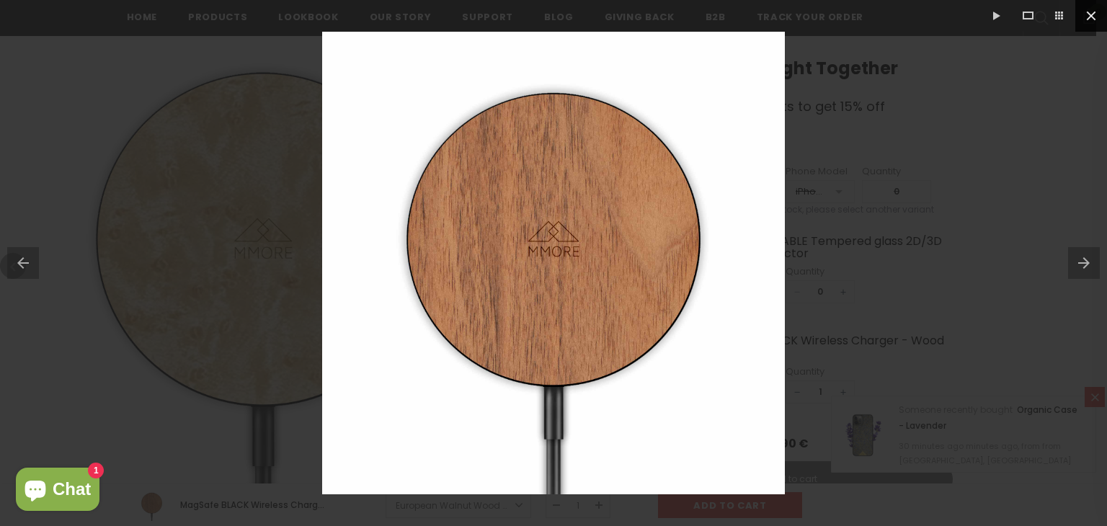
click at [1094, 21] on button at bounding box center [1091, 16] width 32 height 32
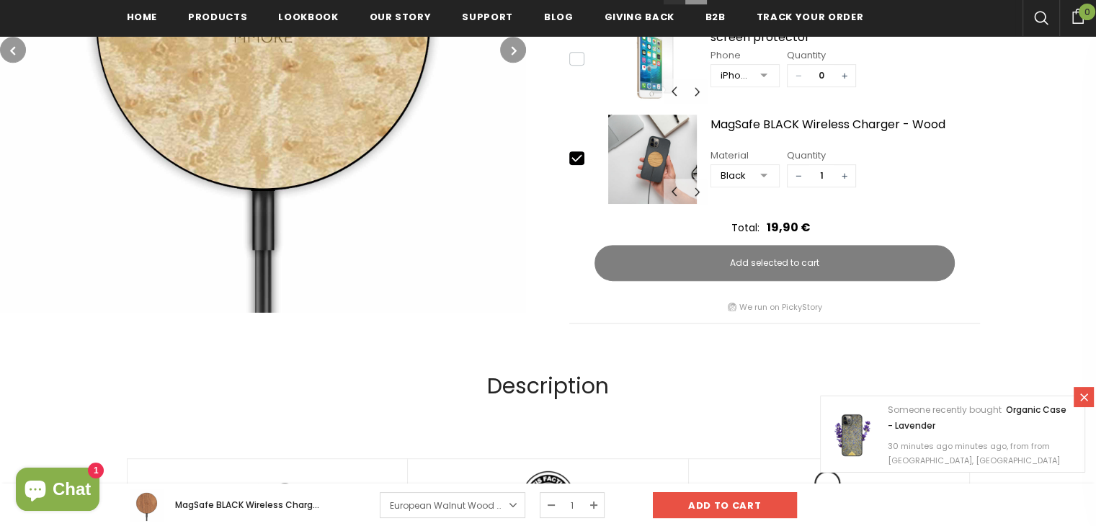
scroll to position [940, 0]
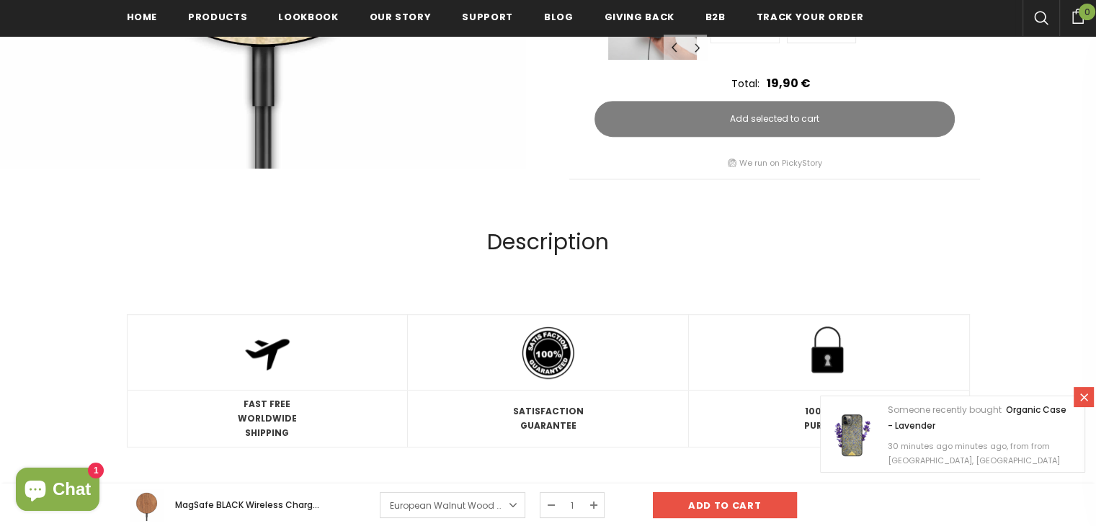
click at [493, 505] on link "European Walnut Wood - €23.90EUR" at bounding box center [453, 505] width 146 height 26
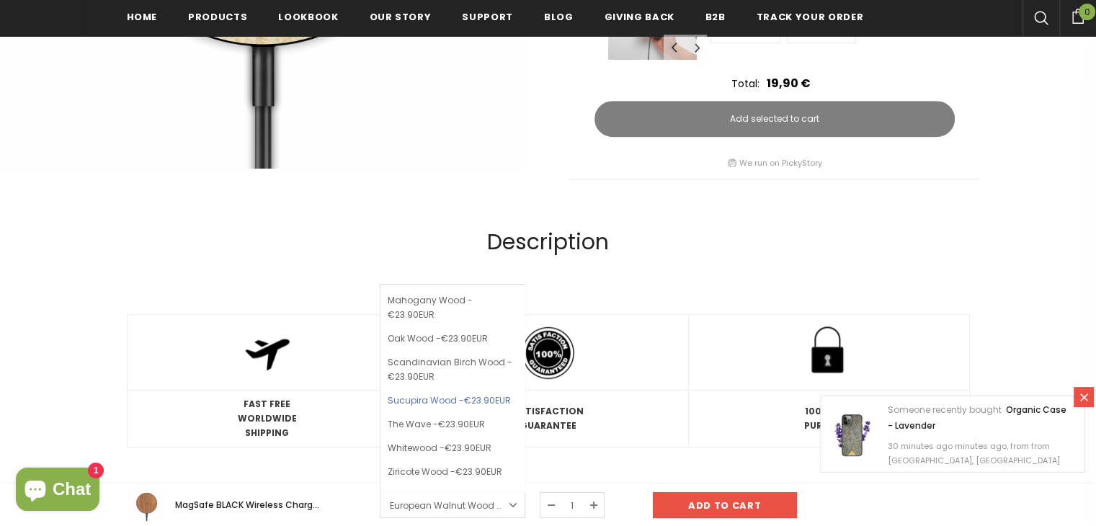
scroll to position [1012, 0]
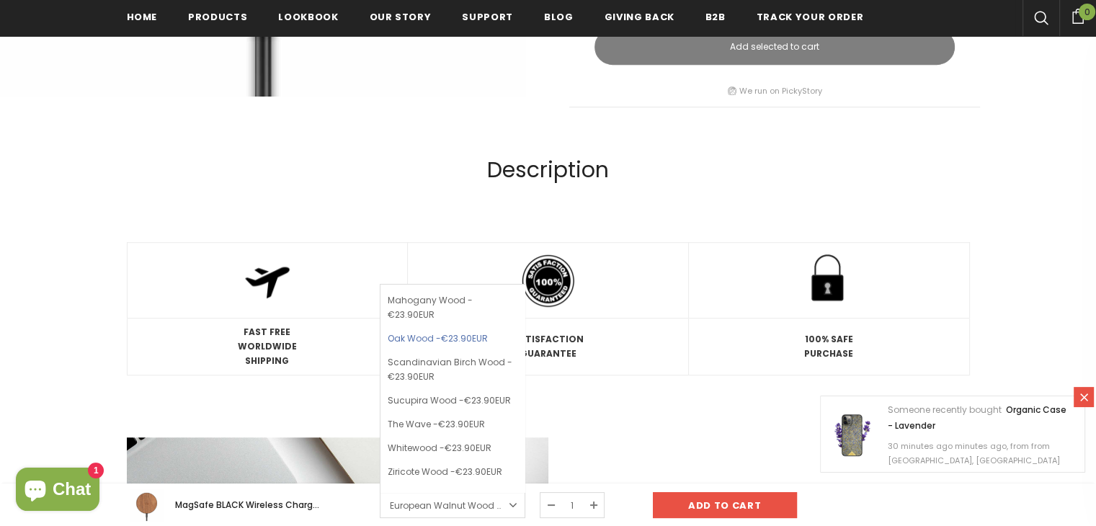
click at [460, 332] on span "€23.90EUR" at bounding box center [464, 338] width 47 height 12
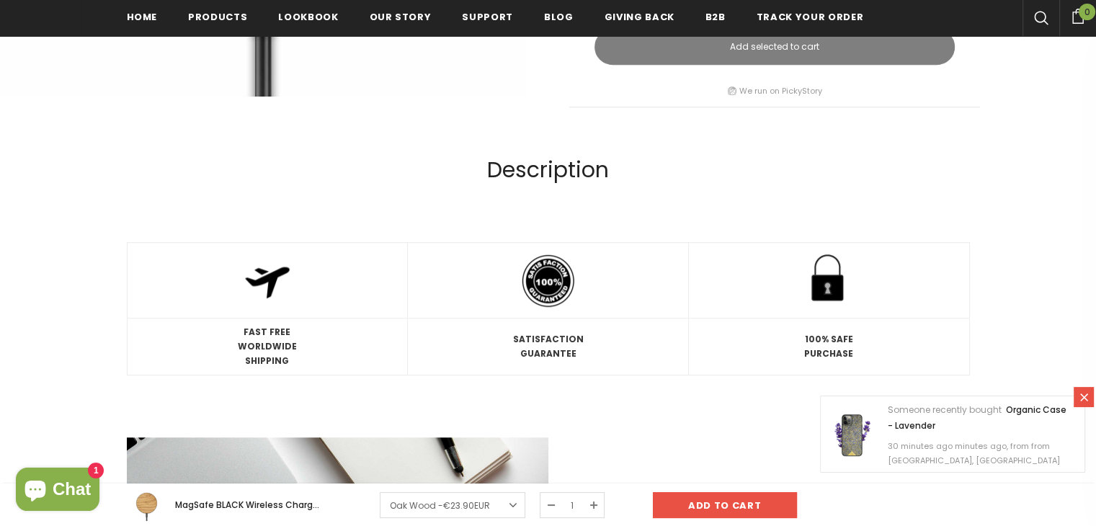
click at [469, 508] on span "€23.90EUR" at bounding box center [466, 506] width 47 height 12
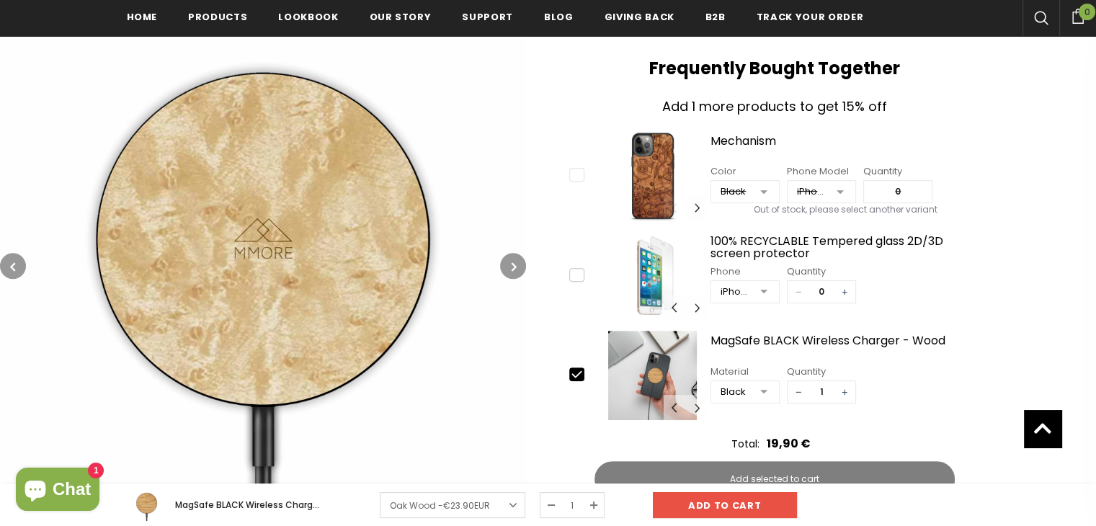
scroll to position [291, 0]
